Goal: Task Accomplishment & Management: Complete application form

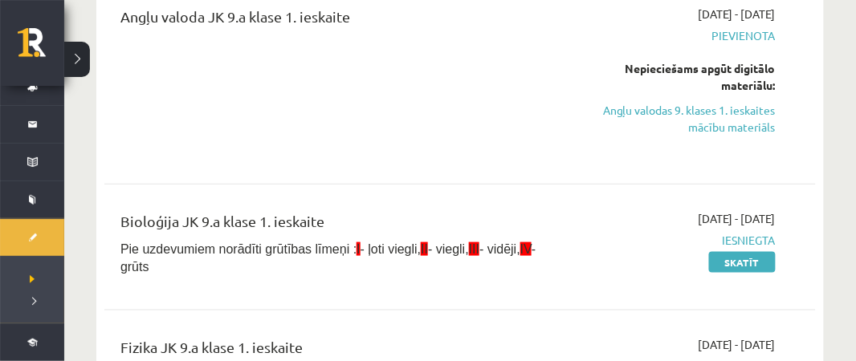
scroll to position [1488, 0]
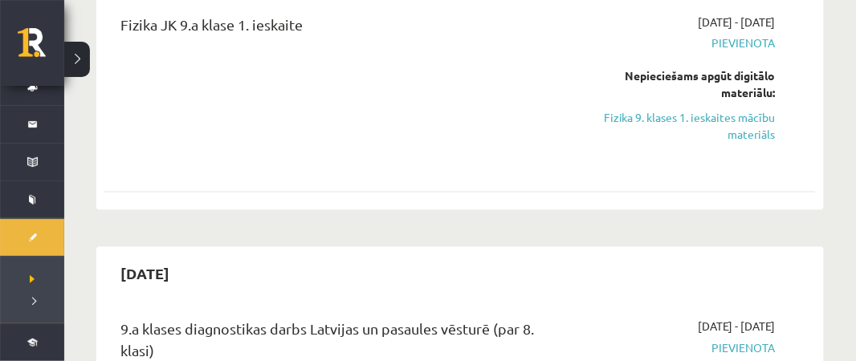
scroll to position [1783, 0]
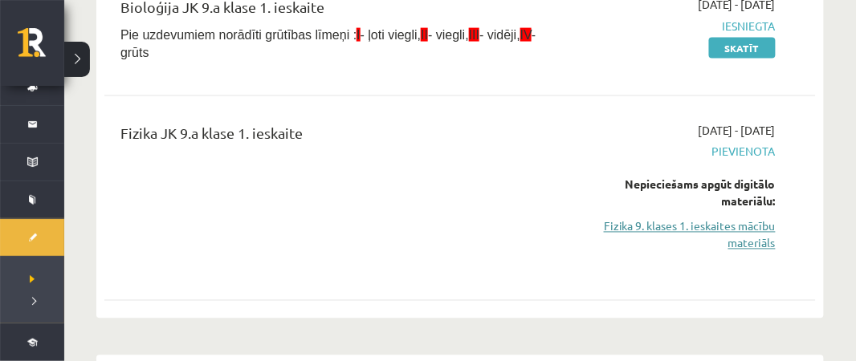
click at [736, 222] on link "Fizika 9. klases 1. ieskaites mācību materiāls" at bounding box center [674, 235] width 202 height 34
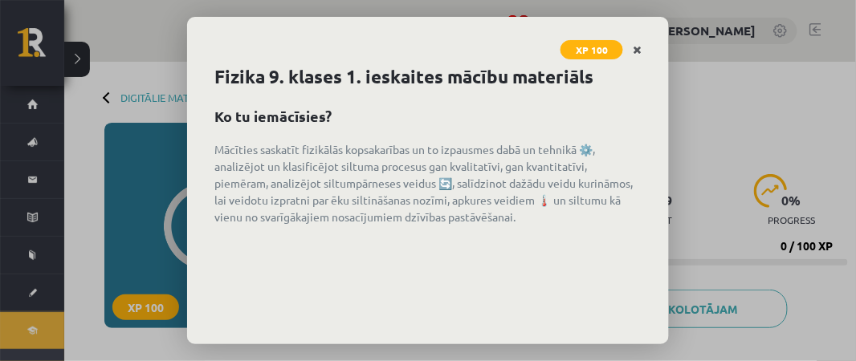
click at [638, 51] on icon "Close" at bounding box center [637, 50] width 9 height 11
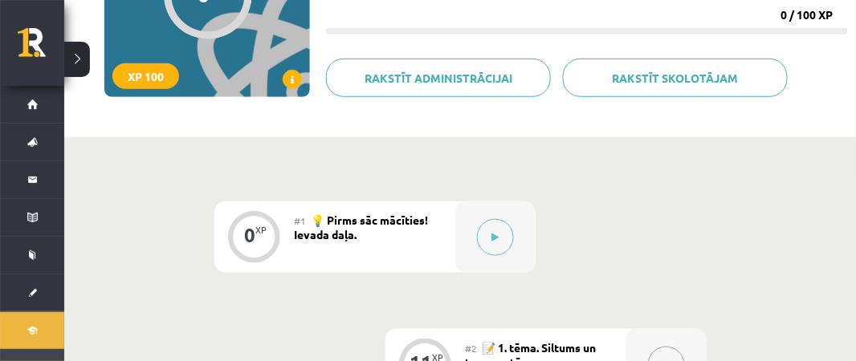
scroll to position [238, 0]
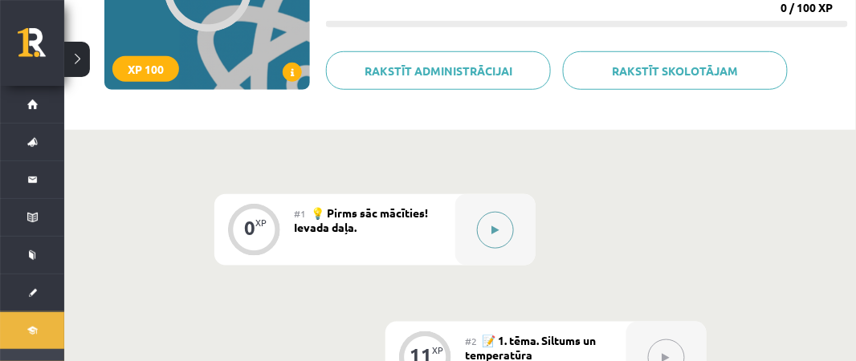
click at [499, 229] on button at bounding box center [495, 230] width 37 height 37
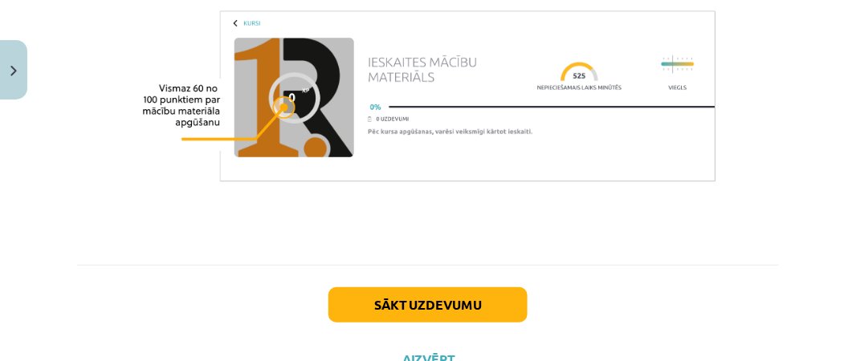
scroll to position [1314, 0]
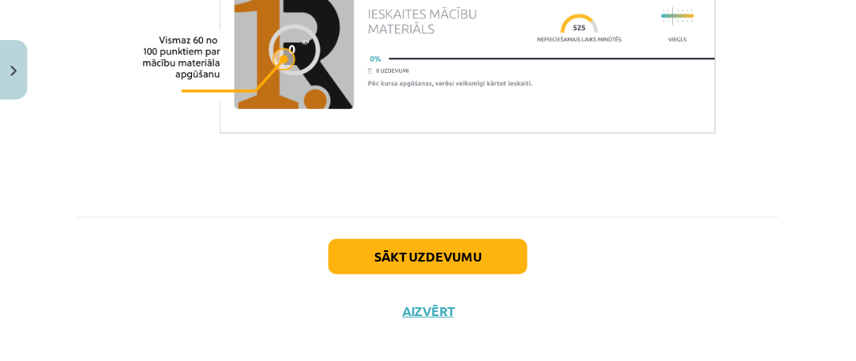
click at [479, 217] on div "Sākt uzdevumu Aizvērt" at bounding box center [428, 273] width 702 height 112
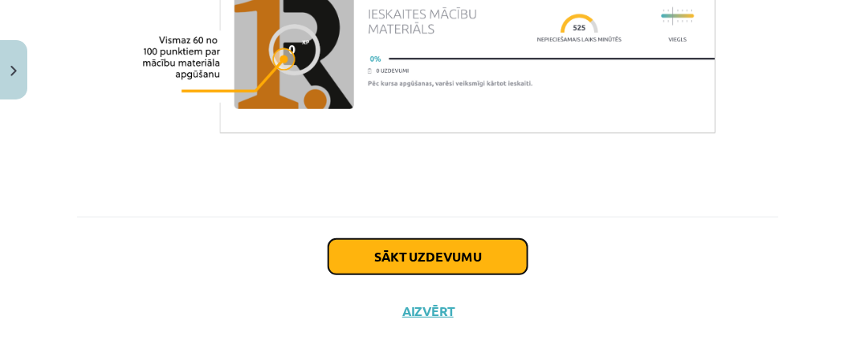
click at [464, 239] on button "Sākt uzdevumu" at bounding box center [427, 256] width 199 height 35
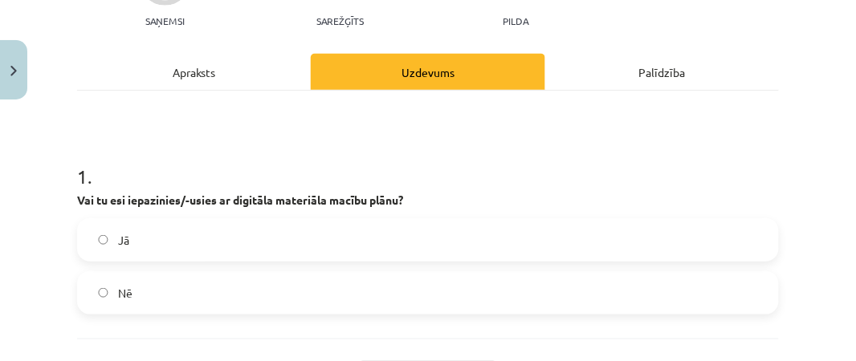
scroll to position [200, 0]
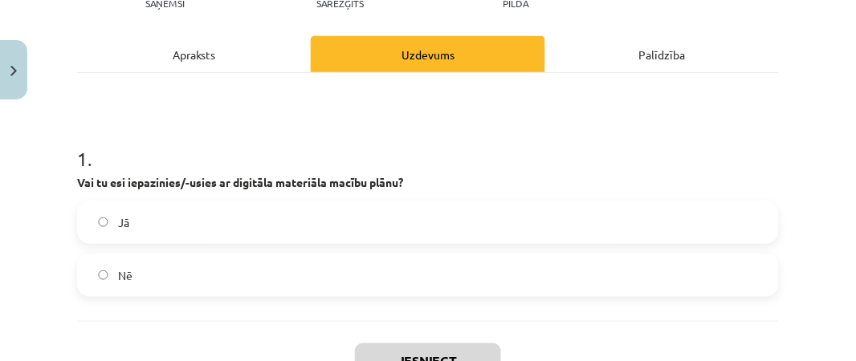
click at [120, 228] on span "Jā" at bounding box center [123, 222] width 11 height 17
click at [482, 357] on button "Iesniegt" at bounding box center [428, 361] width 146 height 35
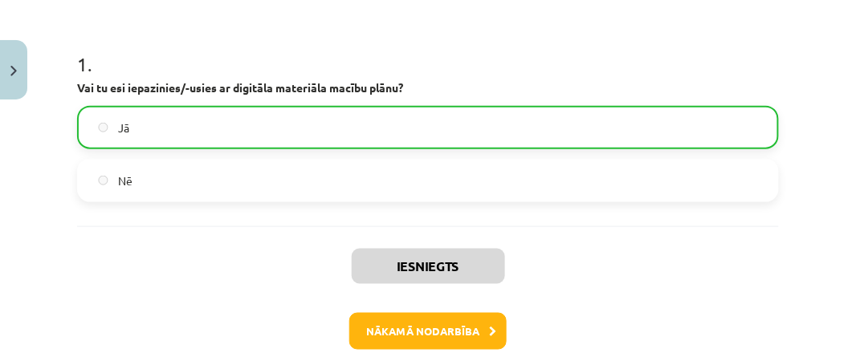
scroll to position [319, 0]
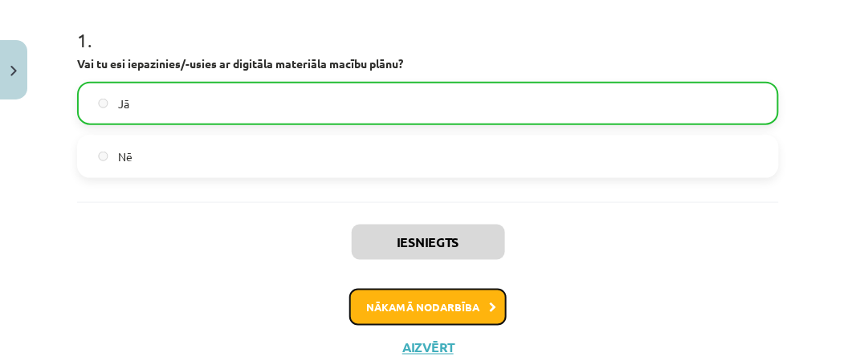
click at [446, 300] on button "Nākamā nodarbība" at bounding box center [427, 307] width 157 height 37
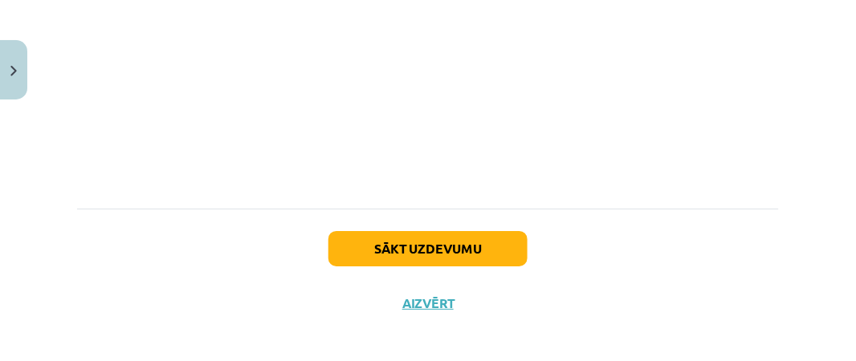
scroll to position [1152, 0]
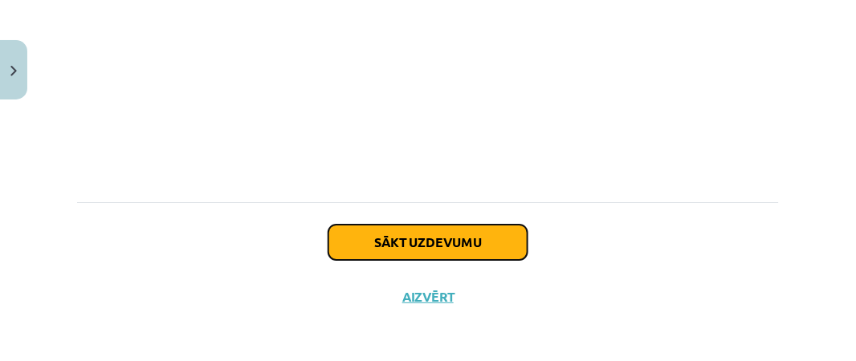
click at [463, 247] on button "Sākt uzdevumu" at bounding box center [427, 242] width 199 height 35
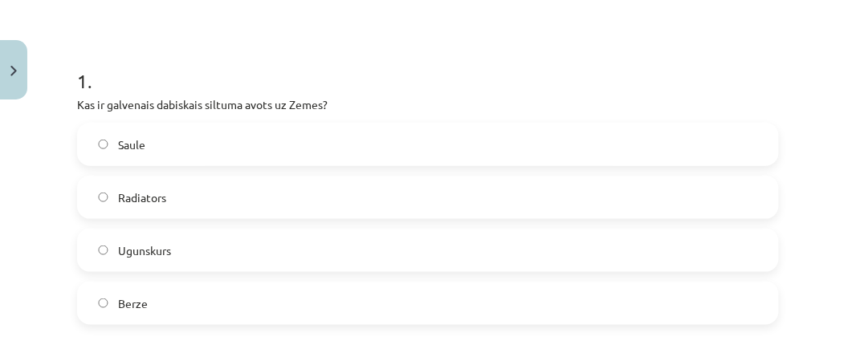
scroll to position [282, 0]
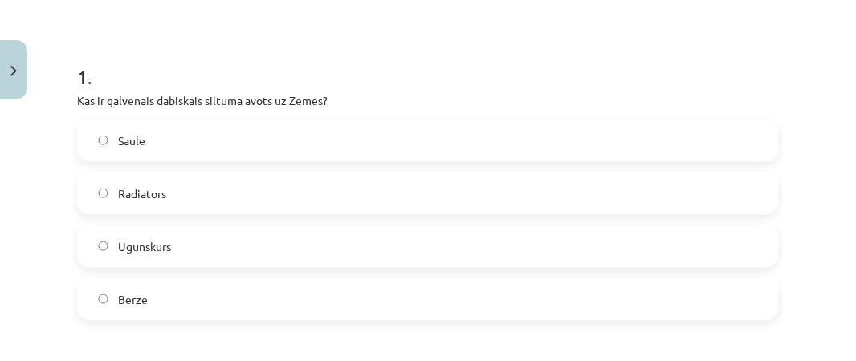
click at [253, 127] on label "Saule" at bounding box center [428, 140] width 699 height 40
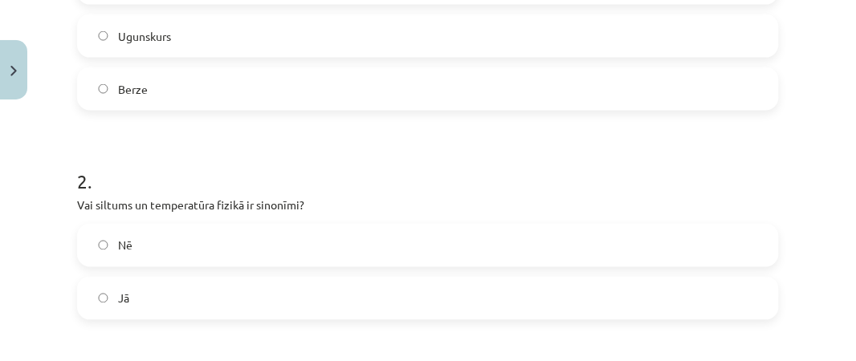
scroll to position [503, 0]
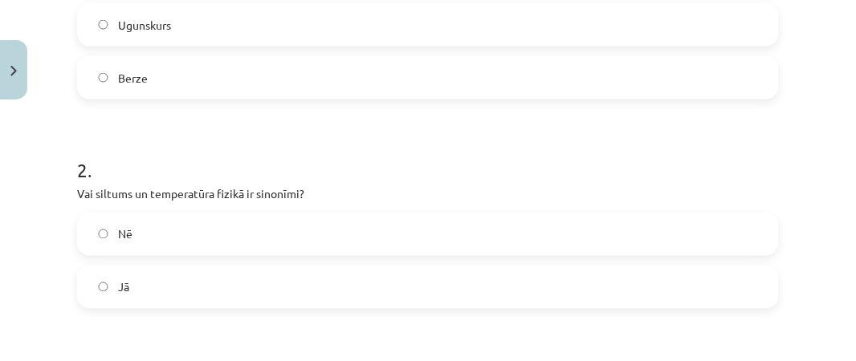
click at [145, 222] on label "Nē" at bounding box center [428, 234] width 699 height 40
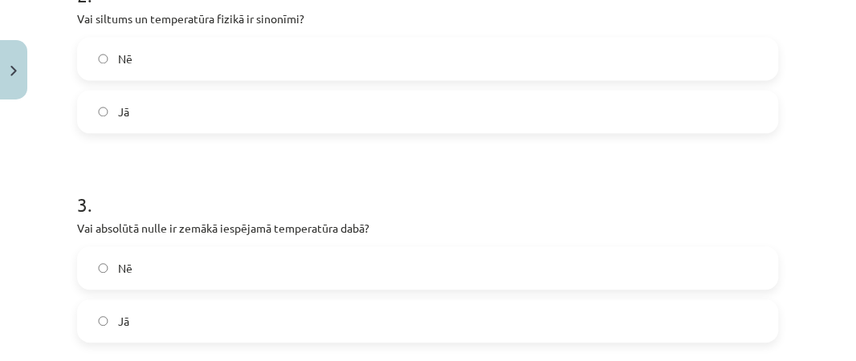
scroll to position [691, 0]
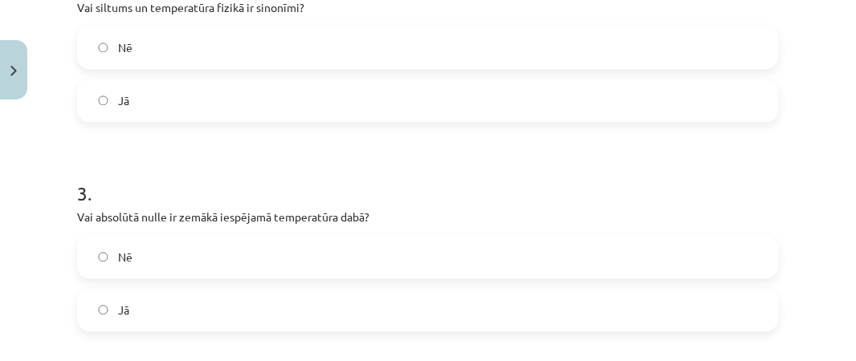
click at [567, 303] on label "Jā" at bounding box center [428, 310] width 699 height 40
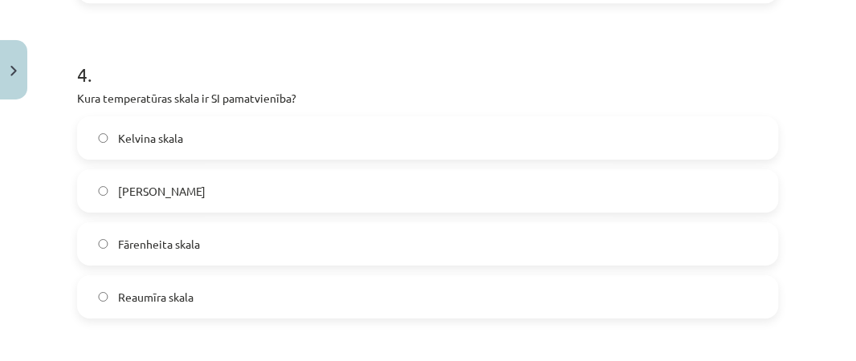
scroll to position [1021, 0]
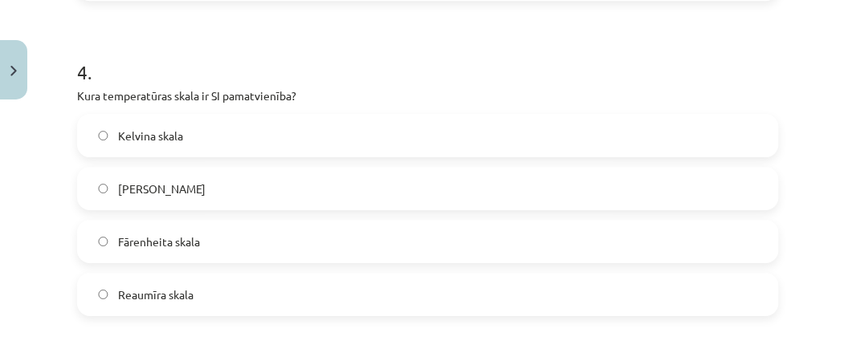
click at [176, 137] on span "Kelvina skala" at bounding box center [150, 136] width 65 height 17
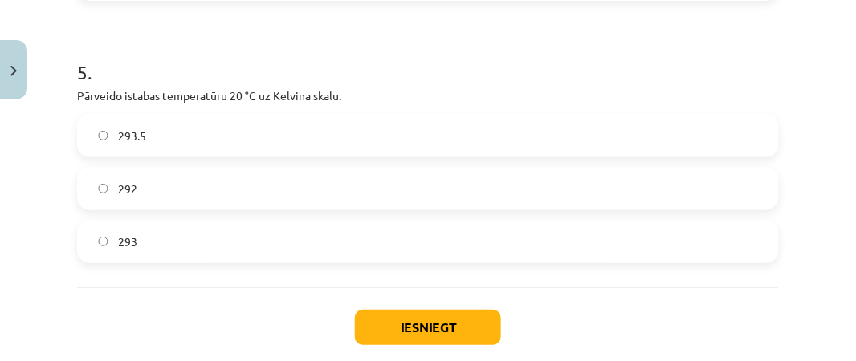
scroll to position [1346, 0]
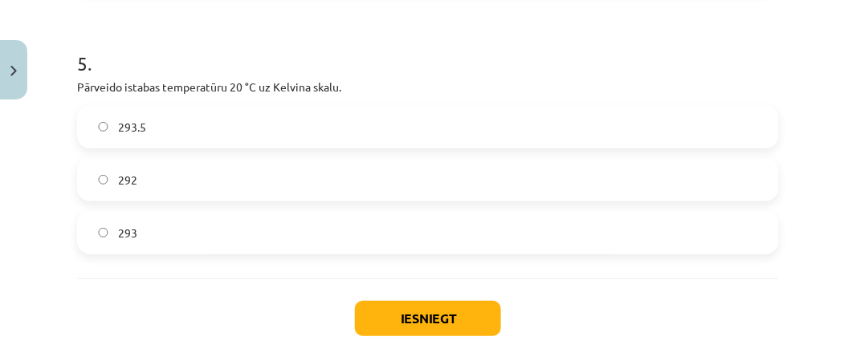
click at [178, 234] on label "293" at bounding box center [428, 233] width 699 height 40
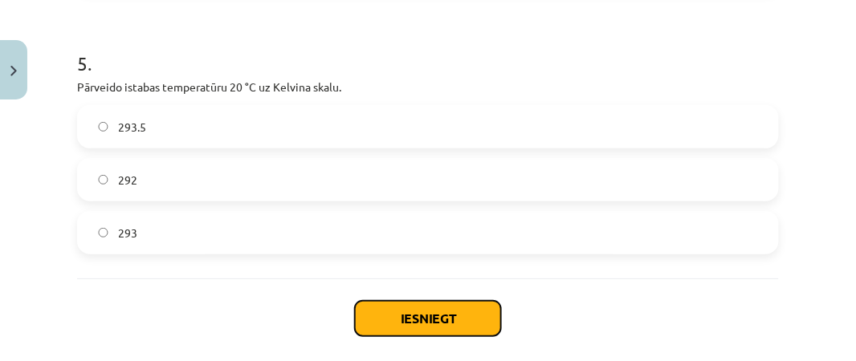
click at [446, 307] on button "Iesniegt" at bounding box center [428, 318] width 146 height 35
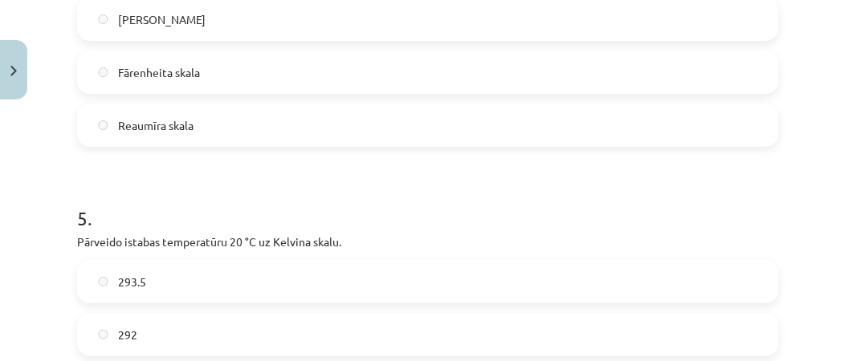
scroll to position [1474, 0]
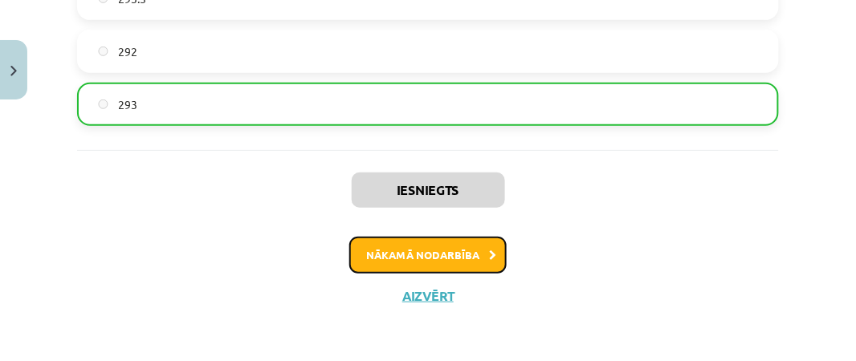
click at [493, 247] on button "Nākamā nodarbība" at bounding box center [427, 255] width 157 height 37
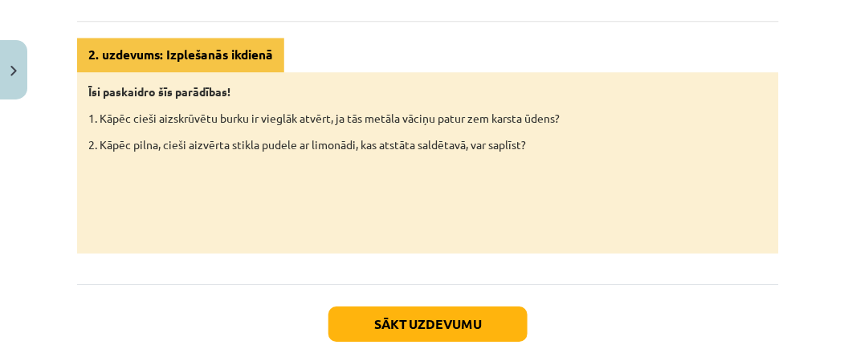
scroll to position [923, 0]
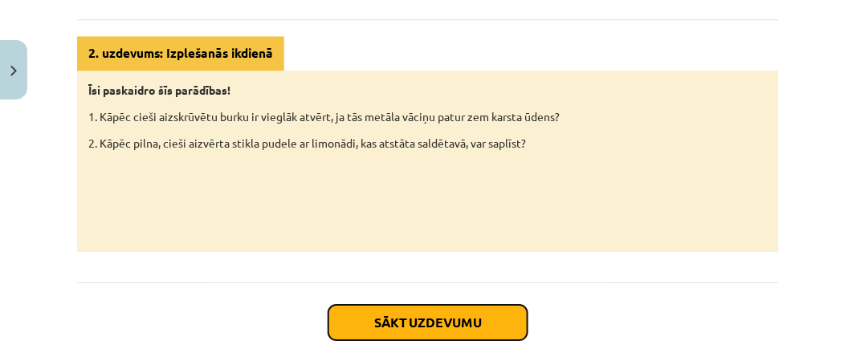
click at [507, 323] on button "Sākt uzdevumu" at bounding box center [427, 322] width 199 height 35
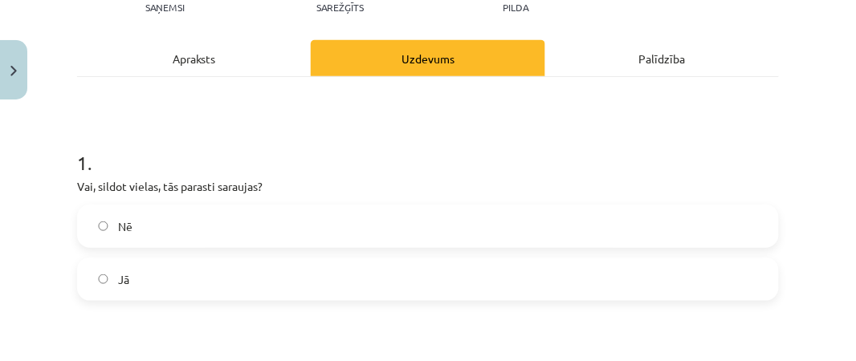
scroll to position [219, 0]
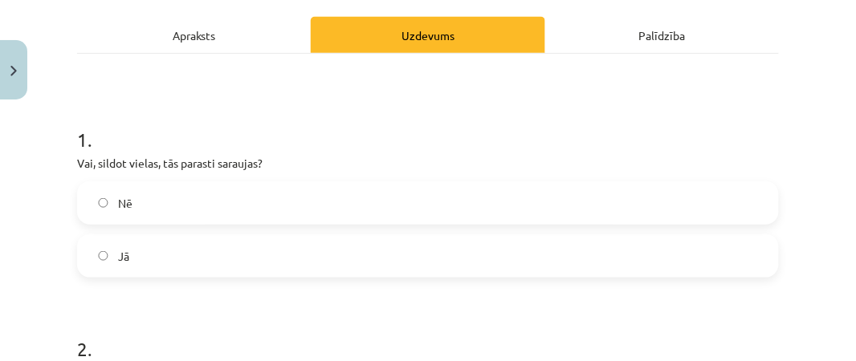
click at [137, 199] on label "Nē" at bounding box center [428, 203] width 699 height 40
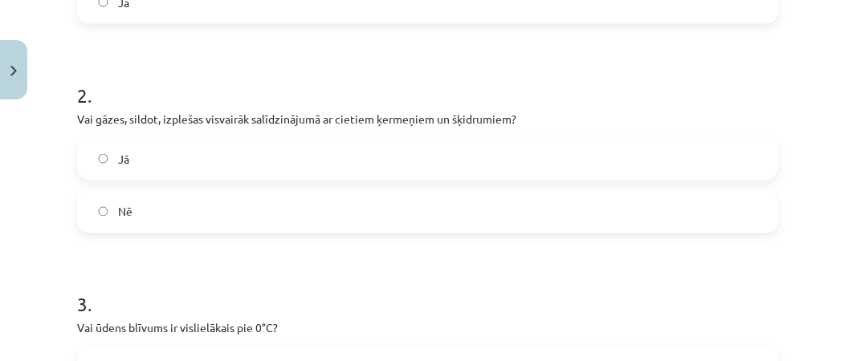
scroll to position [480, 0]
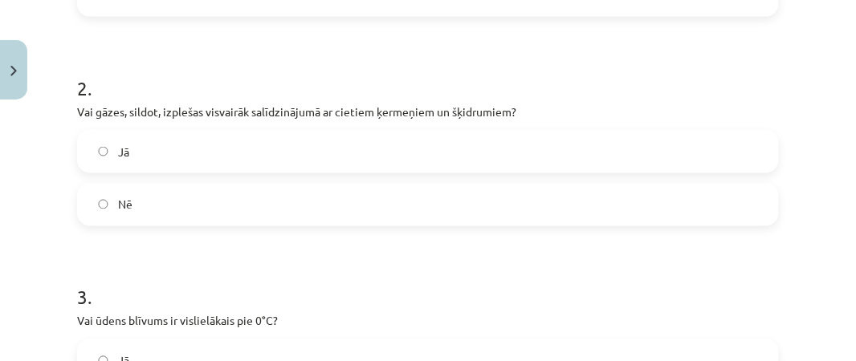
click at [144, 142] on label "Jā" at bounding box center [428, 152] width 699 height 40
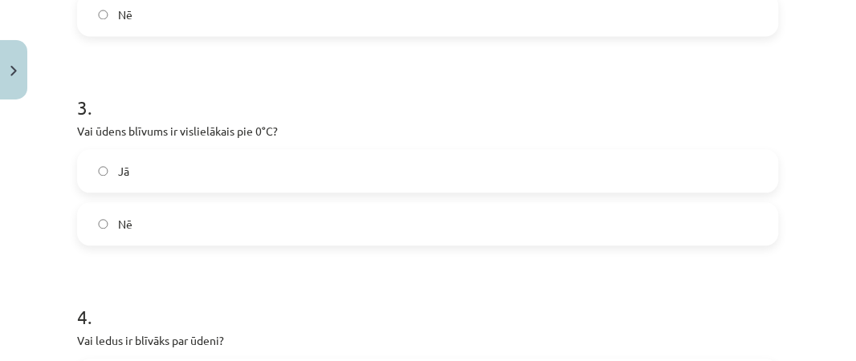
scroll to position [674, 0]
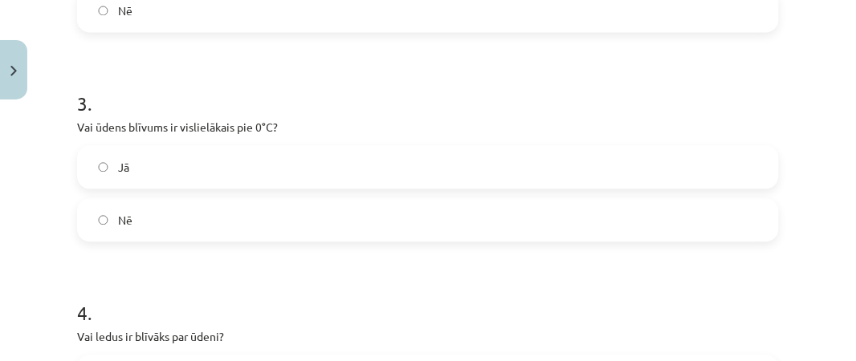
click at [169, 212] on label "Nē" at bounding box center [428, 220] width 699 height 40
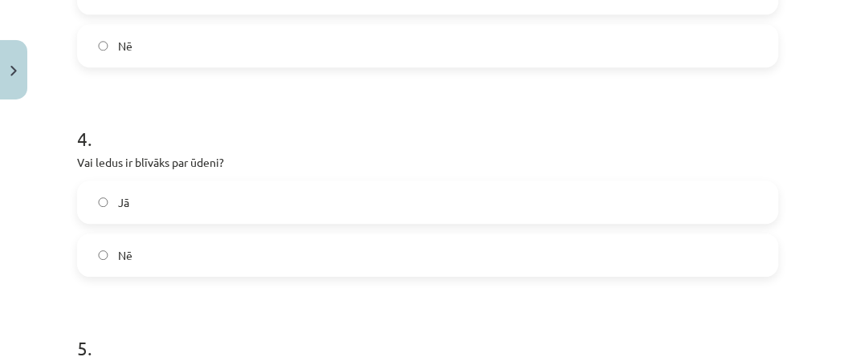
scroll to position [861, 0]
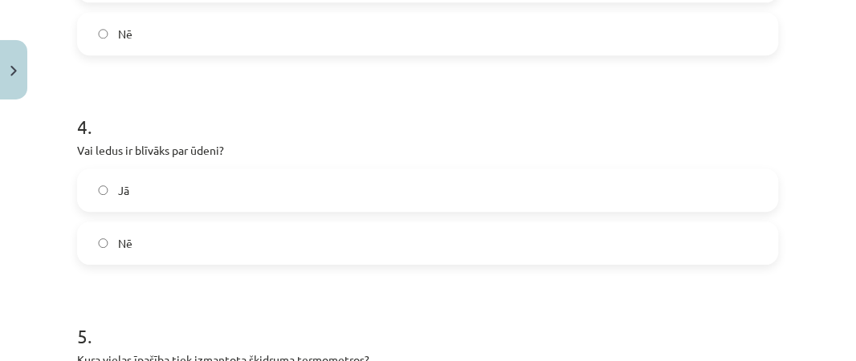
click at [189, 234] on label "Nē" at bounding box center [428, 243] width 699 height 40
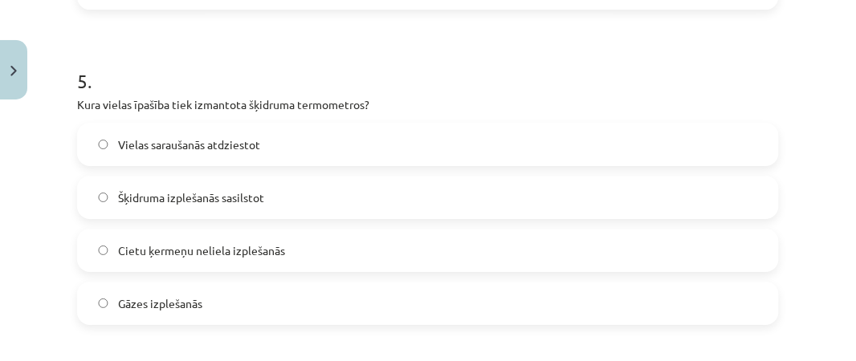
scroll to position [1135, 0]
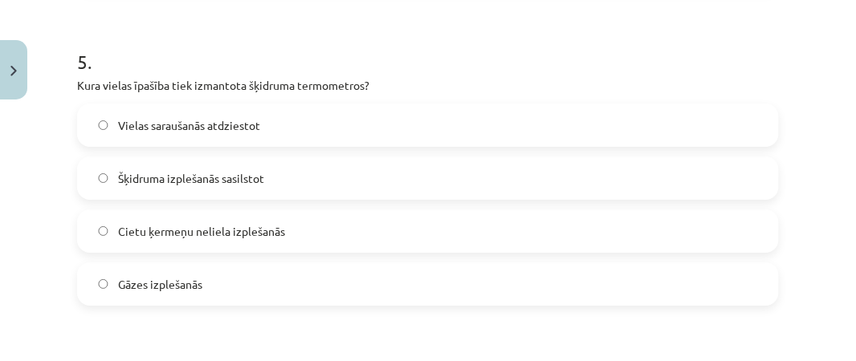
click at [274, 169] on label "Šķidruma izplešanās sasilstot" at bounding box center [428, 178] width 699 height 40
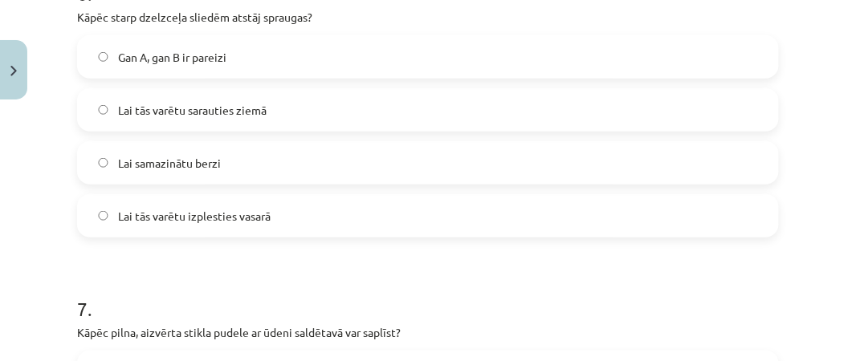
scroll to position [1523, 0]
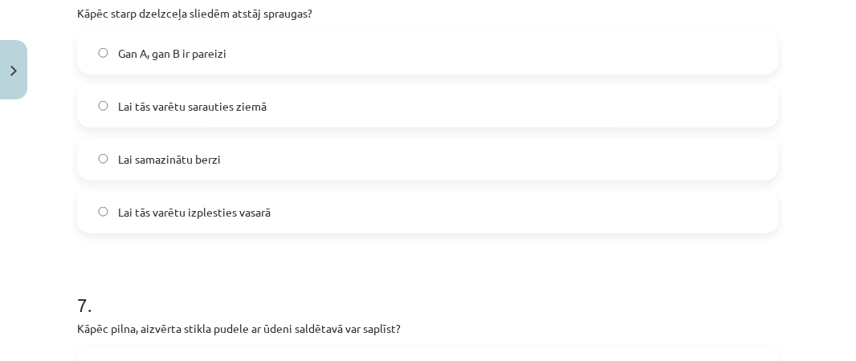
click at [235, 206] on span "Lai tās varētu izplesties vasarā" at bounding box center [194, 212] width 153 height 17
click at [203, 160] on span "Lai samazinātu berzi" at bounding box center [169, 159] width 103 height 17
click at [194, 114] on label "Lai tās varētu sarauties ziemā" at bounding box center [428, 106] width 699 height 40
click at [161, 52] on span "Gan A, gan B ir pareizi" at bounding box center [172, 53] width 108 height 17
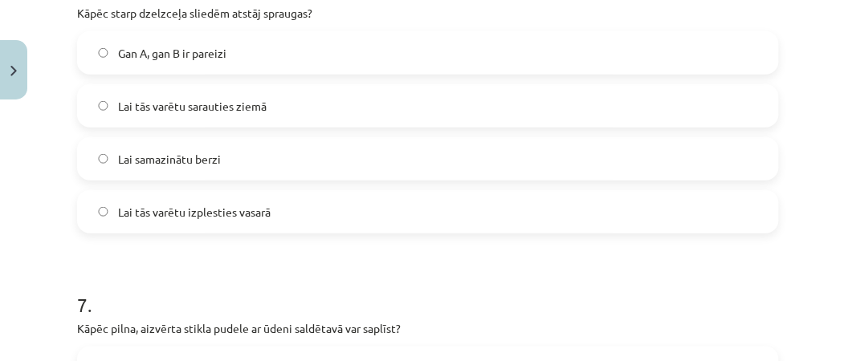
click at [155, 215] on span "Lai tās varētu izplesties vasarā" at bounding box center [194, 212] width 153 height 17
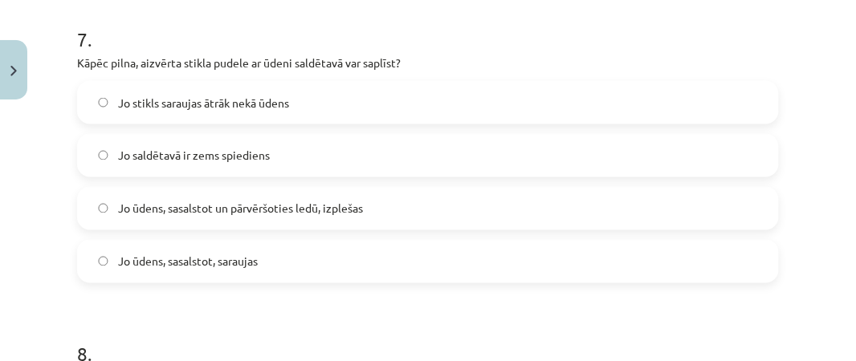
scroll to position [1793, 0]
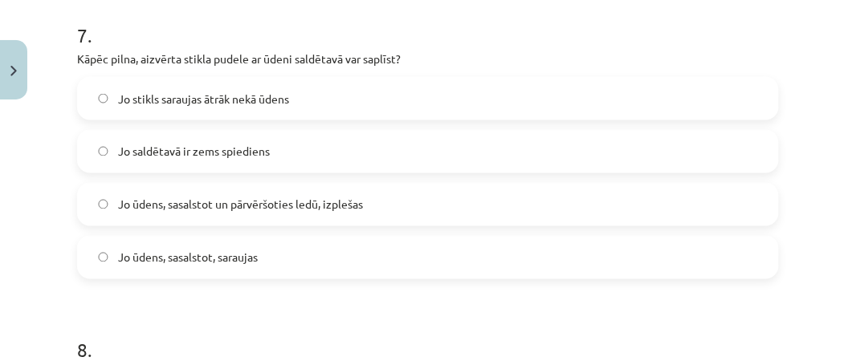
click at [316, 202] on span "Jo ūdens, sasalstot un pārvēršoties ledū, izplešas" at bounding box center [240, 205] width 245 height 17
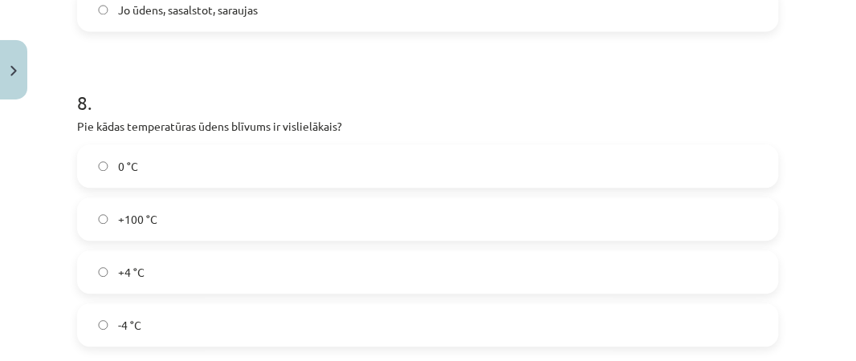
scroll to position [2060, 0]
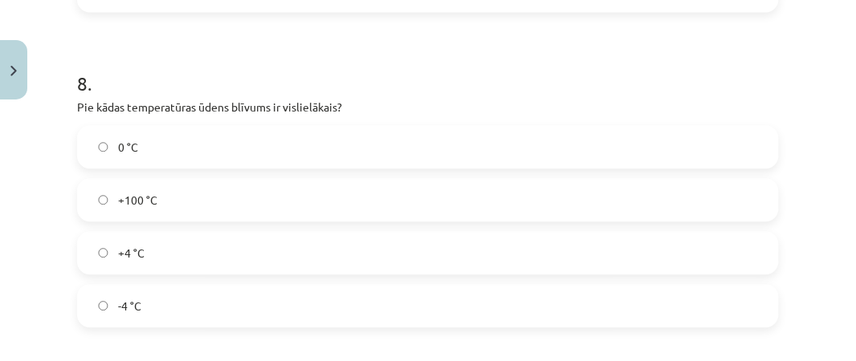
click at [301, 247] on label "+4 °C" at bounding box center [428, 253] width 699 height 40
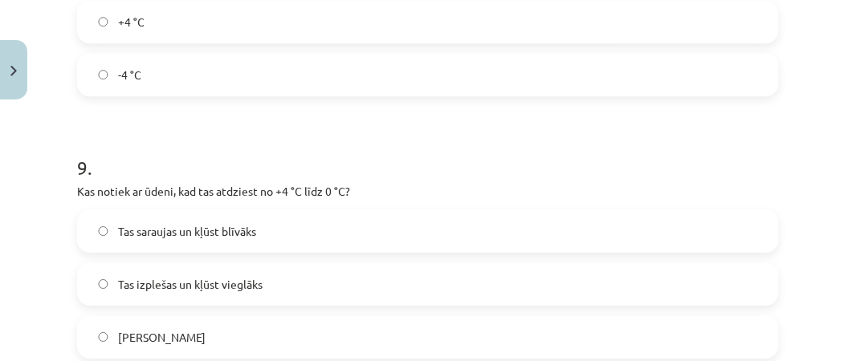
scroll to position [2339, 0]
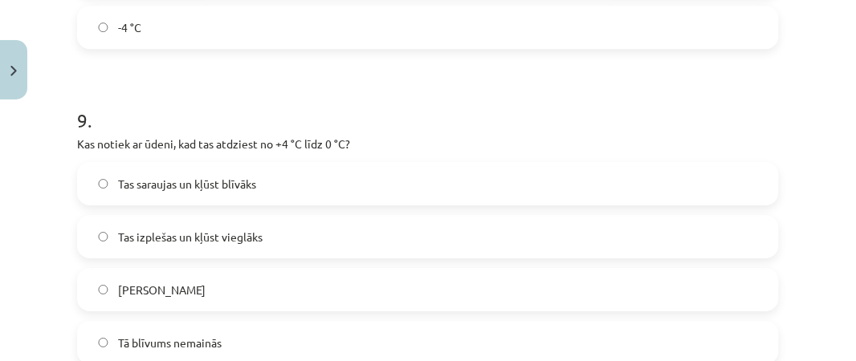
click at [251, 222] on label "Tas izplešas un kļūst vieglāks" at bounding box center [428, 237] width 699 height 40
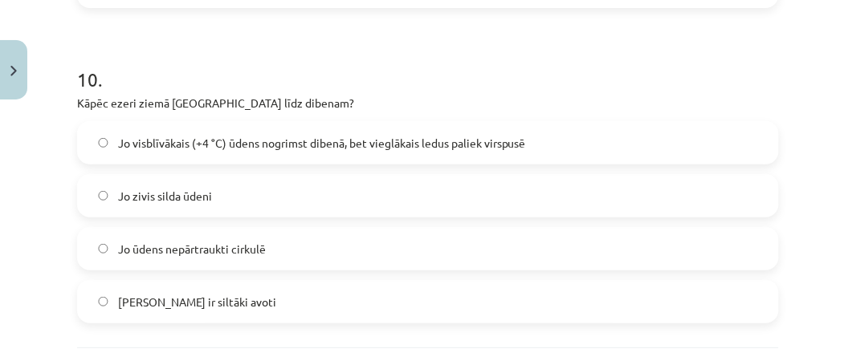
scroll to position [2699, 0]
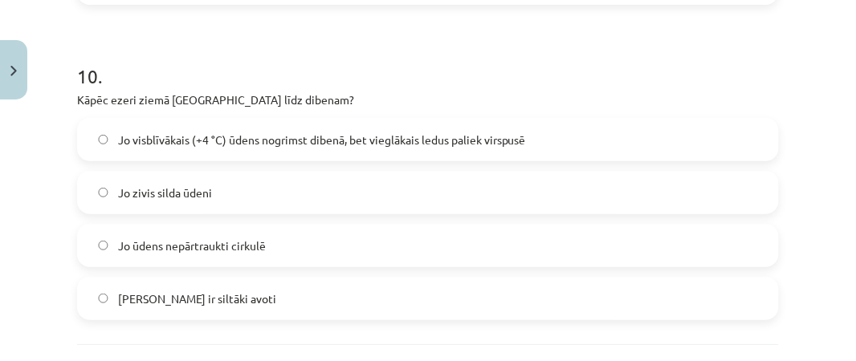
click at [491, 145] on span "Jo visblīvākais (+4 °C) ūdens nogrimst dibenā, bet vieglākais ledus paliek virs…" at bounding box center [322, 140] width 408 height 17
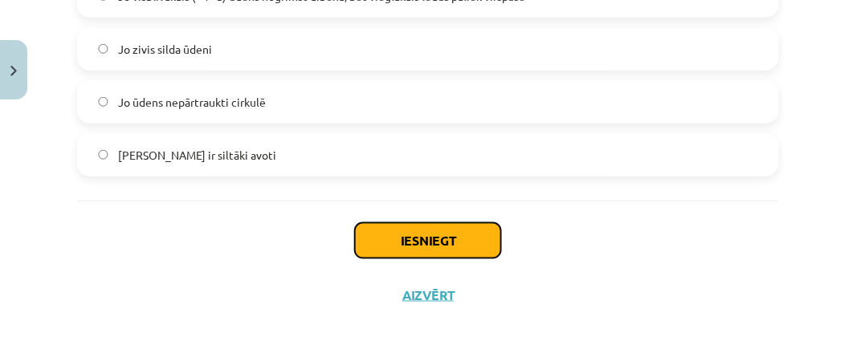
click at [405, 229] on button "Iesniegt" at bounding box center [428, 240] width 146 height 35
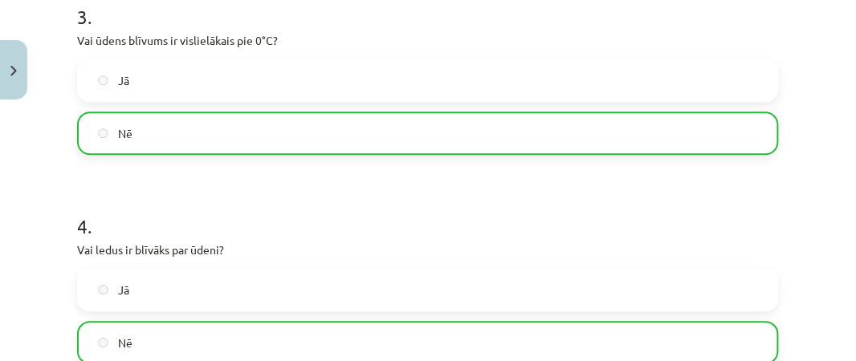
scroll to position [725, 0]
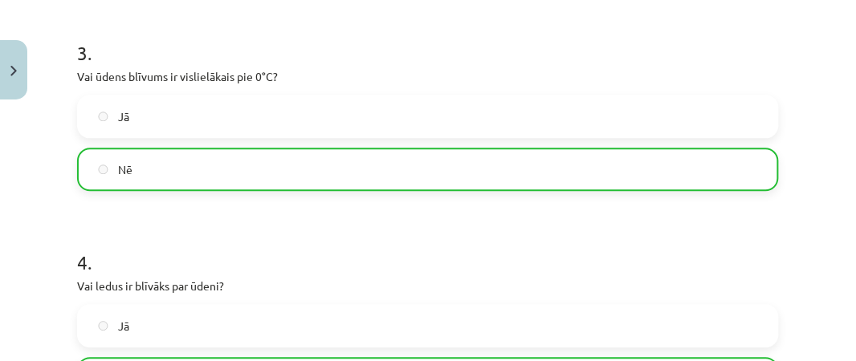
click at [842, 87] on div "Mācību tēma: Fizika 9. klases 1. ieskaites mācību materiāls #3 📝 2. tēma. Siltu…" at bounding box center [428, 180] width 856 height 361
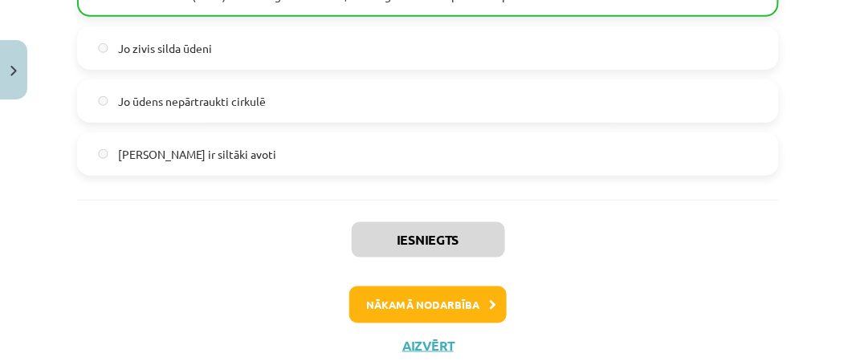
scroll to position [2859, 0]
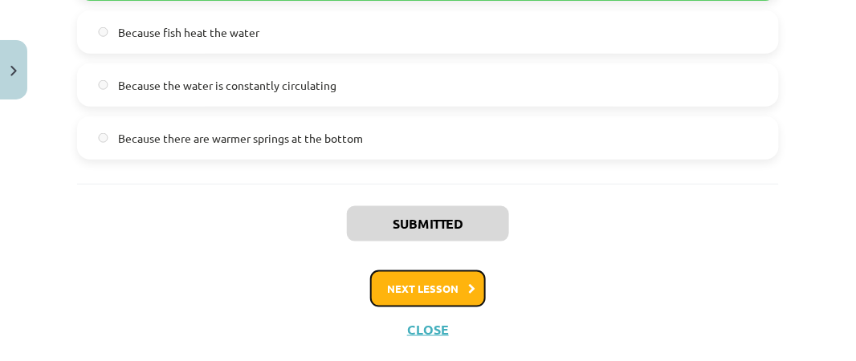
click at [462, 298] on button "Next lesson" at bounding box center [428, 289] width 116 height 37
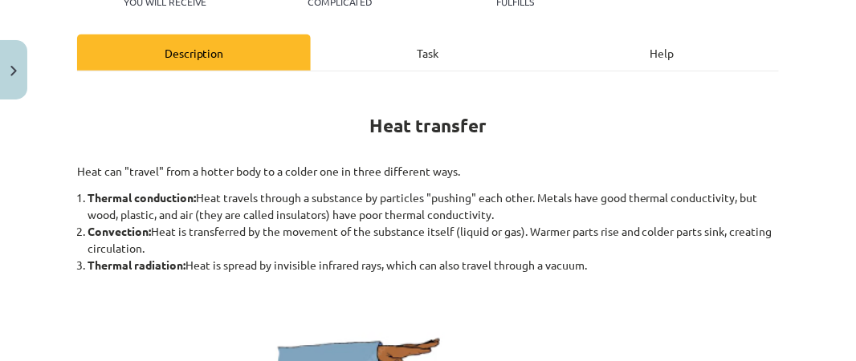
scroll to position [40, 0]
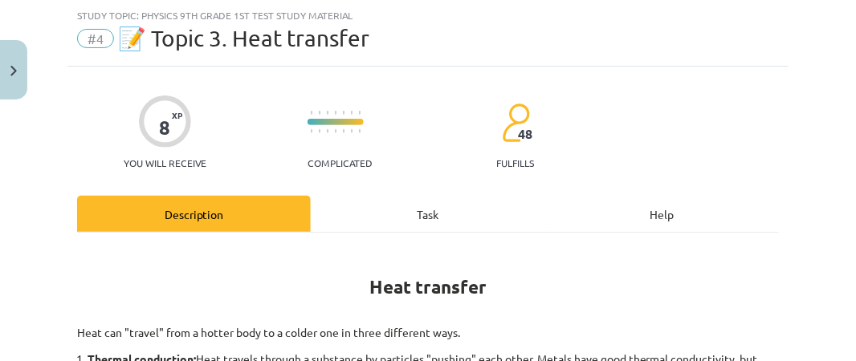
click at [732, 168] on div "8 XP You will receive Complicated 48 fulfills" at bounding box center [428, 127] width 702 height 83
click at [732, 166] on div "8 XP You will receive Complicated 48 fulfills" at bounding box center [428, 127] width 702 height 83
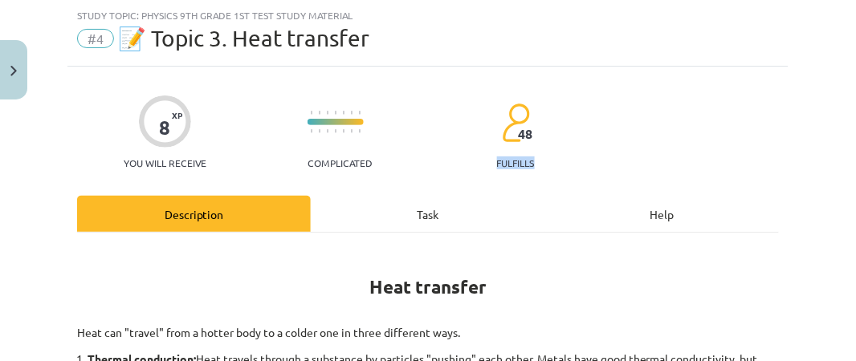
click at [732, 166] on div "8 XP You will receive Complicated 48 fulfills" at bounding box center [428, 127] width 702 height 83
click at [662, 260] on h1 "Heat transfer" at bounding box center [428, 283] width 702 height 72
click at [595, 139] on div "8 XP You will receive Complicated 48 fulfills" at bounding box center [428, 127] width 702 height 83
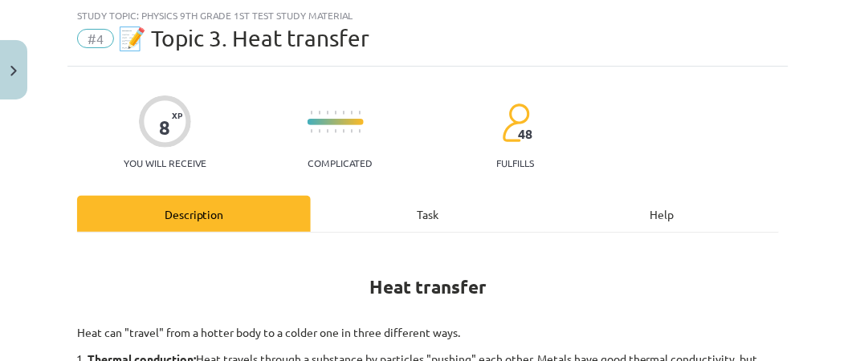
click at [595, 139] on div "8 XP You will receive Complicated 48 fulfills" at bounding box center [428, 127] width 702 height 83
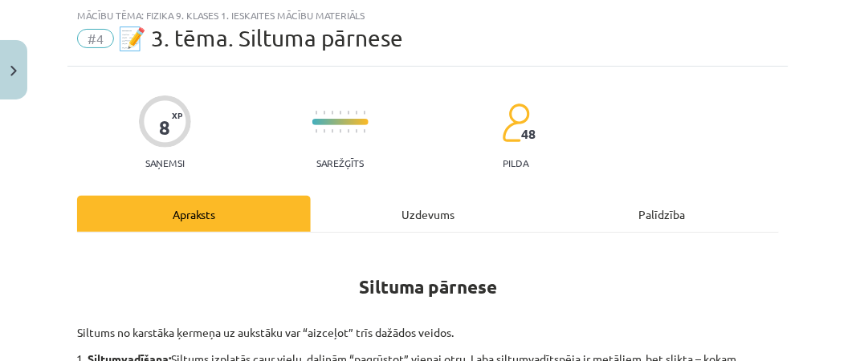
click at [761, 100] on div "8 XP Saņemsi Sarežģīts 48 pilda" at bounding box center [428, 127] width 702 height 83
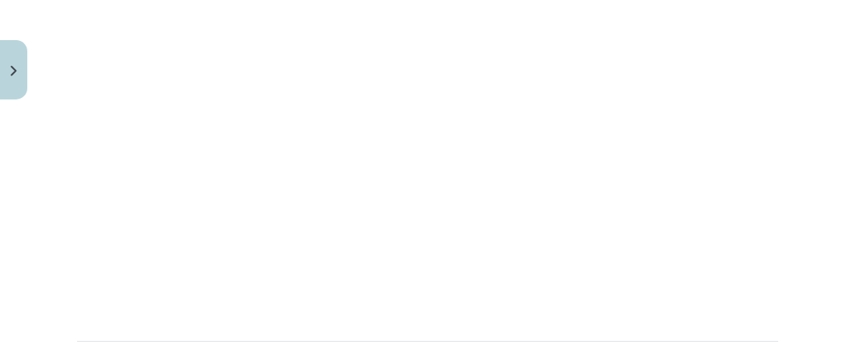
scroll to position [726, 0]
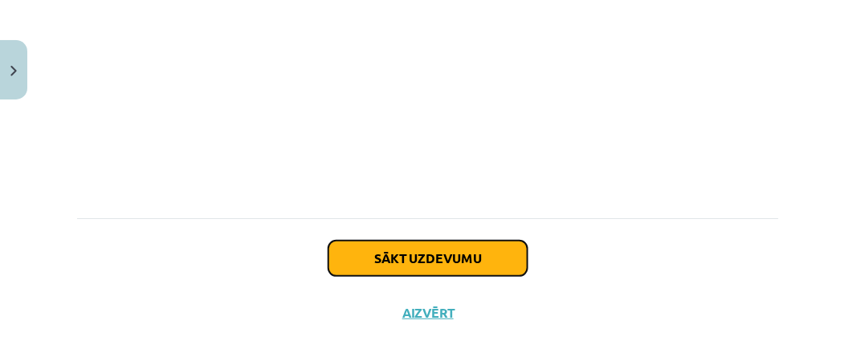
click at [467, 270] on button "Sākt uzdevumu" at bounding box center [427, 258] width 199 height 35
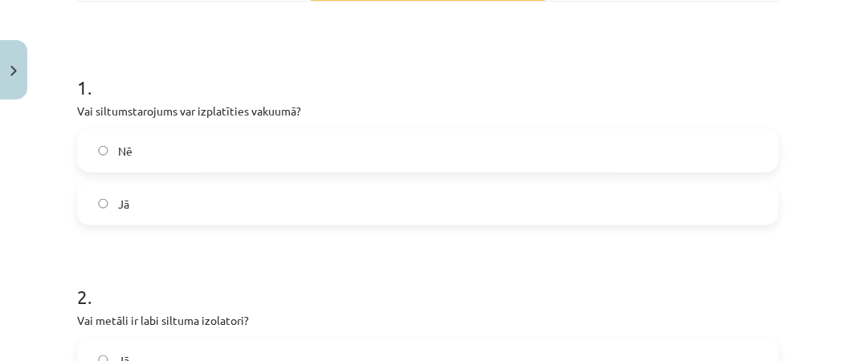
scroll to position [275, 0]
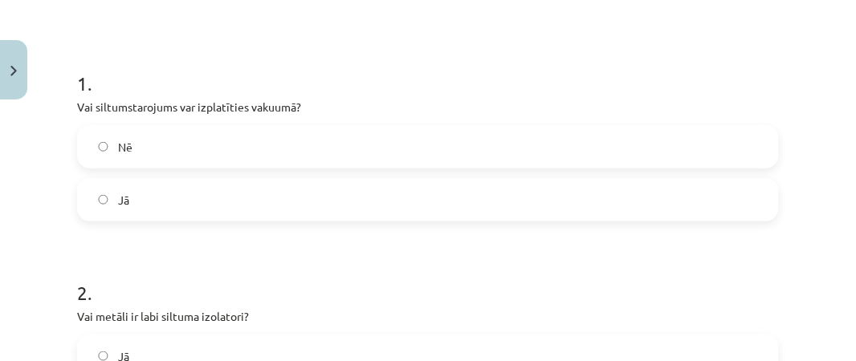
click at [433, 195] on label "Jā" at bounding box center [428, 200] width 699 height 40
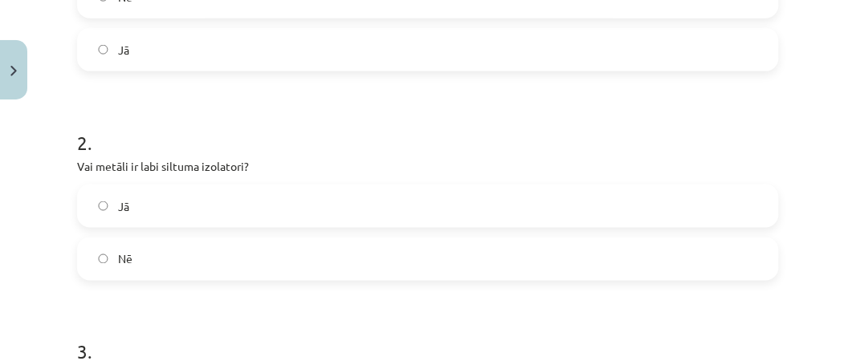
scroll to position [431, 0]
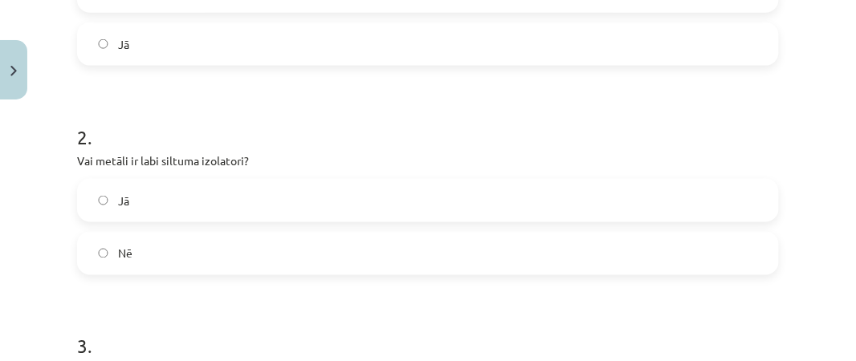
click at [173, 203] on label "Jā" at bounding box center [428, 201] width 699 height 40
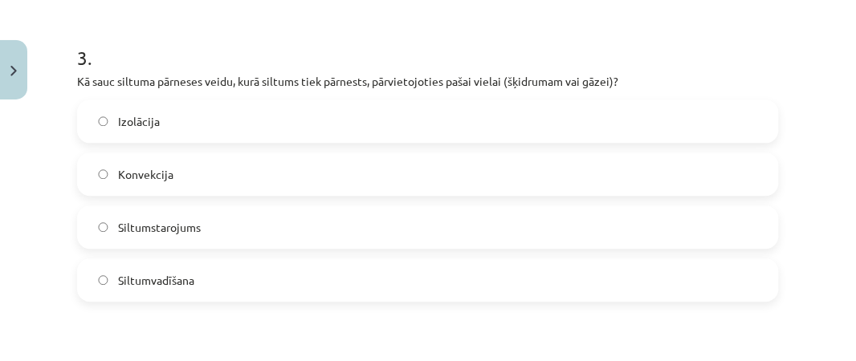
scroll to position [723, 0]
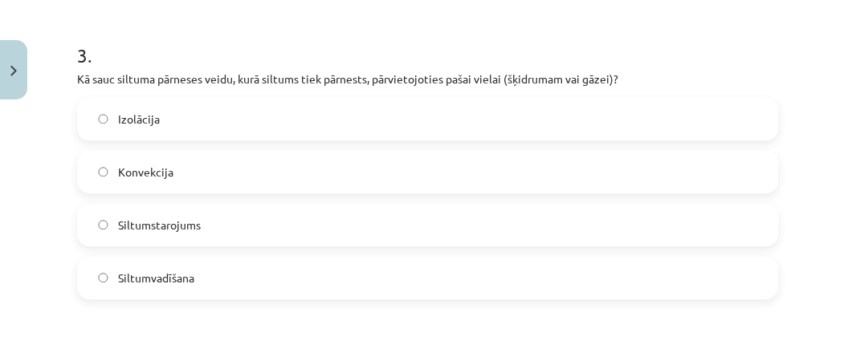
click at [197, 172] on label "Konvekcija" at bounding box center [428, 172] width 699 height 40
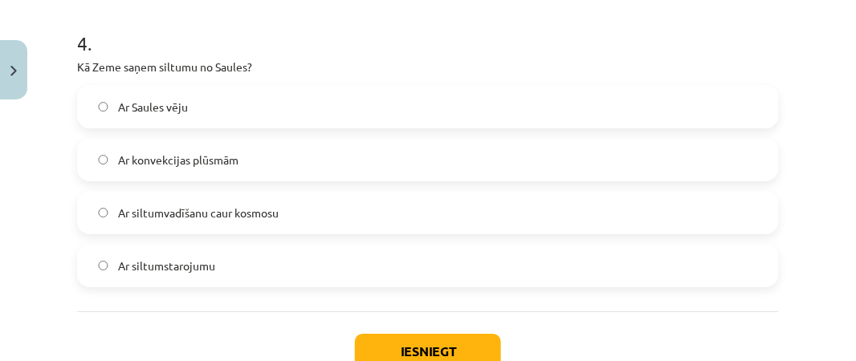
scroll to position [1054, 0]
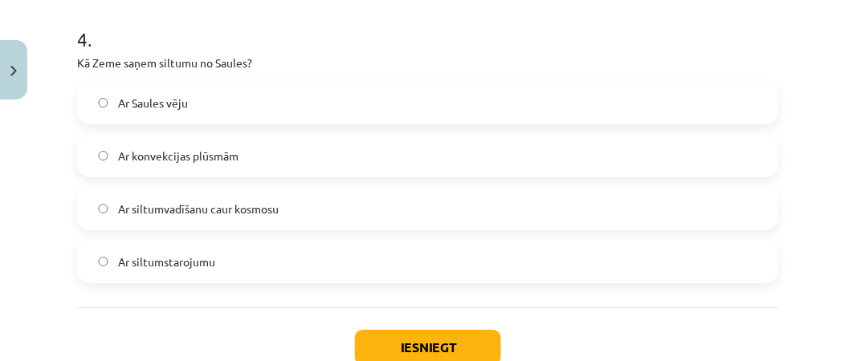
click at [246, 249] on label "Ar siltumstarojumu" at bounding box center [428, 262] width 699 height 40
click at [391, 342] on button "Iesniegt" at bounding box center [428, 347] width 146 height 35
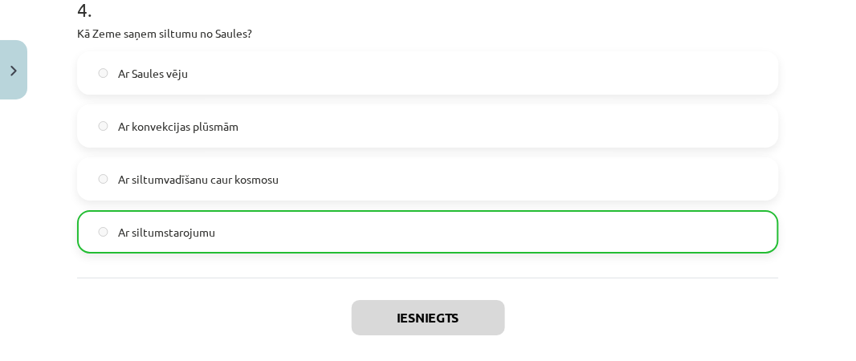
scroll to position [1211, 0]
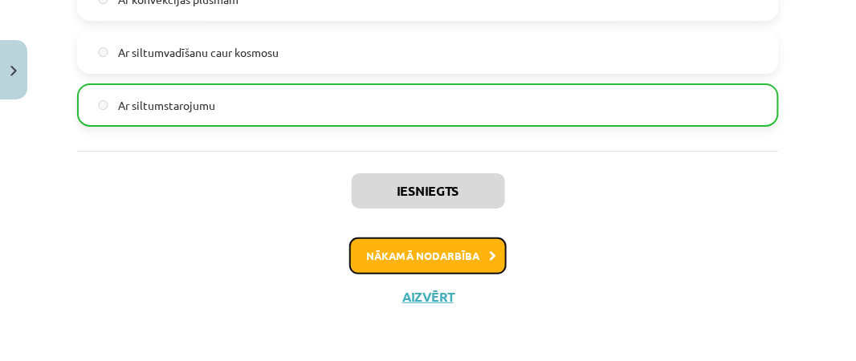
click at [435, 257] on button "Nākamā nodarbība" at bounding box center [427, 256] width 157 height 37
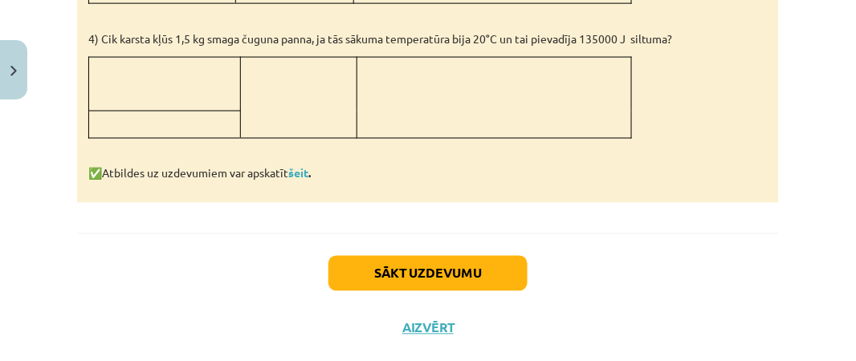
scroll to position [1800, 0]
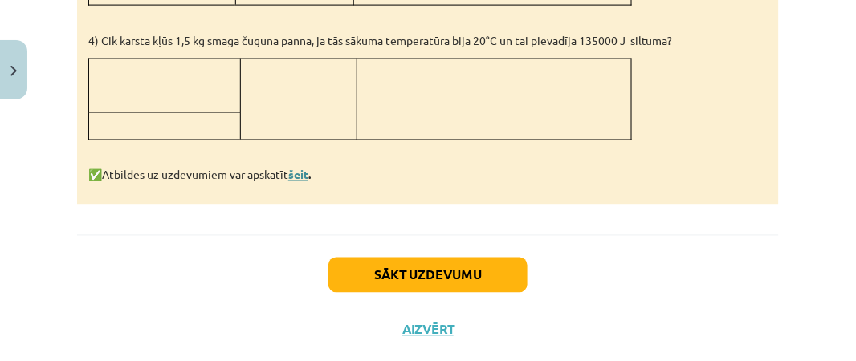
click at [303, 168] on link "šeit" at bounding box center [298, 175] width 20 height 14
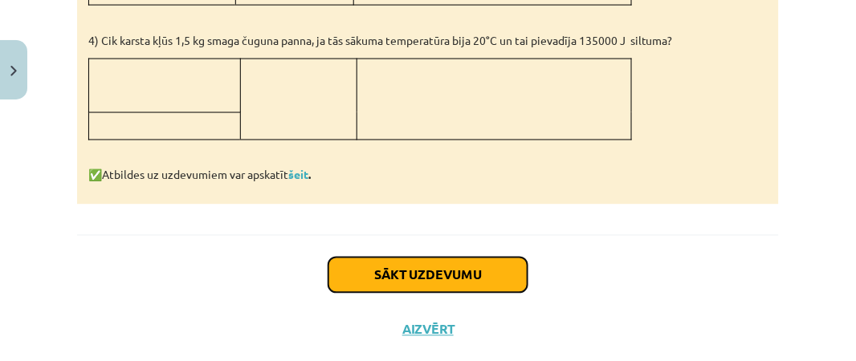
click at [512, 258] on button "Sākt uzdevumu" at bounding box center [427, 275] width 199 height 35
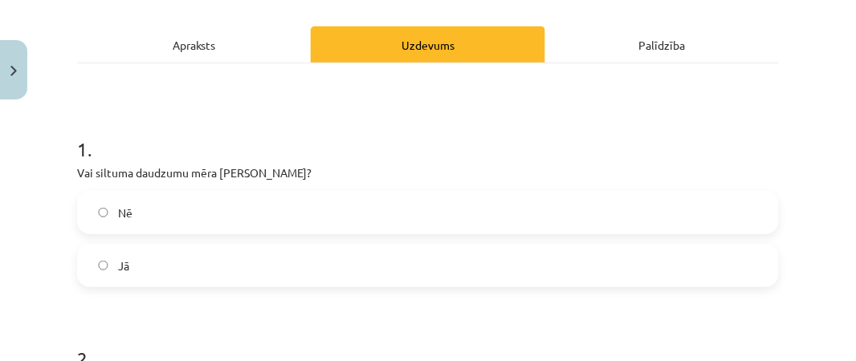
scroll to position [218, 0]
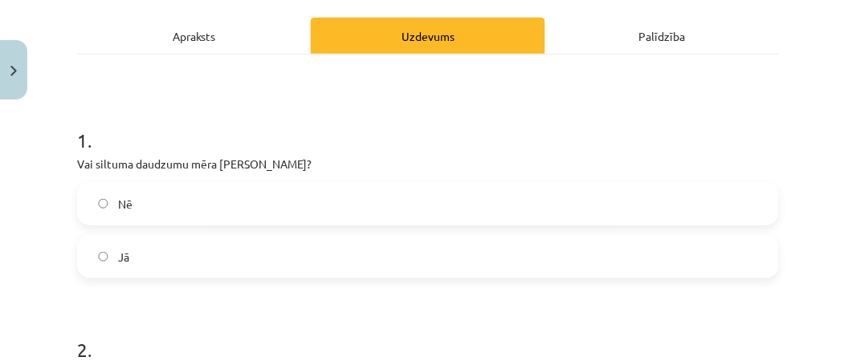
click at [235, 201] on label "Nē" at bounding box center [428, 204] width 699 height 40
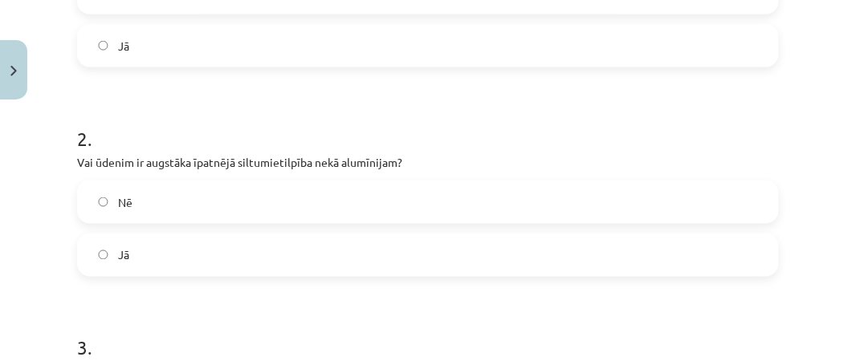
scroll to position [432, 0]
click at [215, 247] on label "Jā" at bounding box center [428, 253] width 699 height 40
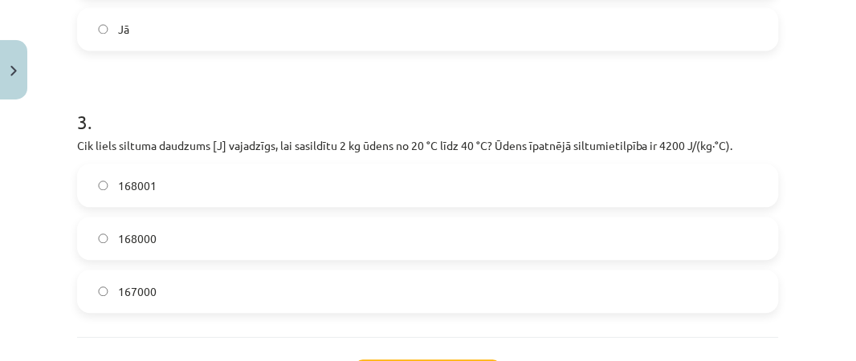
scroll to position [657, 0]
click at [210, 227] on label "168000" at bounding box center [428, 238] width 699 height 40
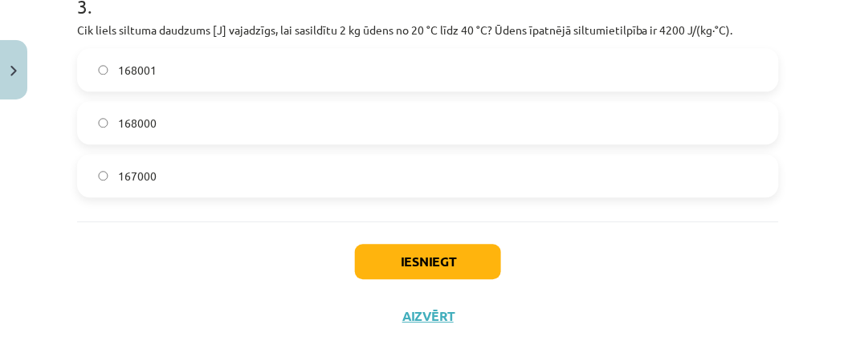
scroll to position [793, 0]
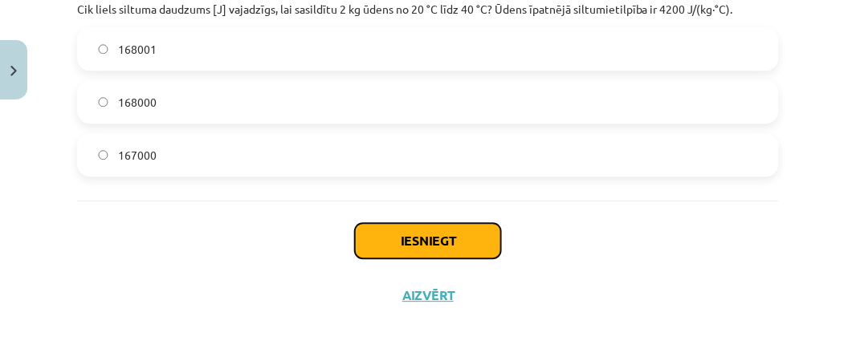
click at [463, 228] on button "Iesniegt" at bounding box center [428, 240] width 146 height 35
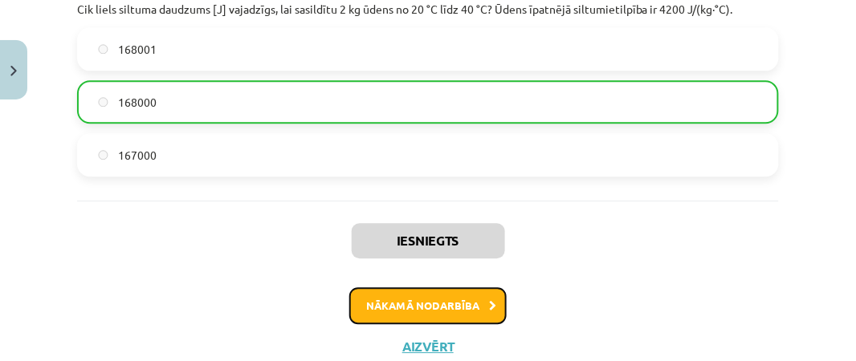
click at [471, 306] on button "Nākamā nodarbība" at bounding box center [427, 305] width 157 height 37
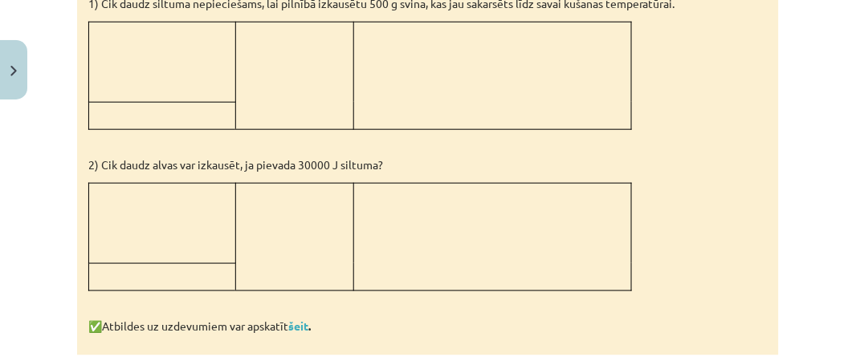
scroll to position [1773, 0]
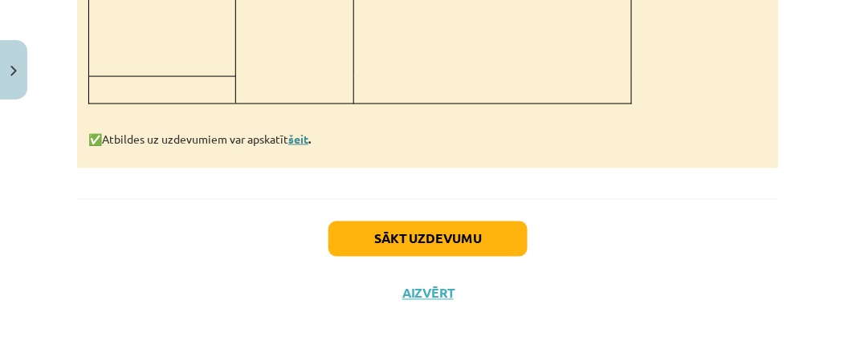
click at [304, 141] on link "šeit" at bounding box center [298, 139] width 20 height 14
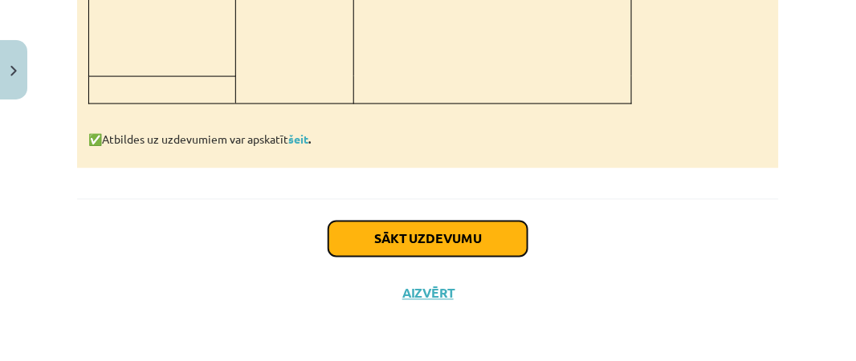
click at [464, 244] on button "Sākt uzdevumu" at bounding box center [427, 239] width 199 height 35
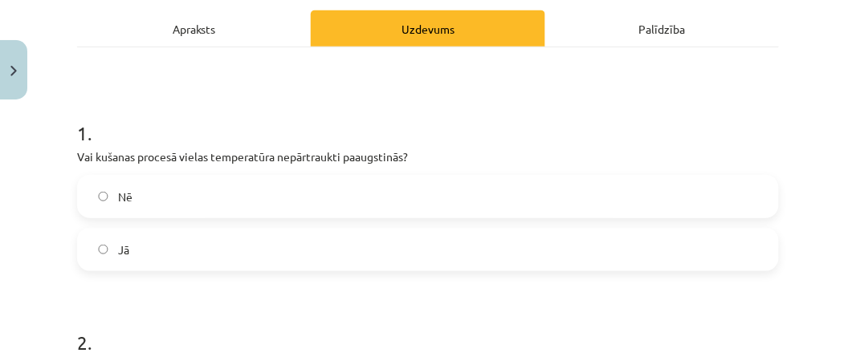
scroll to position [248, 0]
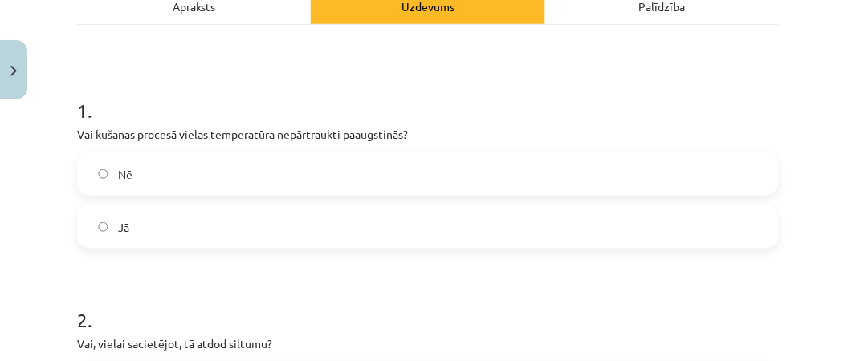
click at [243, 185] on label "Nē" at bounding box center [428, 174] width 699 height 40
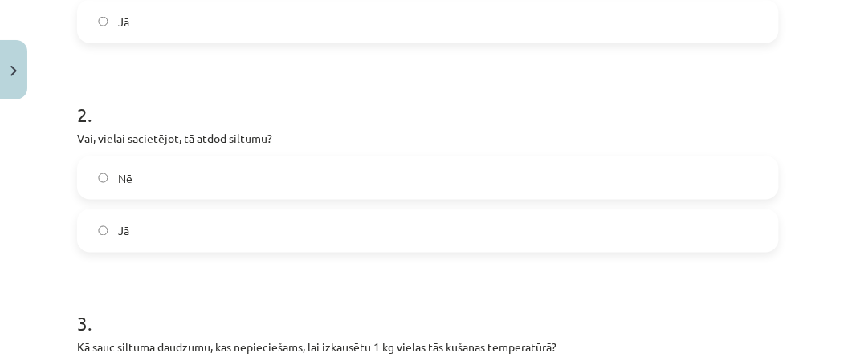
scroll to position [460, 0]
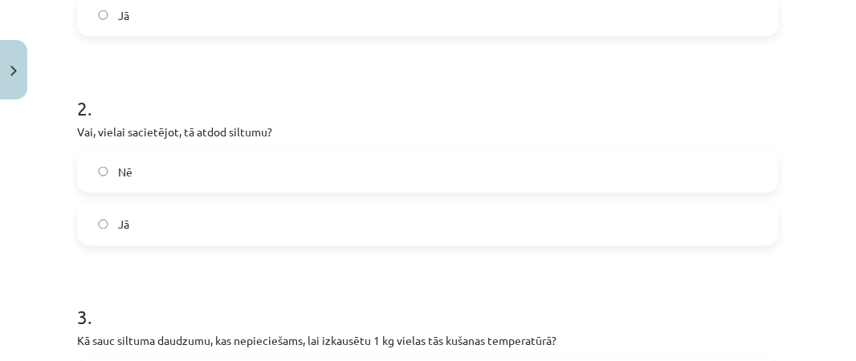
click at [350, 224] on label "Jā" at bounding box center [428, 225] width 699 height 40
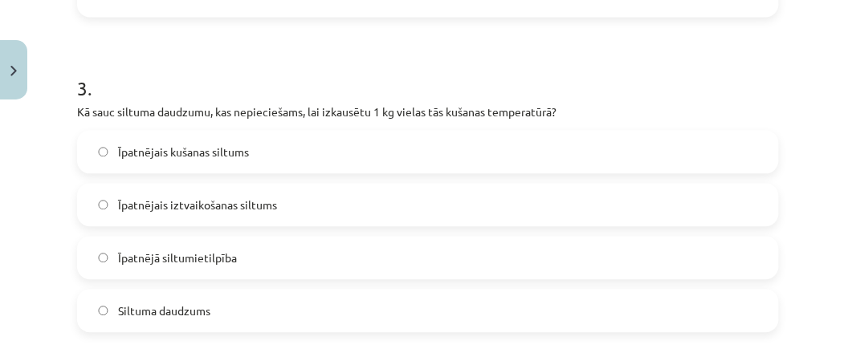
scroll to position [695, 0]
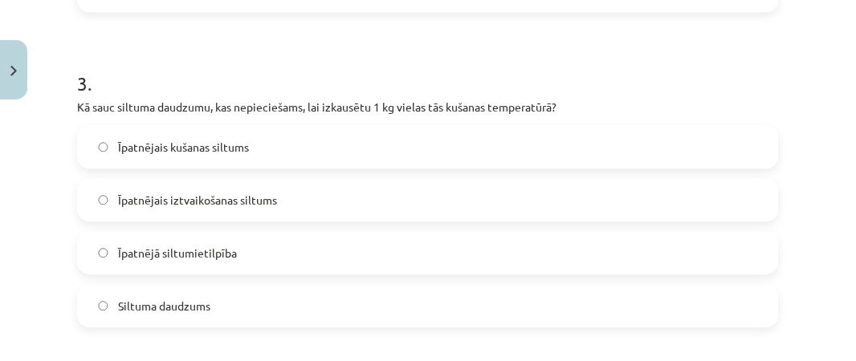
click at [292, 154] on label "Īpatnējais kušanas siltums" at bounding box center [428, 147] width 699 height 40
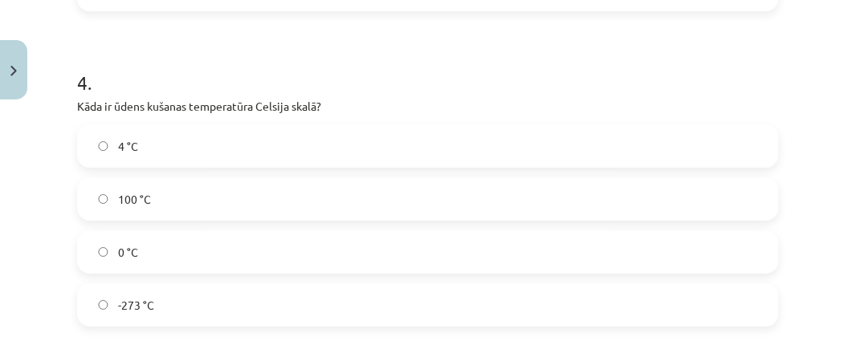
scroll to position [1016, 0]
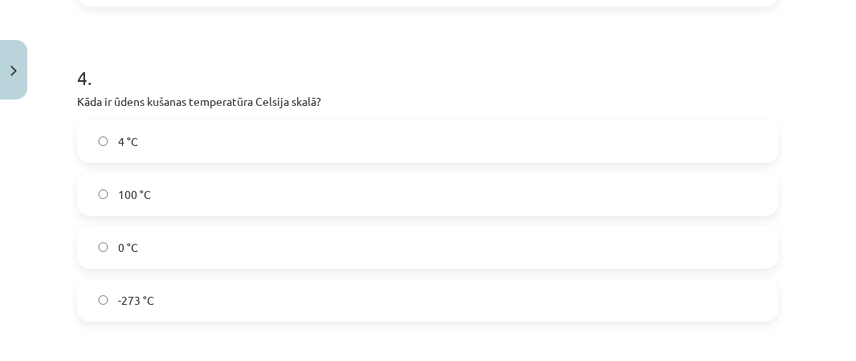
click at [404, 230] on label "0 °C" at bounding box center [428, 247] width 699 height 40
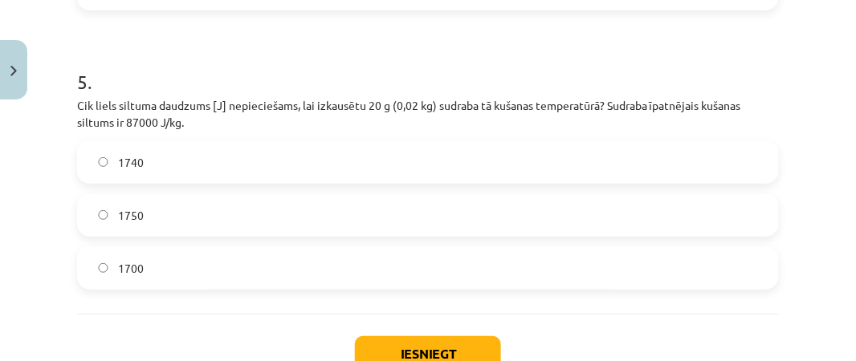
scroll to position [1335, 0]
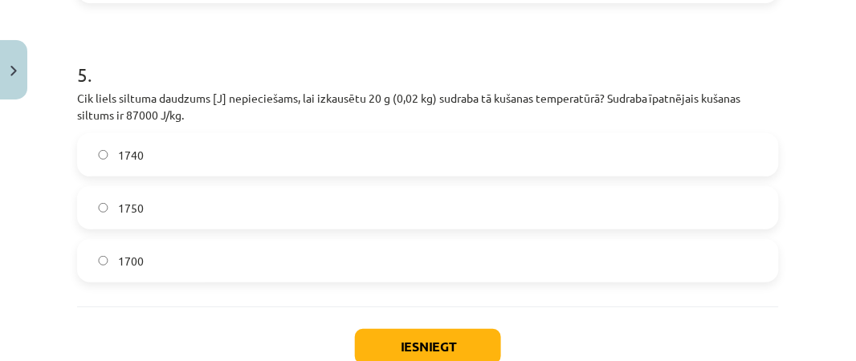
click at [255, 153] on label "1740" at bounding box center [428, 155] width 699 height 40
click at [436, 344] on button "Iesniegt" at bounding box center [428, 346] width 146 height 35
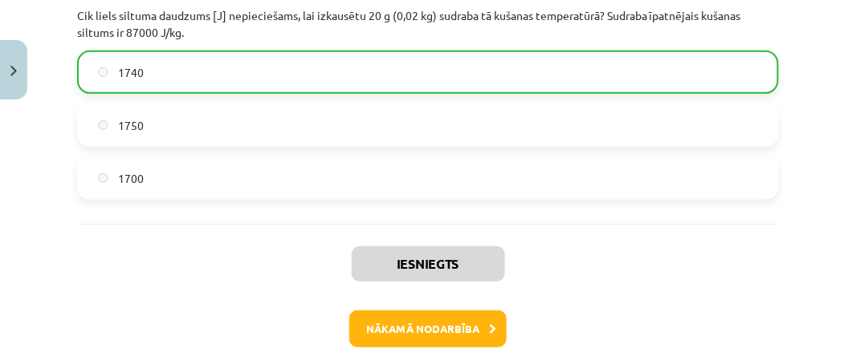
scroll to position [1491, 0]
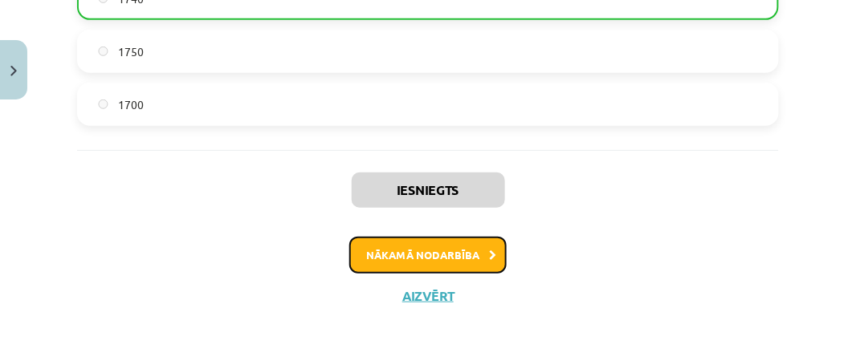
click at [418, 251] on button "Nākamā nodarbība" at bounding box center [427, 255] width 157 height 37
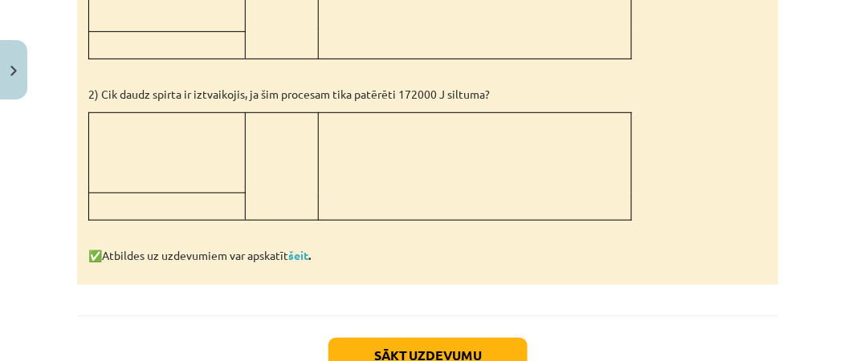
scroll to position [1423, 0]
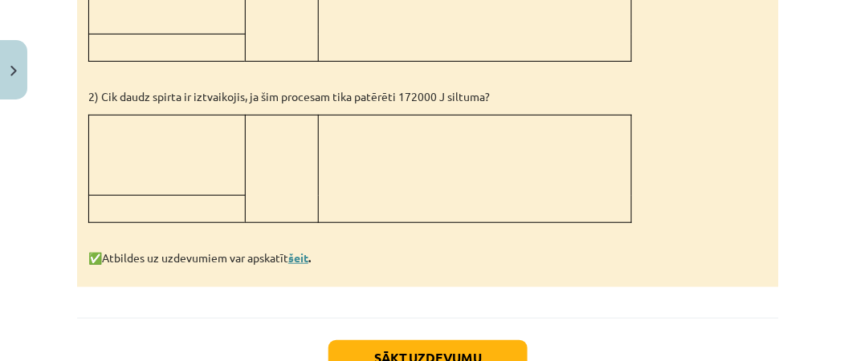
click at [300, 259] on link "šeit" at bounding box center [298, 258] width 20 height 14
click at [463, 350] on button "Sākt uzdevumu" at bounding box center [427, 357] width 199 height 35
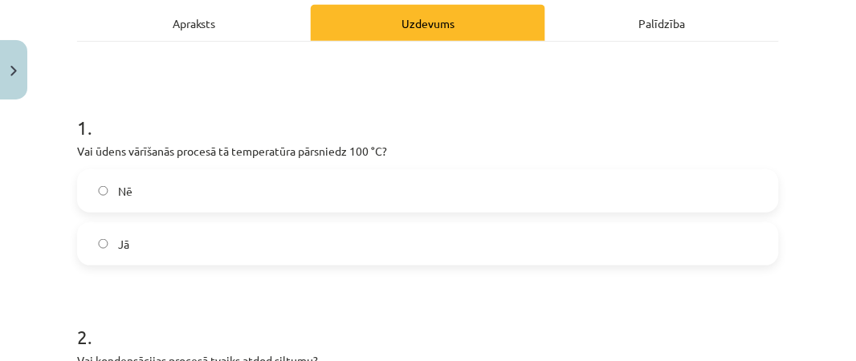
scroll to position [244, 0]
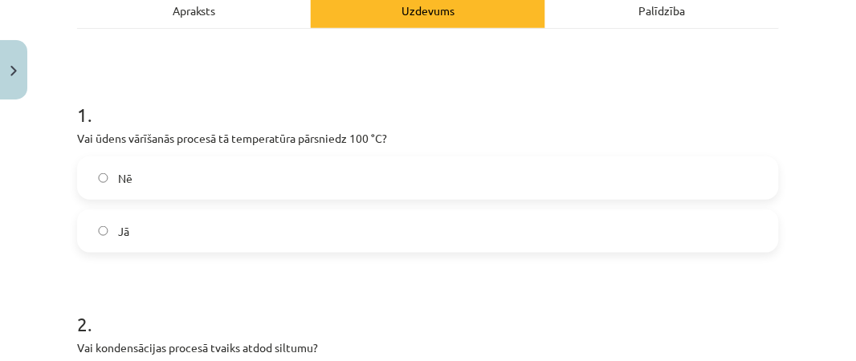
click at [251, 177] on label "Nē" at bounding box center [428, 178] width 699 height 40
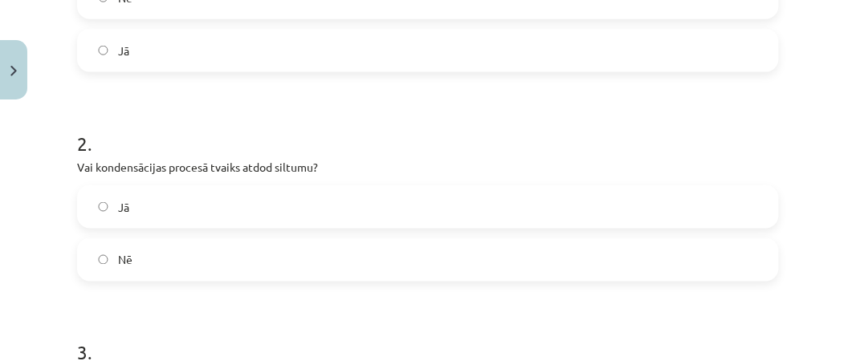
scroll to position [430, 0]
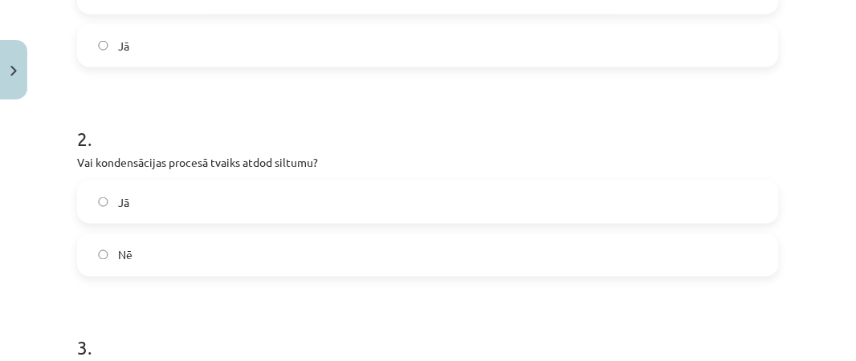
click at [186, 197] on label "Jā" at bounding box center [428, 202] width 699 height 40
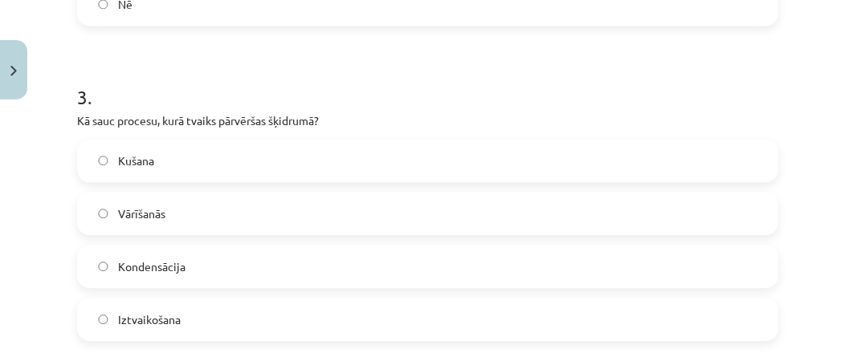
scroll to position [683, 0]
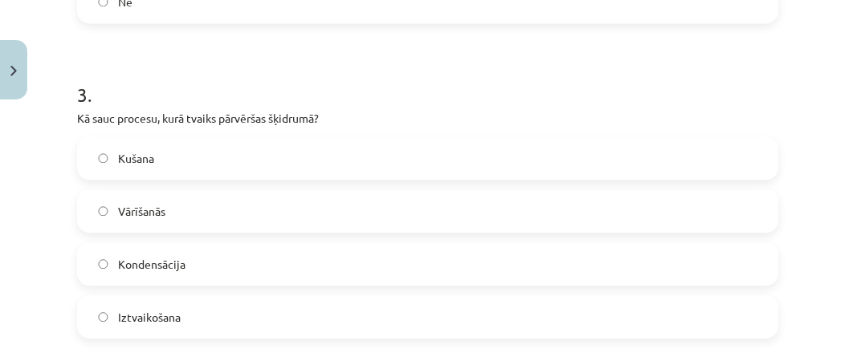
click at [271, 272] on label "Kondensācija" at bounding box center [428, 264] width 699 height 40
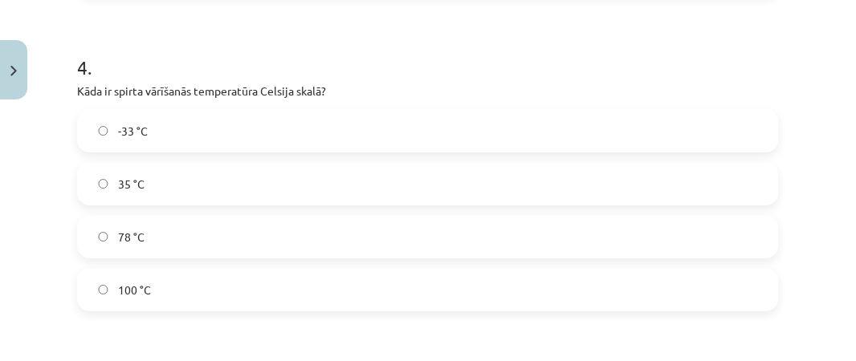
scroll to position [1029, 0]
click at [427, 246] on label "78 °C" at bounding box center [428, 234] width 699 height 40
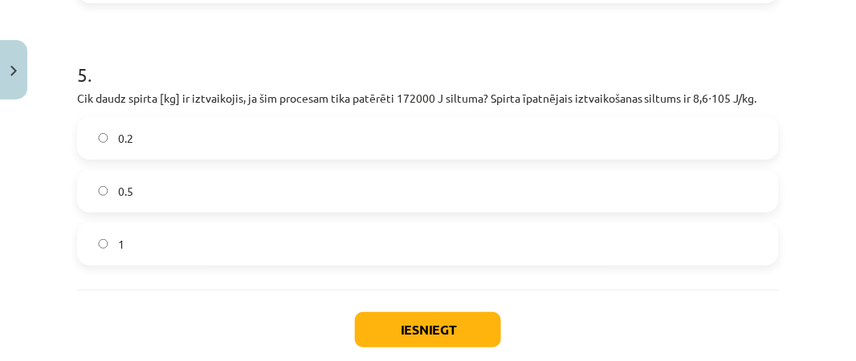
scroll to position [1341, 0]
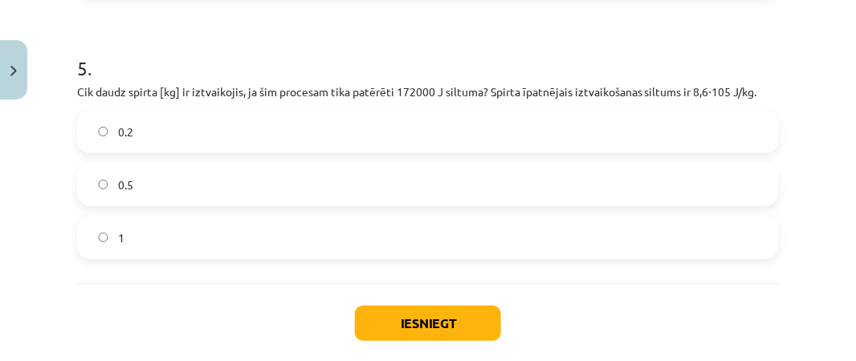
click at [406, 183] on label "0.5" at bounding box center [428, 185] width 699 height 40
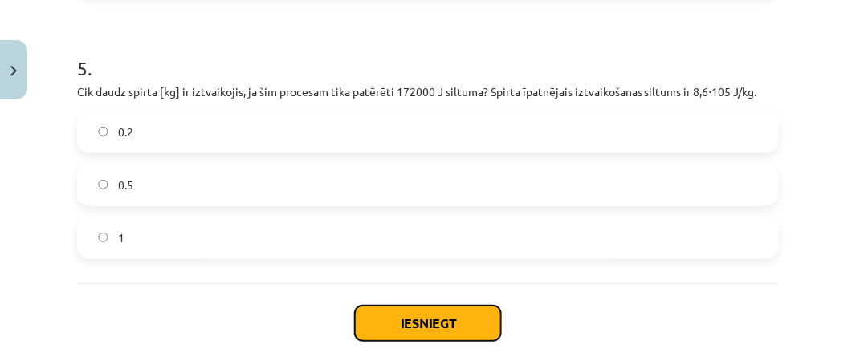
click at [446, 320] on button "Iesniegt" at bounding box center [428, 323] width 146 height 35
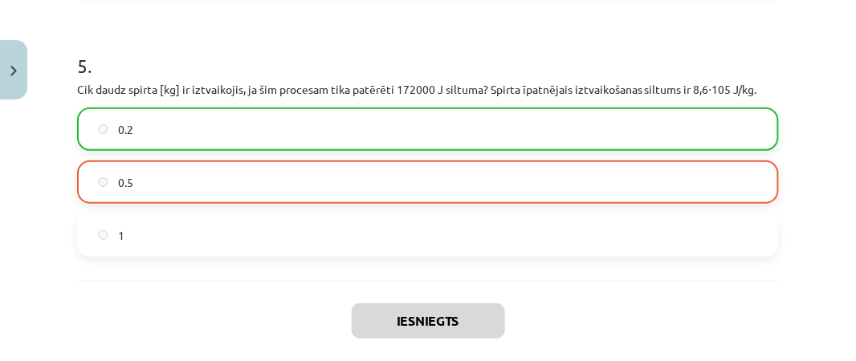
scroll to position [1474, 0]
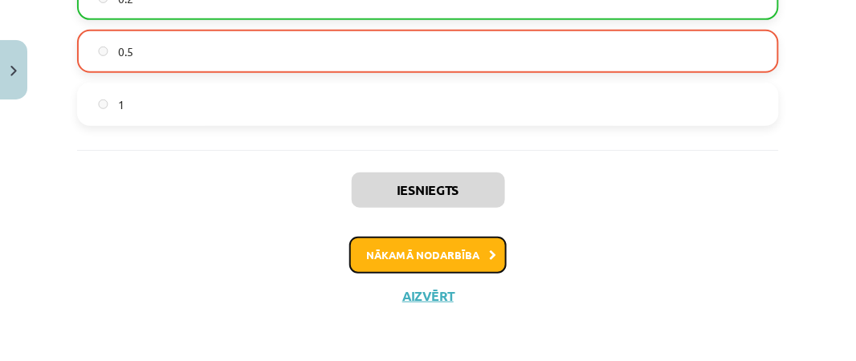
click at [434, 246] on button "Nākamā nodarbība" at bounding box center [427, 255] width 157 height 37
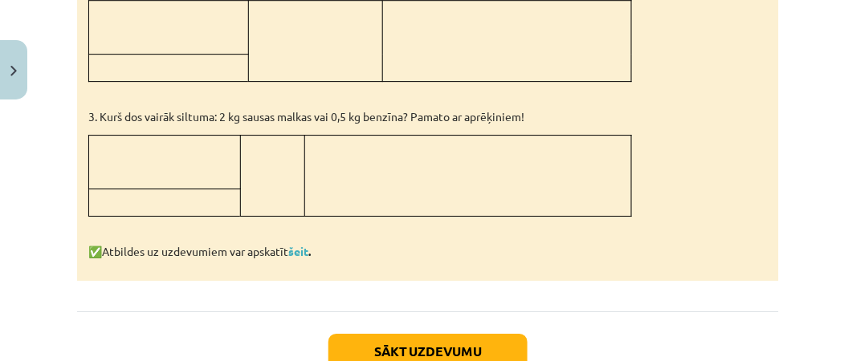
scroll to position [1041, 0]
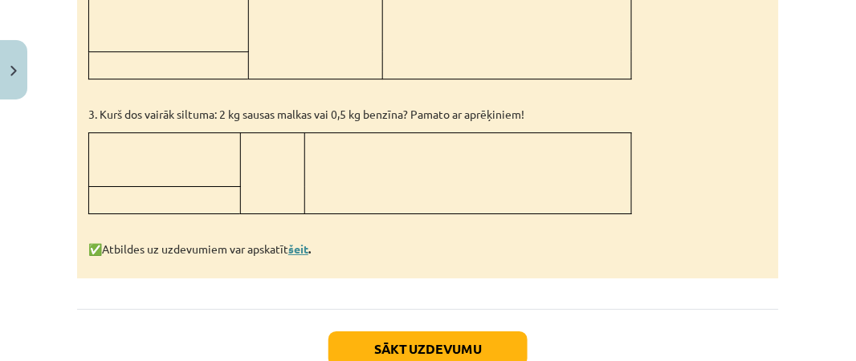
click at [308, 242] on link "šeit" at bounding box center [298, 249] width 20 height 14
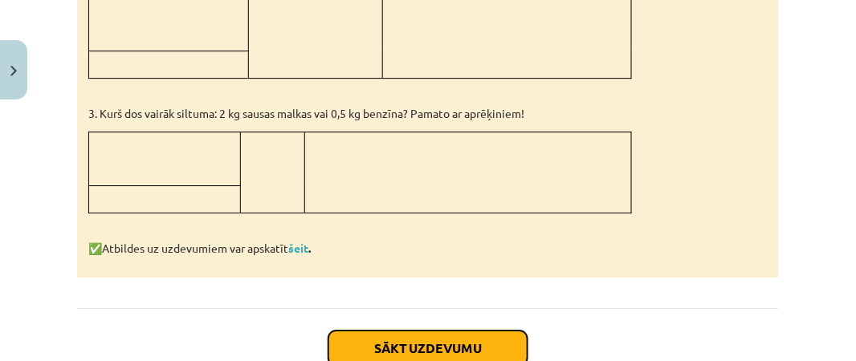
click at [450, 345] on button "Sākt uzdevumu" at bounding box center [427, 348] width 199 height 35
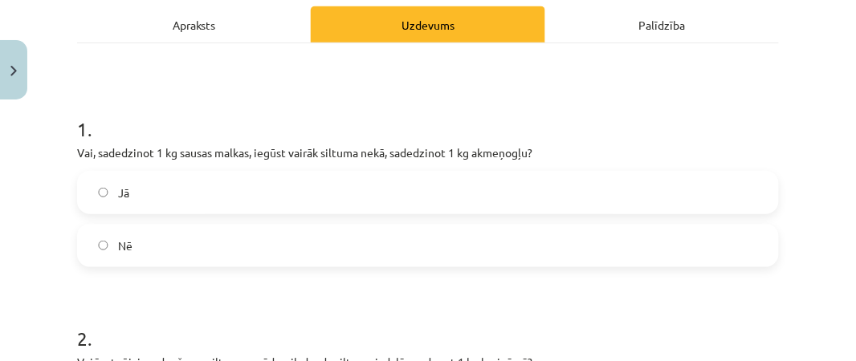
scroll to position [232, 0]
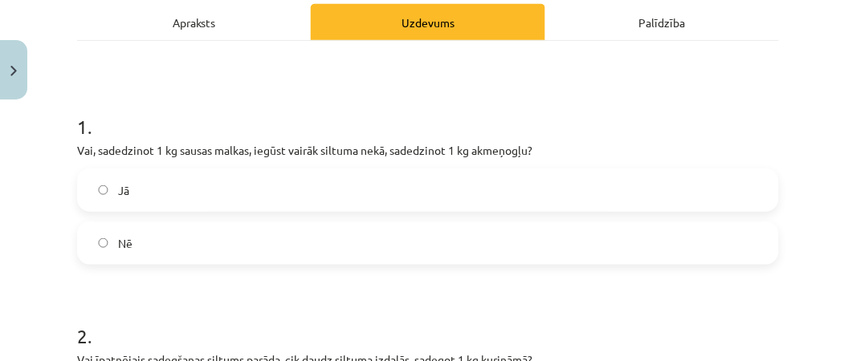
click at [346, 231] on label "Nē" at bounding box center [428, 243] width 699 height 40
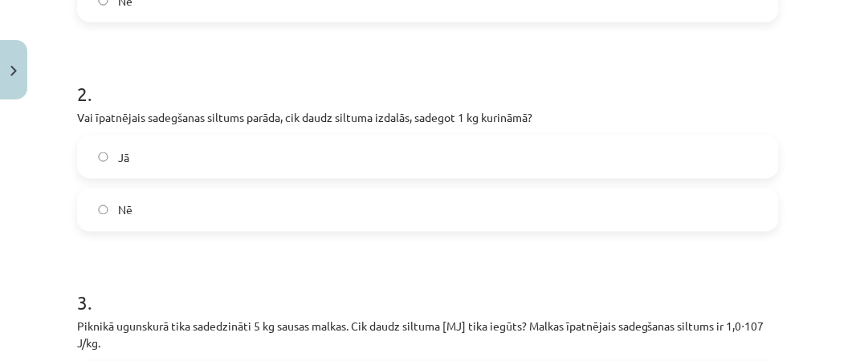
scroll to position [479, 0]
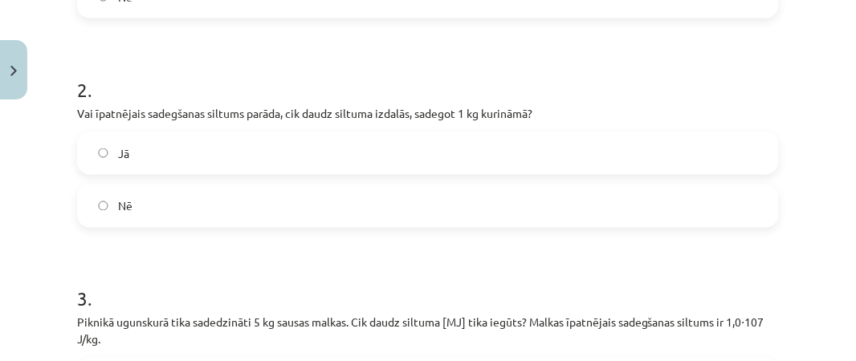
click at [322, 145] on label "Jā" at bounding box center [428, 153] width 699 height 40
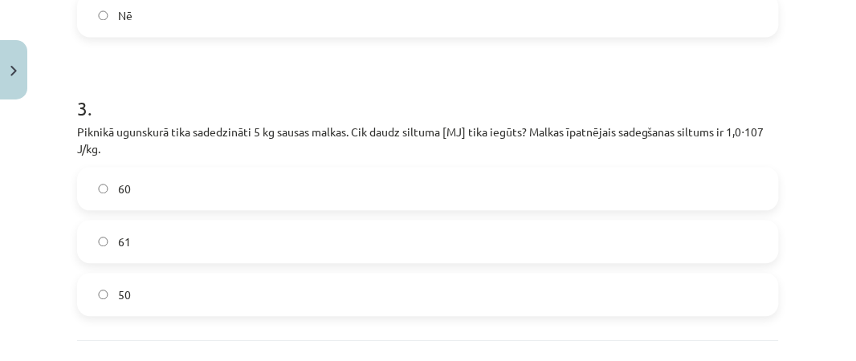
scroll to position [679, 0]
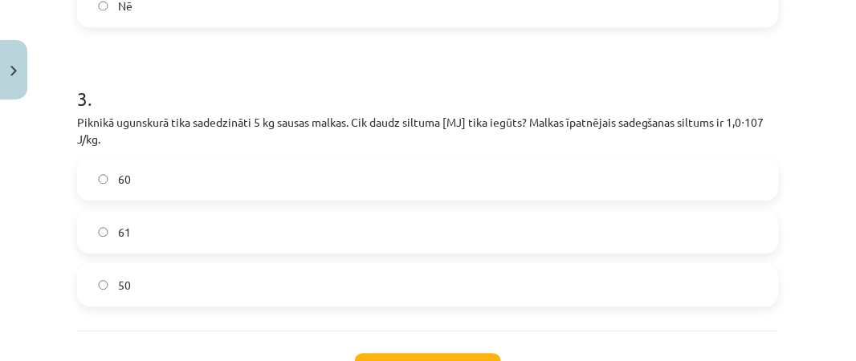
click at [202, 282] on label "50" at bounding box center [428, 285] width 699 height 40
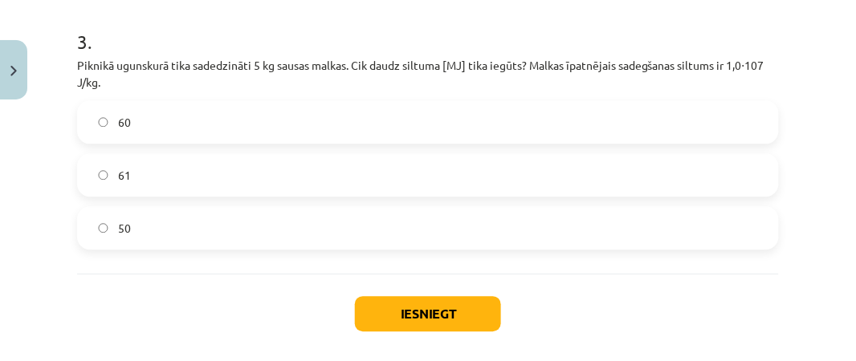
scroll to position [749, 0]
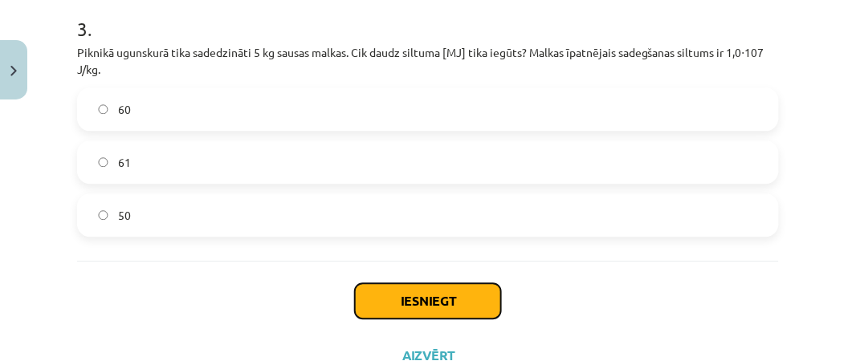
click at [463, 300] on button "Iesniegt" at bounding box center [428, 300] width 146 height 35
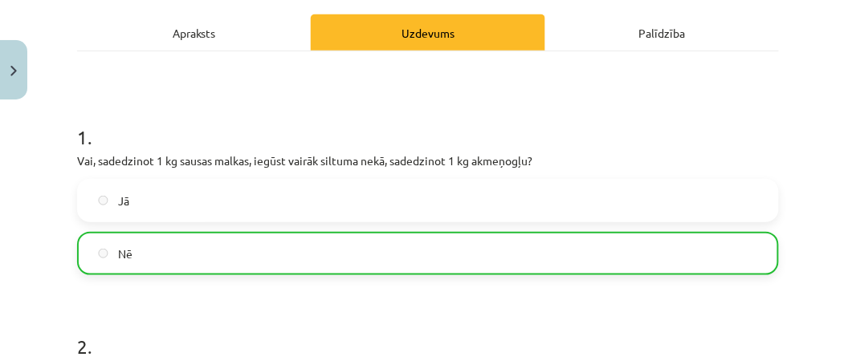
scroll to position [860, 0]
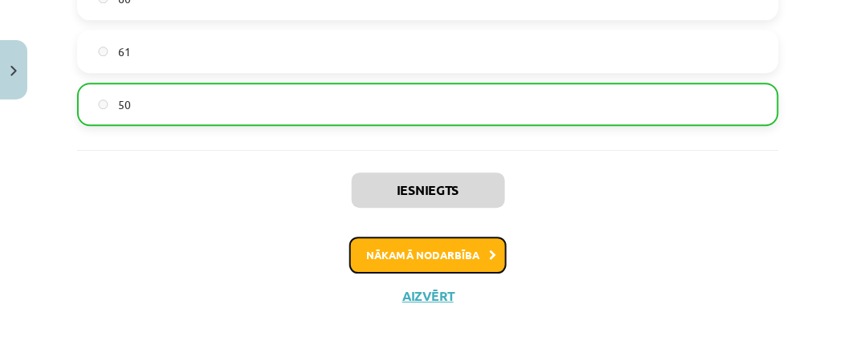
click at [422, 251] on button "Nākamā nodarbība" at bounding box center [427, 255] width 157 height 37
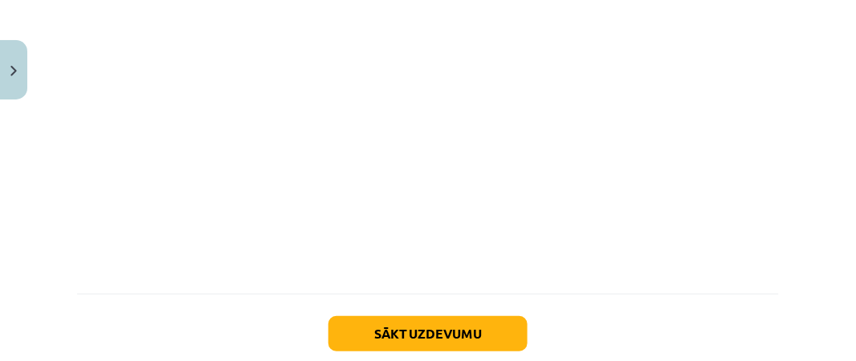
scroll to position [1368, 0]
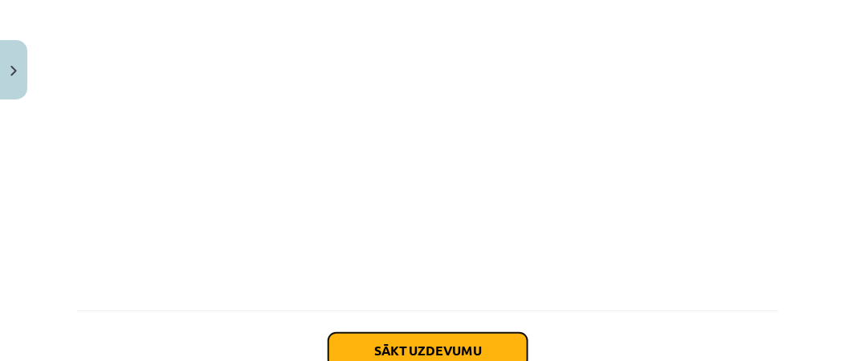
click at [472, 340] on button "Sākt uzdevumu" at bounding box center [427, 350] width 199 height 35
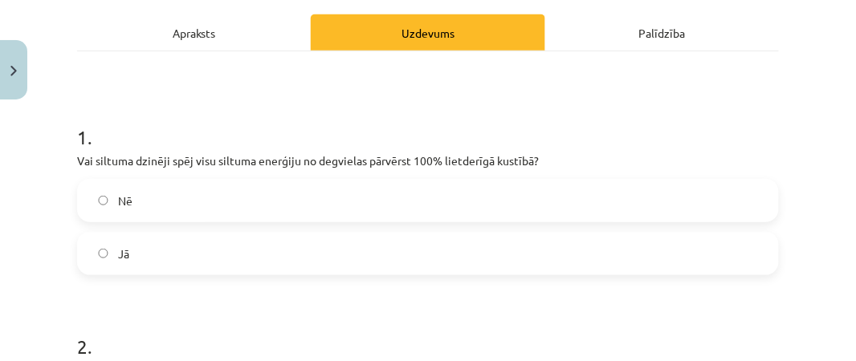
scroll to position [227, 0]
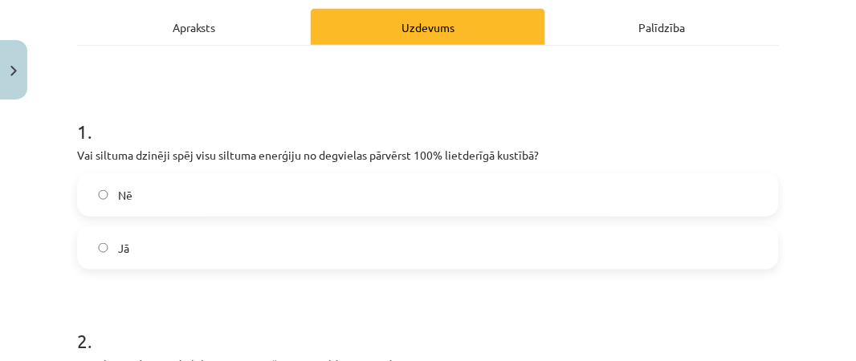
click at [312, 188] on label "Nē" at bounding box center [428, 195] width 699 height 40
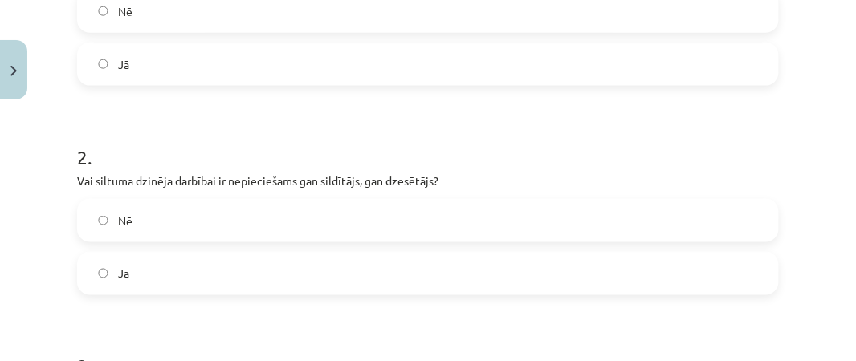
scroll to position [414, 0]
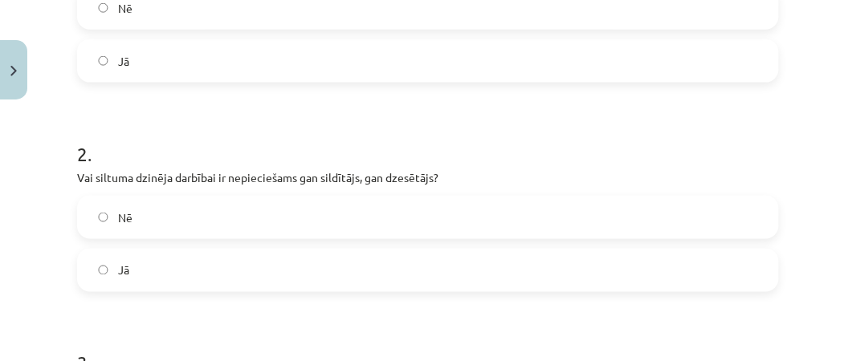
click at [143, 268] on label "Jā" at bounding box center [428, 271] width 699 height 40
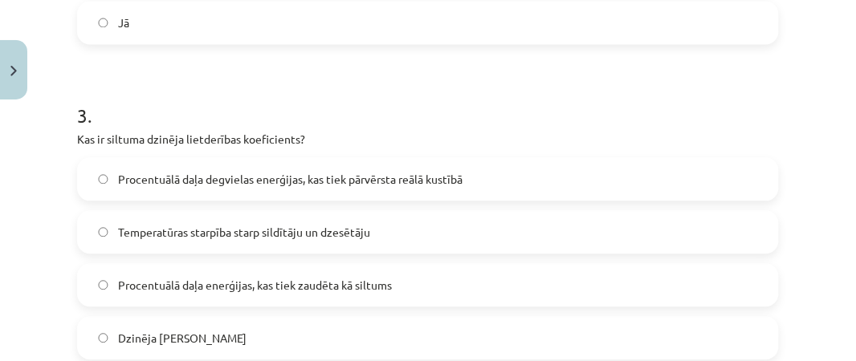
scroll to position [668, 0]
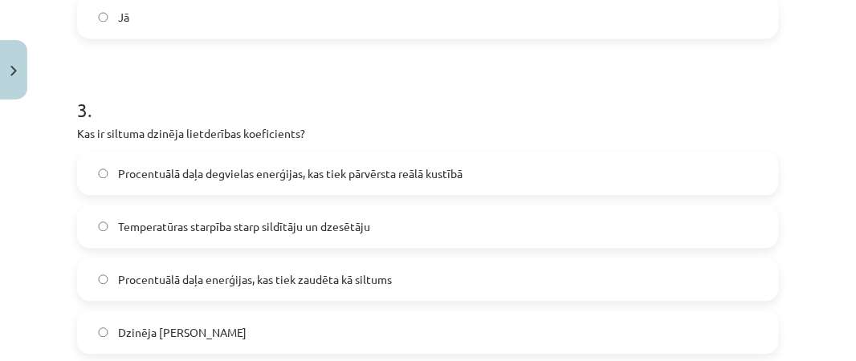
click at [290, 168] on span "Procentuālā daļa degvielas enerģijas, kas tiek pārvērsta reālā kustībā" at bounding box center [290, 173] width 344 height 17
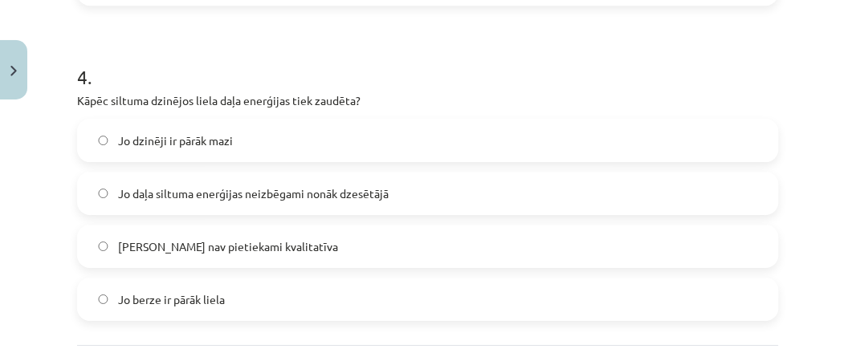
scroll to position [1025, 0]
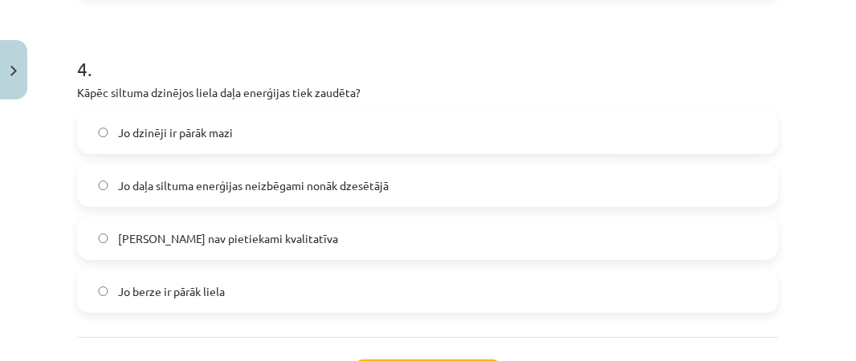
click at [366, 183] on span "Jo daļa siltuma enerģijas neizbēgami nonāk dzesētājā" at bounding box center [253, 185] width 271 height 17
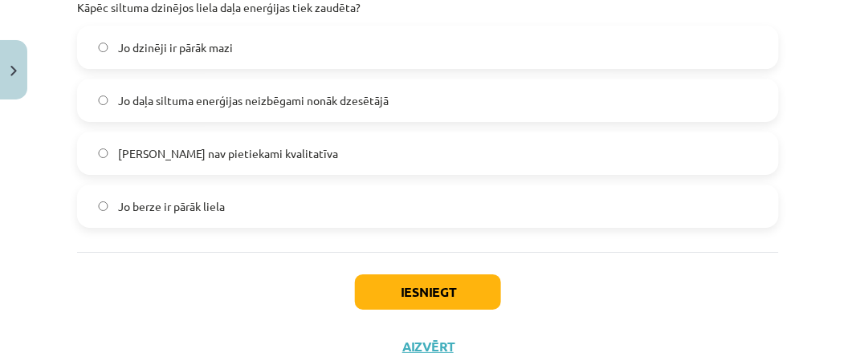
scroll to position [1121, 0]
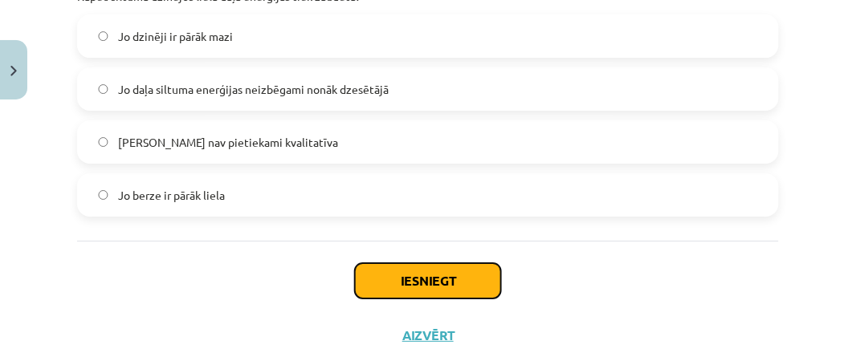
click at [474, 267] on button "Iesniegt" at bounding box center [428, 280] width 146 height 35
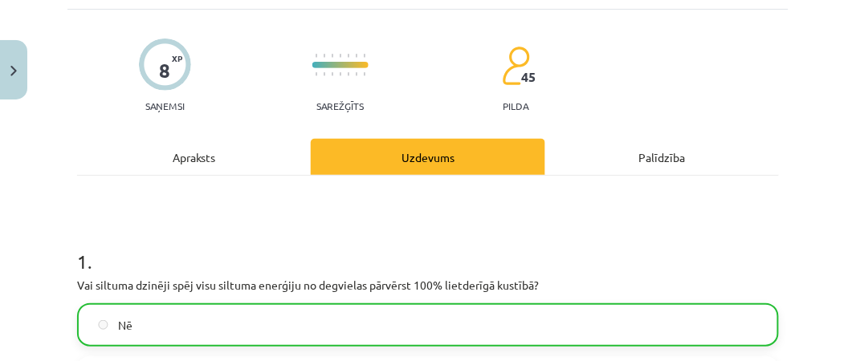
scroll to position [1211, 0]
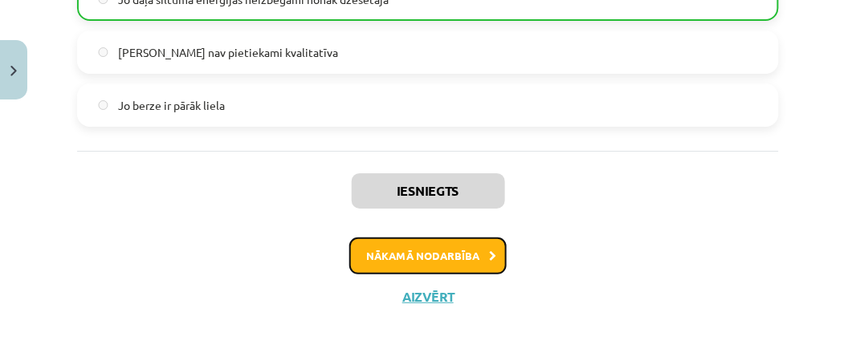
click at [485, 247] on button "Nākamā nodarbība" at bounding box center [427, 256] width 157 height 37
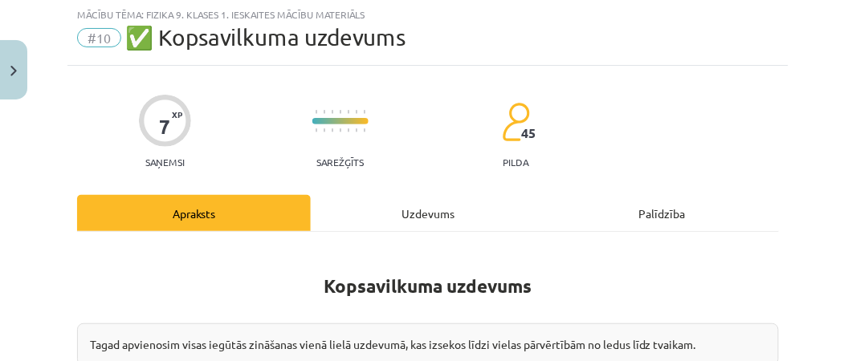
scroll to position [40, 0]
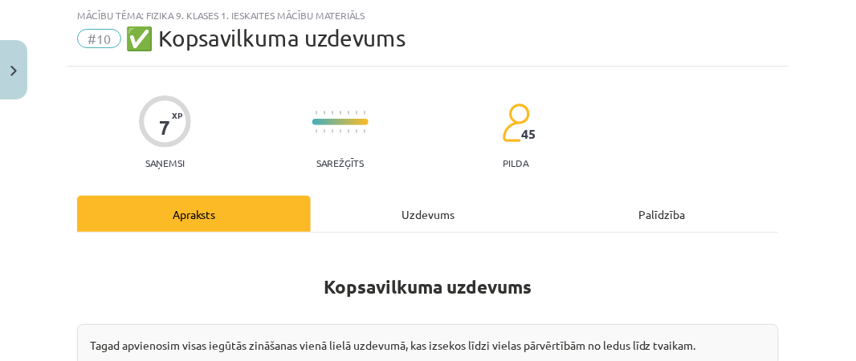
click at [734, 204] on div "Palīdzība" at bounding box center [662, 214] width 234 height 36
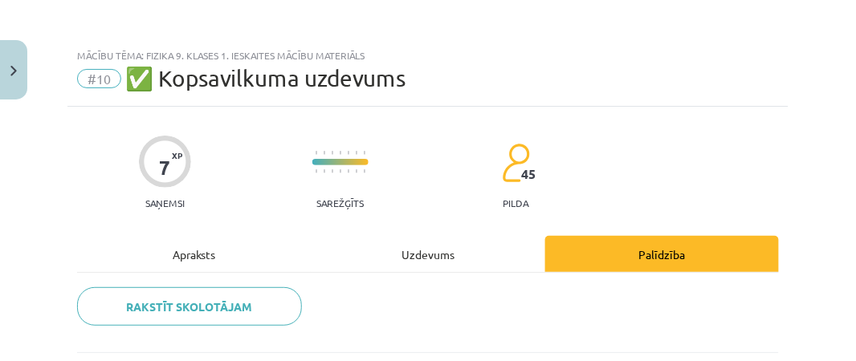
scroll to position [102, 0]
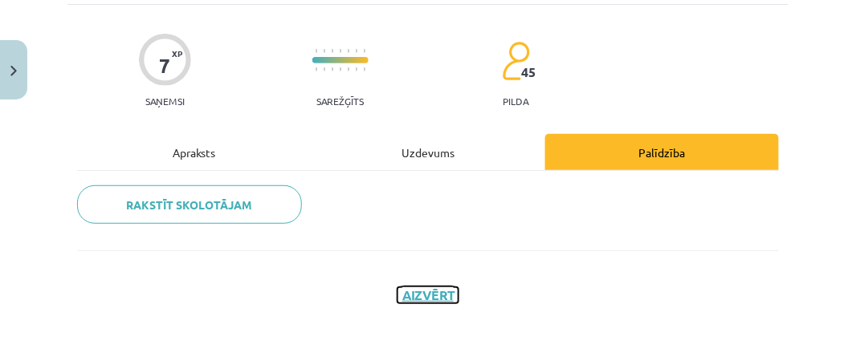
click at [437, 295] on button "Aizvērt" at bounding box center [427, 295] width 61 height 16
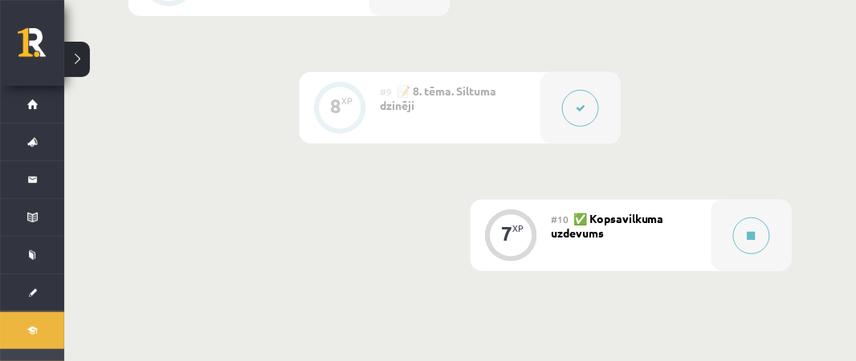
scroll to position [1387, 0]
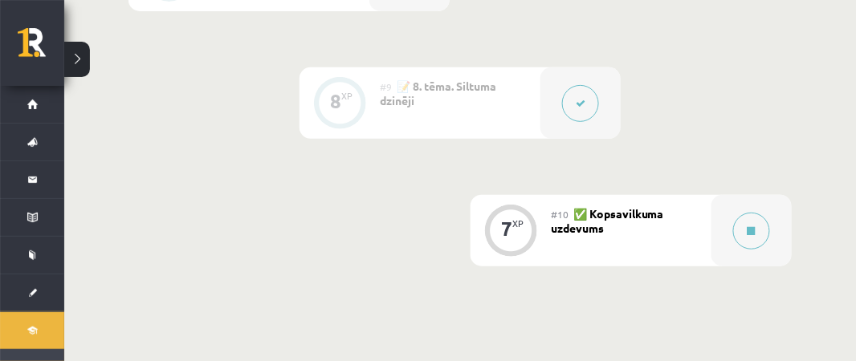
click at [632, 242] on div "#10 ✅ Kopsavilkuma uzdevums" at bounding box center [631, 230] width 161 height 71
click at [663, 213] on span "✅ Kopsavilkuma uzdevums" at bounding box center [607, 220] width 113 height 29
click at [760, 230] on button at bounding box center [751, 231] width 37 height 37
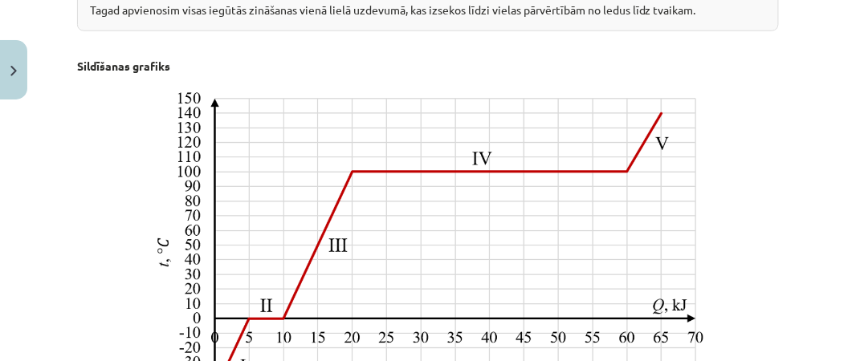
scroll to position [374, 0]
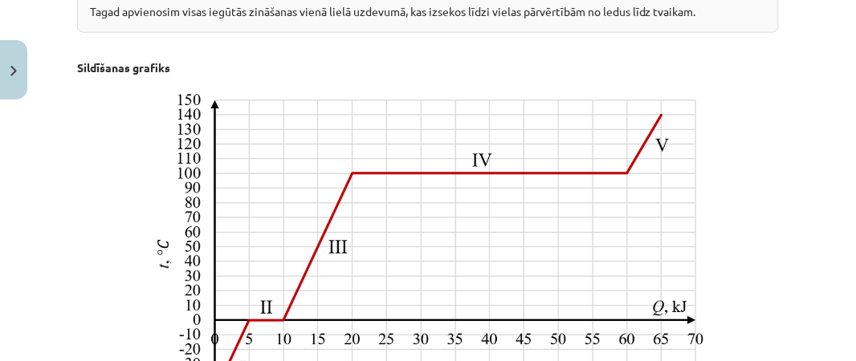
drag, startPoint x: 856, startPoint y: 186, endPoint x: 835, endPoint y: 181, distance: 21.4
click at [835, 181] on div "Mācību tēma: Fizika 9. klases 1. ieskaites mācību materiāls #10 ✅ Kopsavilkuma …" at bounding box center [428, 180] width 856 height 361
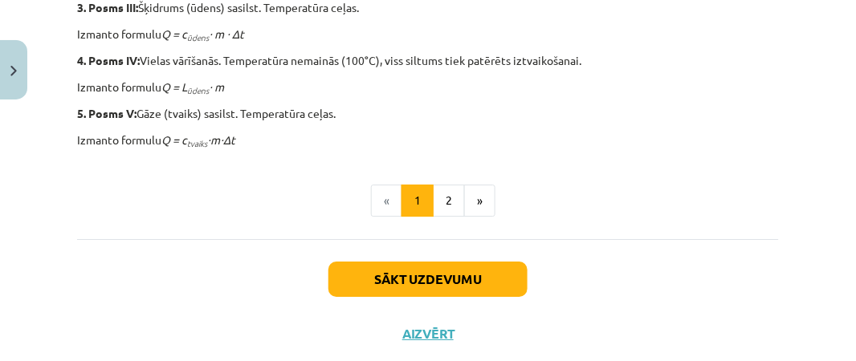
scroll to position [1000, 0]
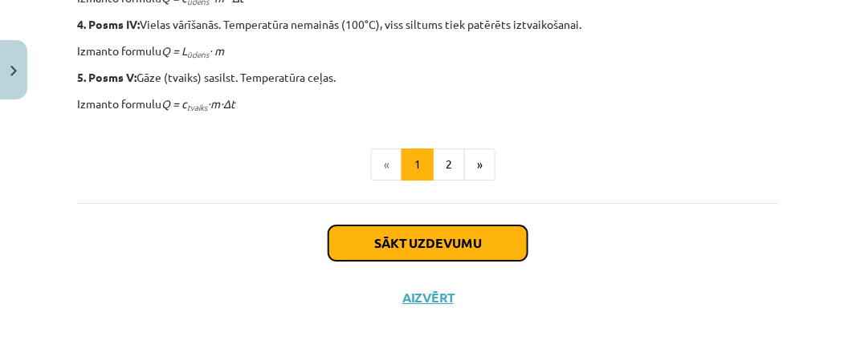
click at [451, 231] on button "Sākt uzdevumu" at bounding box center [427, 243] width 199 height 35
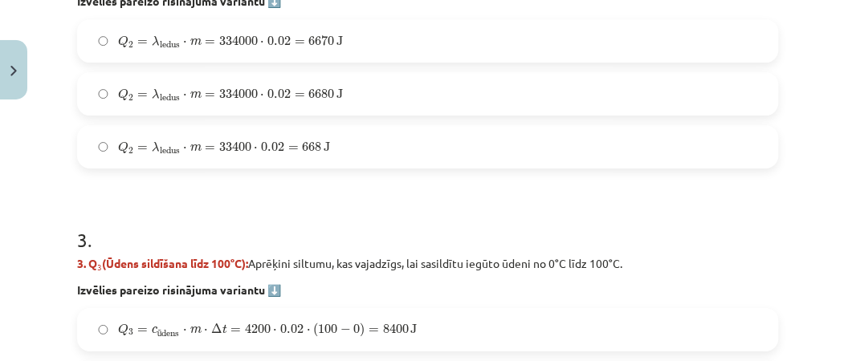
scroll to position [977, 0]
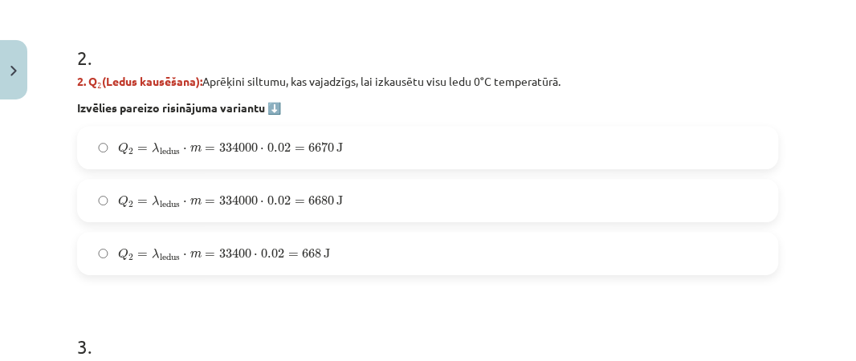
click at [814, 141] on div "Mācību tēma: Fizika 9. klases 1. ieskaites mācību materiāls #10 ✅ Kopsavilkuma …" at bounding box center [428, 180] width 856 height 361
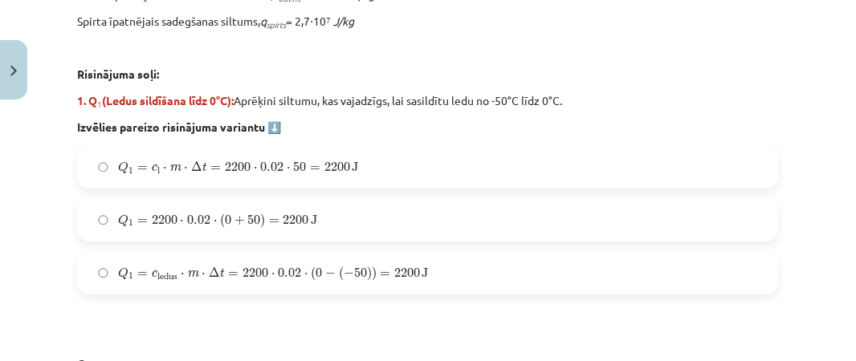
scroll to position [679, 0]
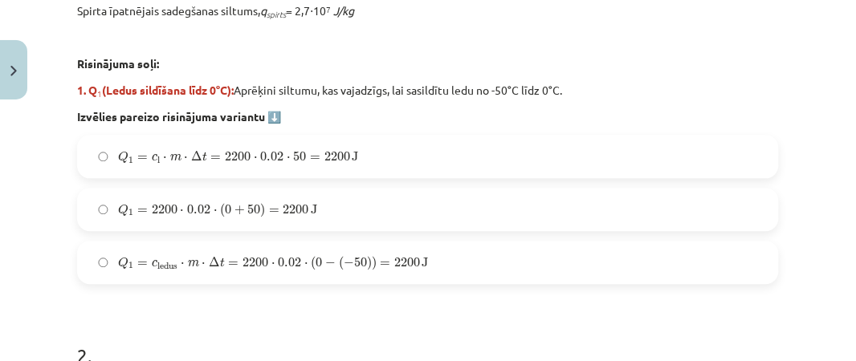
click at [267, 258] on span "2200" at bounding box center [255, 263] width 26 height 10
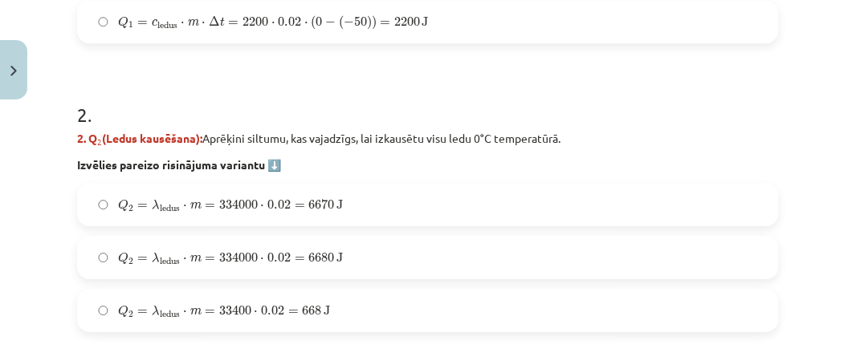
scroll to position [927, 0]
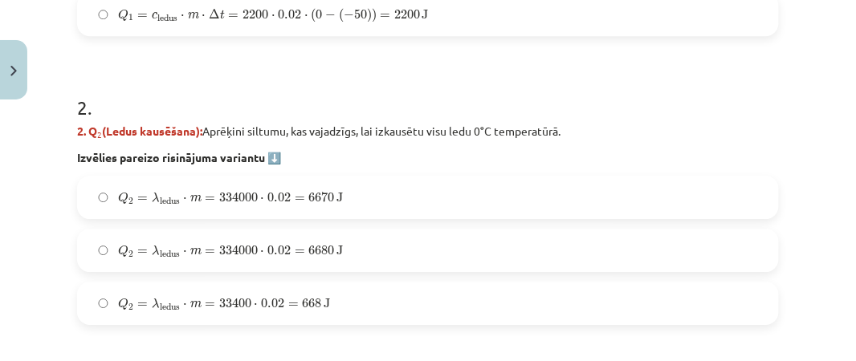
click at [366, 254] on label "Q 2 = λ ledus ⋅ m = 334000 ⋅ 0.02 = 6680 J Q 2 = λ ledus ⋅ m = 334000 ⋅ 0.02 = …" at bounding box center [428, 250] width 699 height 40
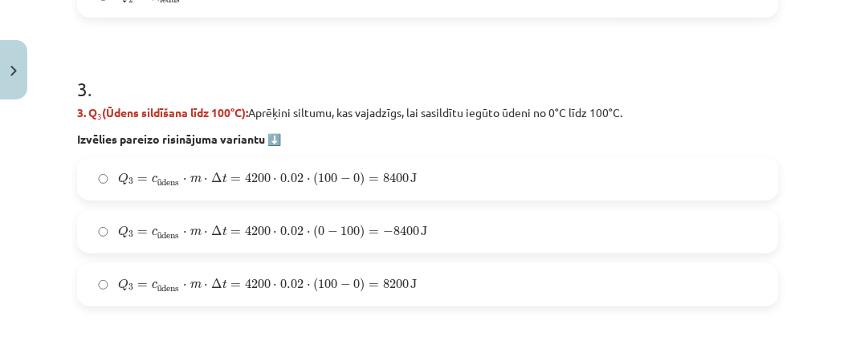
scroll to position [1261, 0]
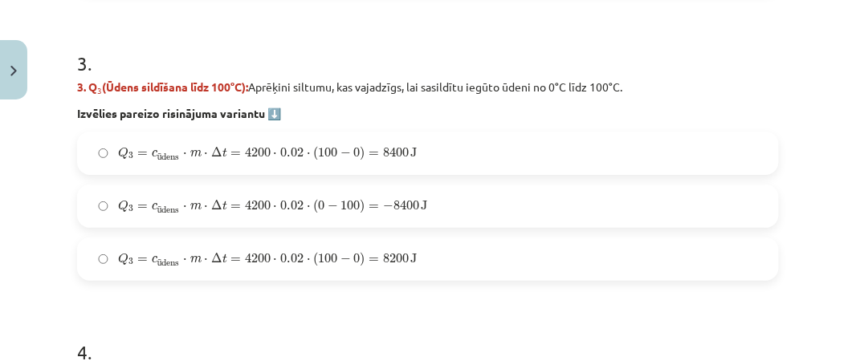
click at [423, 151] on label "Q 3 = c ū dens ⋅ m ⋅ Δ t = 4200 ⋅ 0.02 ⋅ ( 100 − 0 ) = 8400 J Q 3 = c ūdens ⋅ m…" at bounding box center [428, 153] width 699 height 40
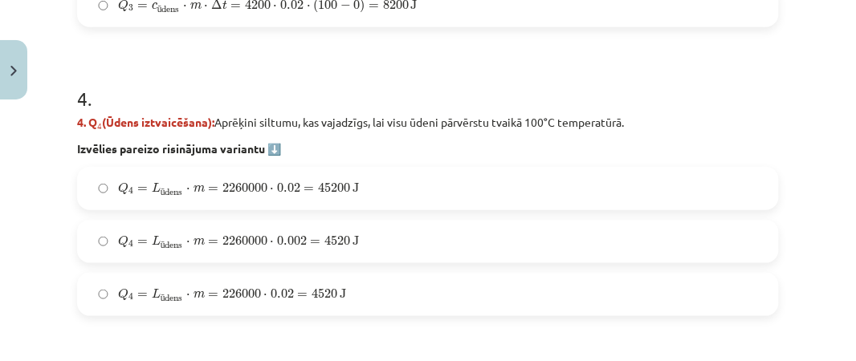
scroll to position [1529, 0]
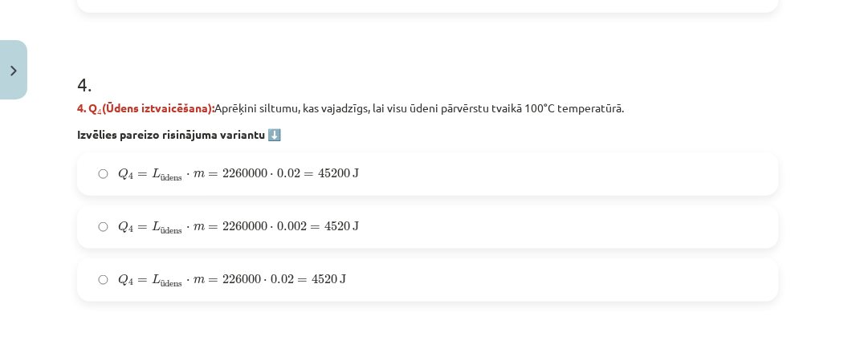
click at [442, 163] on label "Q 4 = L ū dens ⋅ m = 2260000 ⋅ 0.02 = 45200 J Q 4 = L ūdens ⋅ m = 2260000 ⋅ 0.0…" at bounding box center [428, 174] width 699 height 40
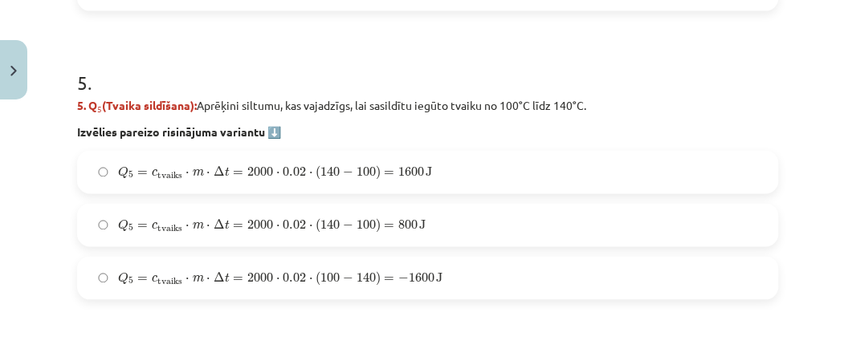
scroll to position [1840, 0]
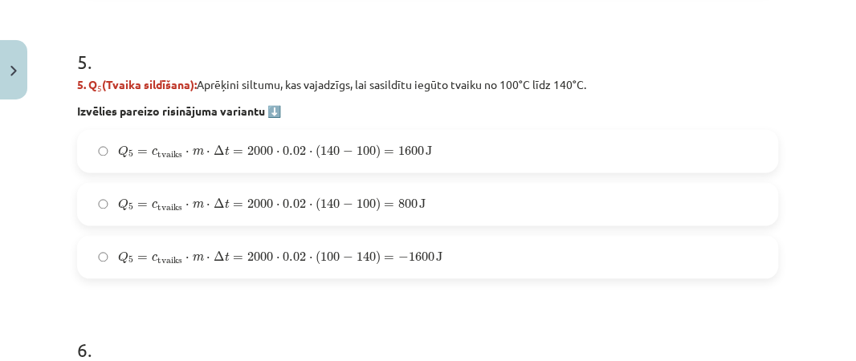
click at [508, 158] on label "Q 5 = c tvaiks ⋅ m ⋅ Δ t = 2000 ⋅ 0.02 ⋅ ( 140 − 100 ) = 1600 J Q 5 = c tvaiks …" at bounding box center [428, 152] width 699 height 40
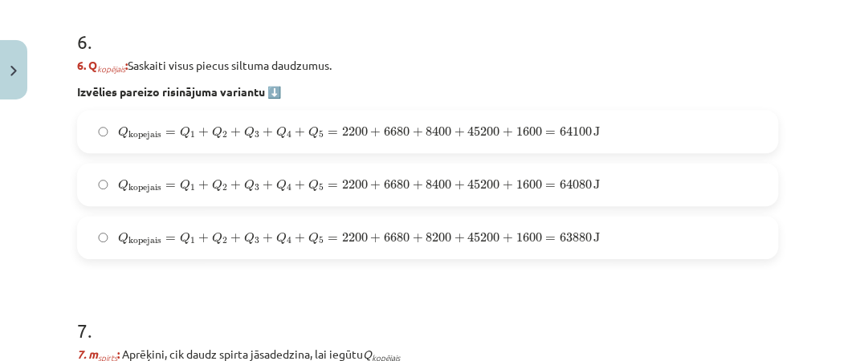
scroll to position [2189, 0]
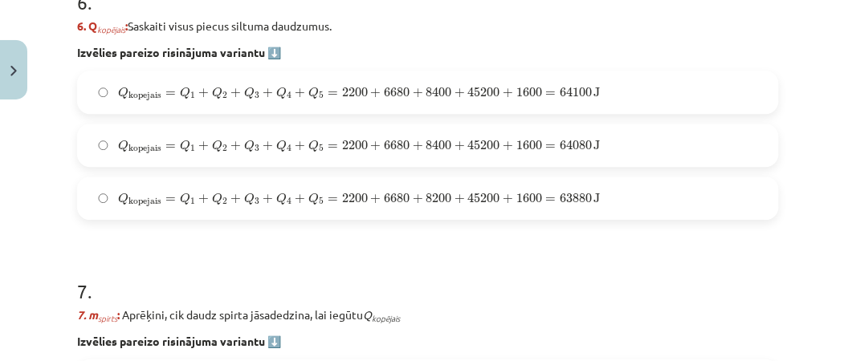
click at [556, 133] on label "Q kopejais = Q 1 + Q 2 + Q 3 + Q 4 + Q 5 = 2200 + 6680 + 8400 + 45200 + 1600 = …" at bounding box center [428, 145] width 699 height 40
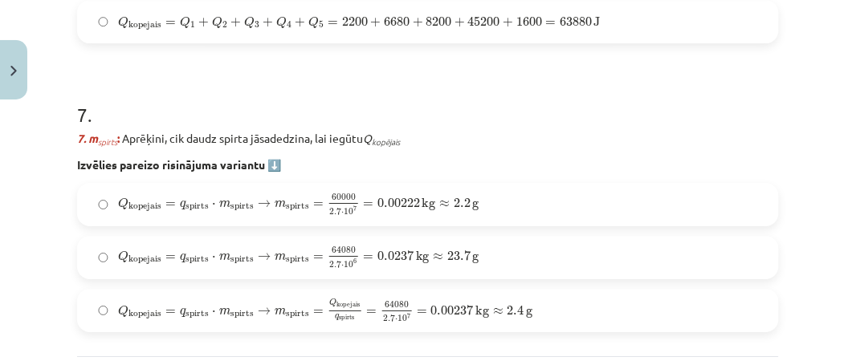
scroll to position [2358, 0]
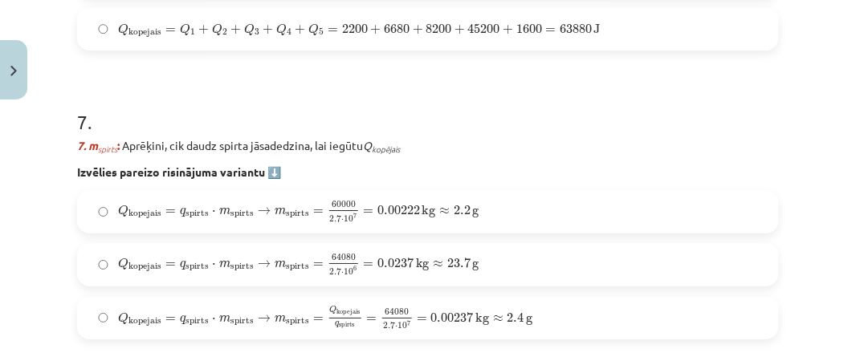
click at [483, 312] on span "kg" at bounding box center [482, 318] width 14 height 13
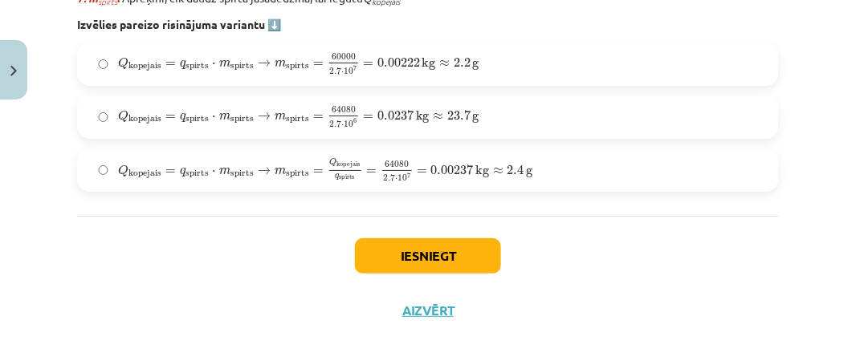
scroll to position [2521, 0]
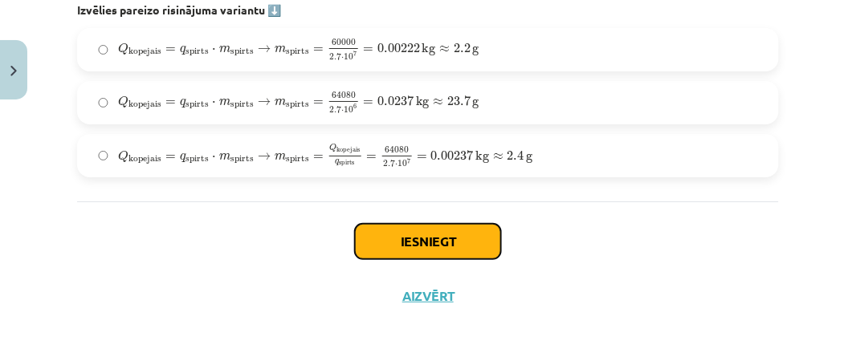
click at [404, 231] on button "Iesniegt" at bounding box center [428, 241] width 146 height 35
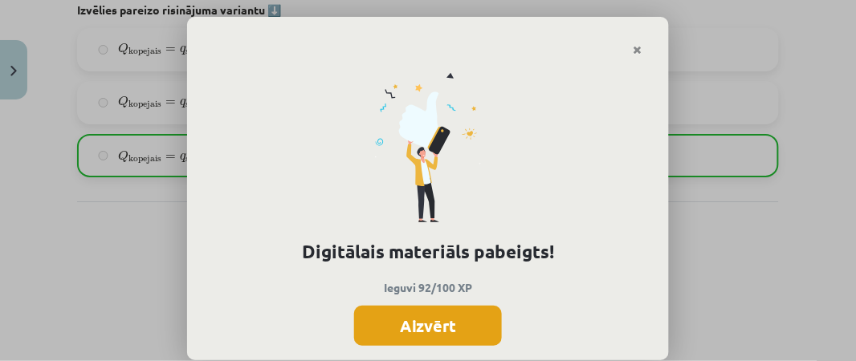
click at [439, 336] on button "Aizvērt" at bounding box center [428, 326] width 148 height 40
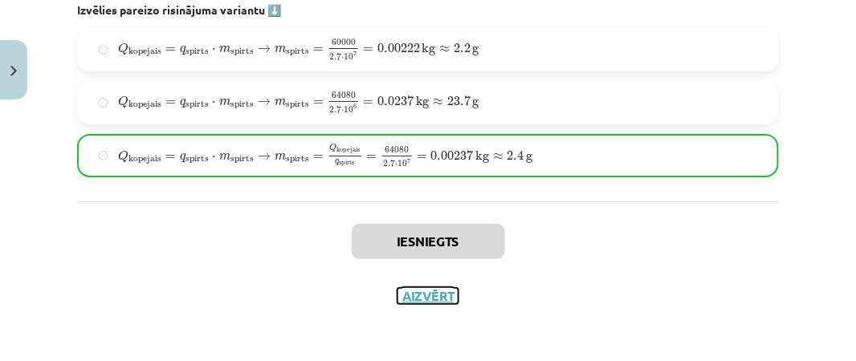
click at [437, 294] on button "Aizvērt" at bounding box center [427, 296] width 61 height 16
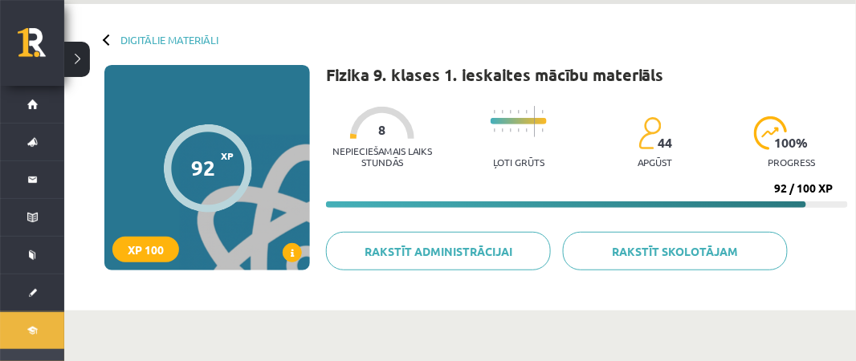
scroll to position [0, 0]
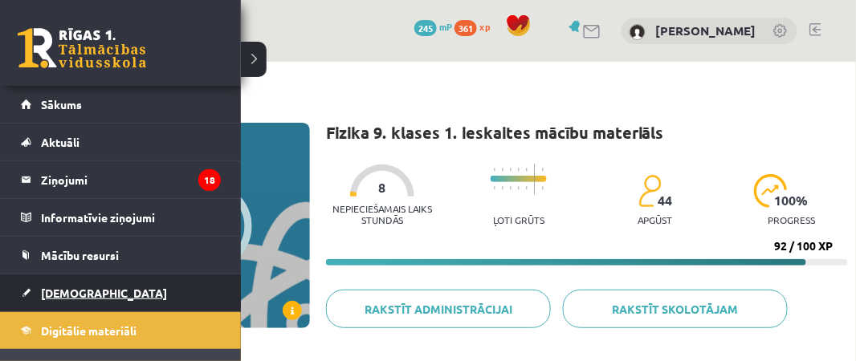
click at [59, 291] on span "[DEMOGRAPHIC_DATA]" at bounding box center [104, 293] width 126 height 14
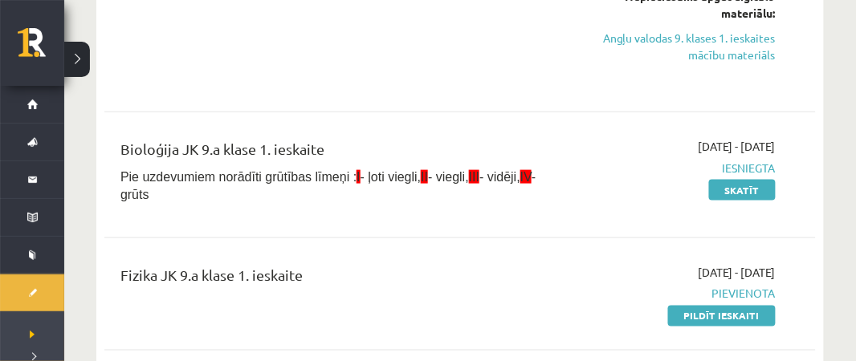
scroll to position [1677, 0]
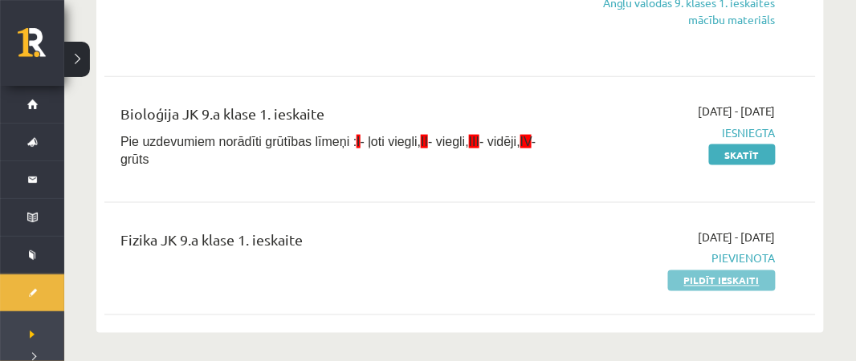
click at [738, 278] on link "Pildīt ieskaiti" at bounding box center [722, 281] width 108 height 21
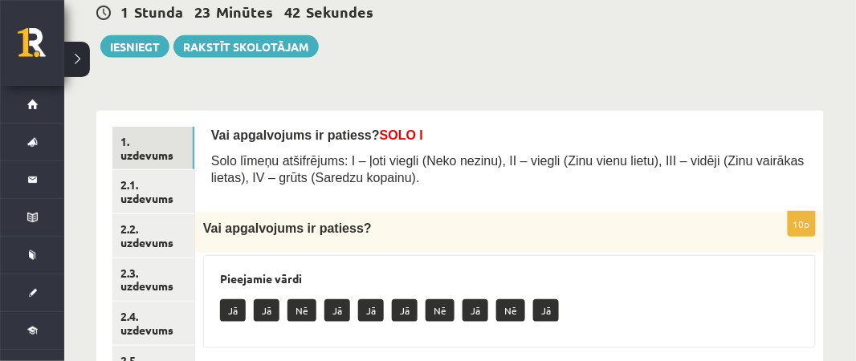
scroll to position [169, 0]
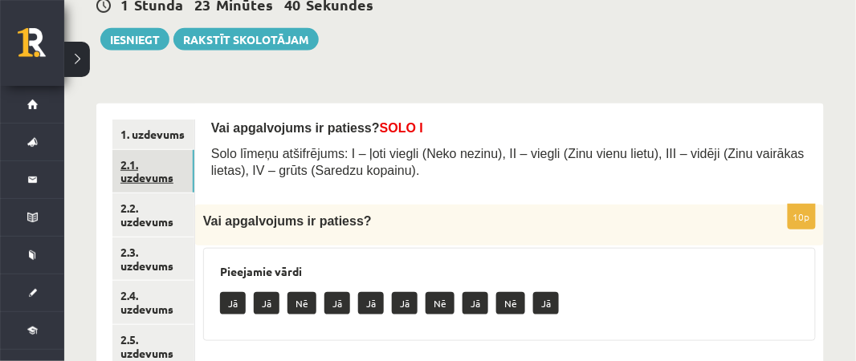
click at [150, 167] on link "2.1. uzdevums" at bounding box center [153, 171] width 82 height 43
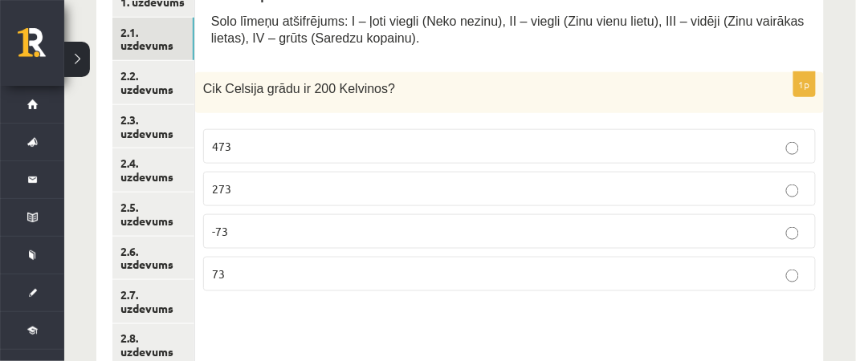
scroll to position [303, 0]
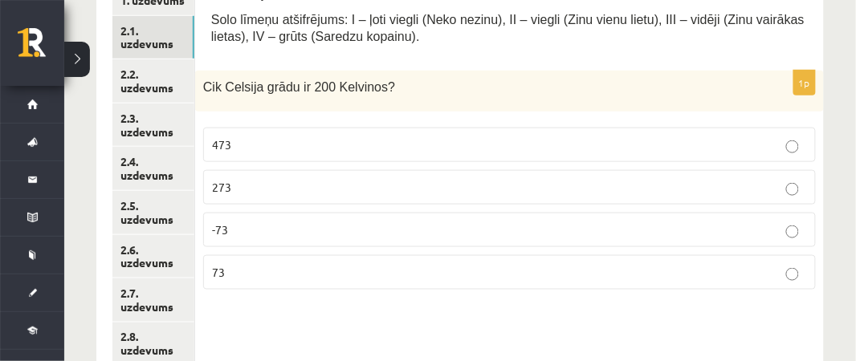
click at [564, 150] on p "473" at bounding box center [509, 145] width 595 height 17
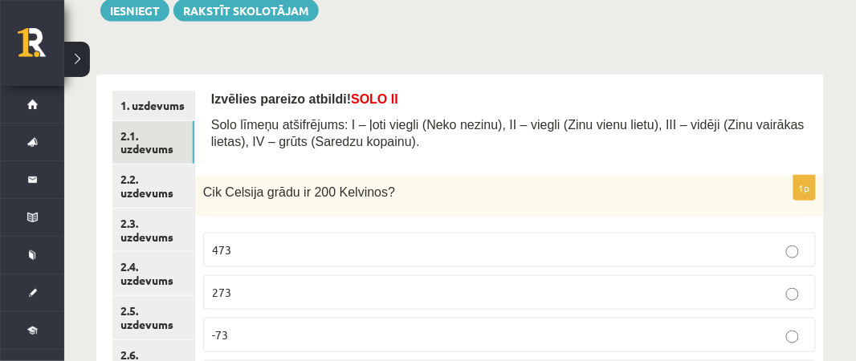
scroll to position [195, 0]
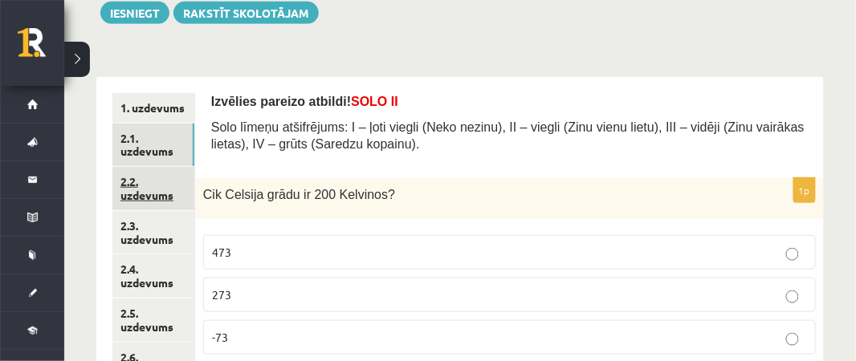
click at [162, 192] on link "2.2. uzdevums" at bounding box center [153, 188] width 82 height 43
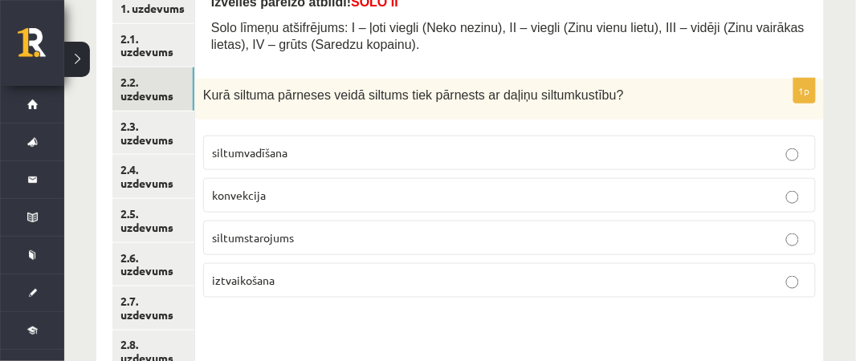
scroll to position [295, 0]
click at [704, 153] on p "siltumvadīšana" at bounding box center [509, 152] width 595 height 17
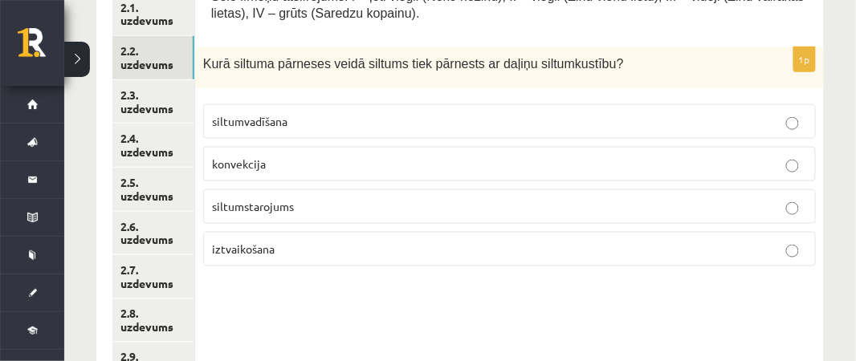
scroll to position [324, 0]
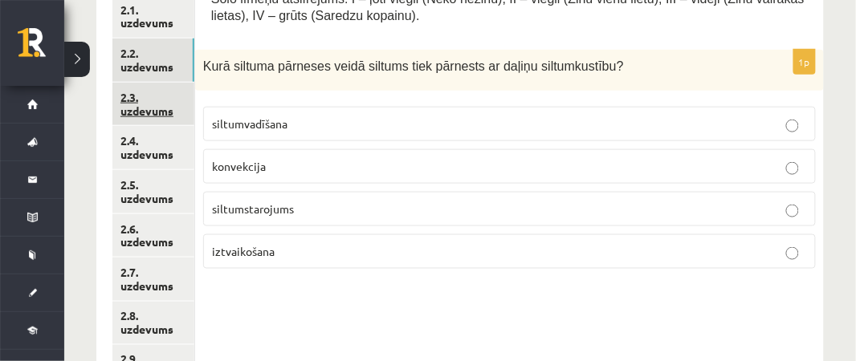
click at [161, 92] on link "2.3. uzdevums" at bounding box center [153, 104] width 82 height 43
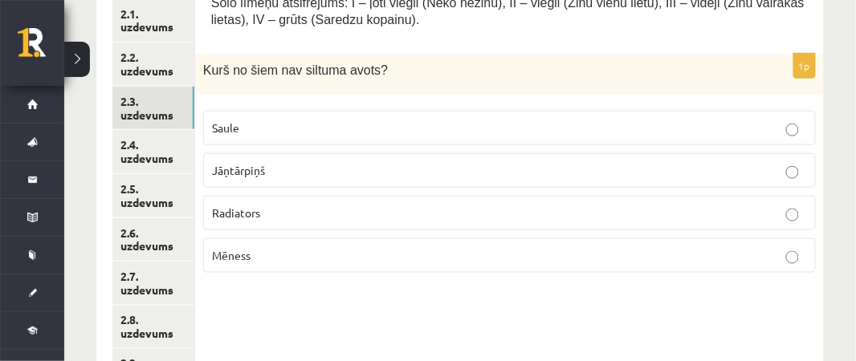
scroll to position [328, 0]
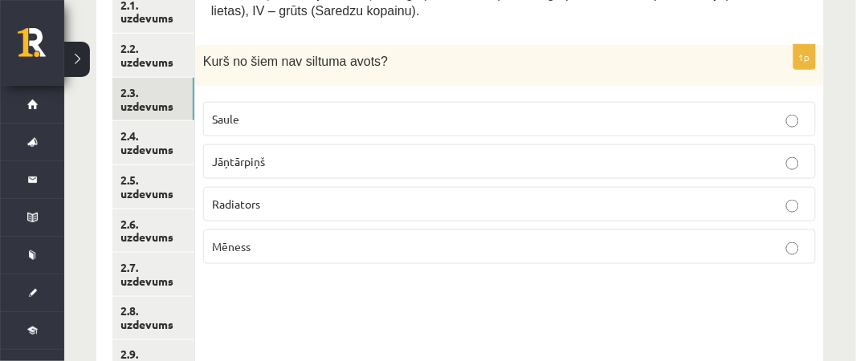
click at [687, 171] on label "Jāņtārpiņš" at bounding box center [509, 162] width 613 height 35
click at [491, 238] on p "Mēness" at bounding box center [509, 246] width 595 height 17
click at [176, 148] on link "2.4. uzdevums" at bounding box center [153, 142] width 82 height 43
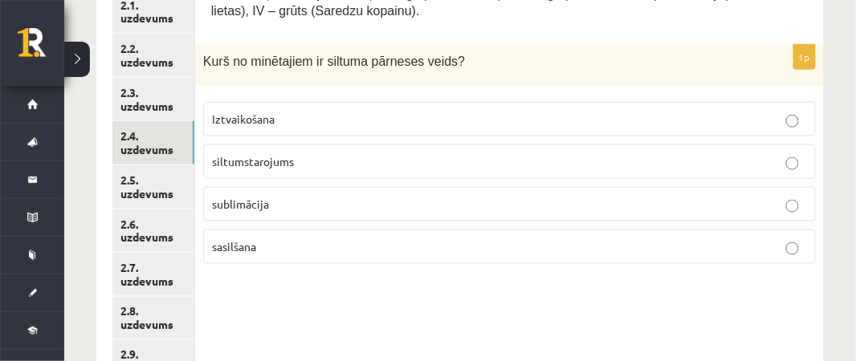
click at [368, 202] on p "sublimācija" at bounding box center [509, 204] width 595 height 17
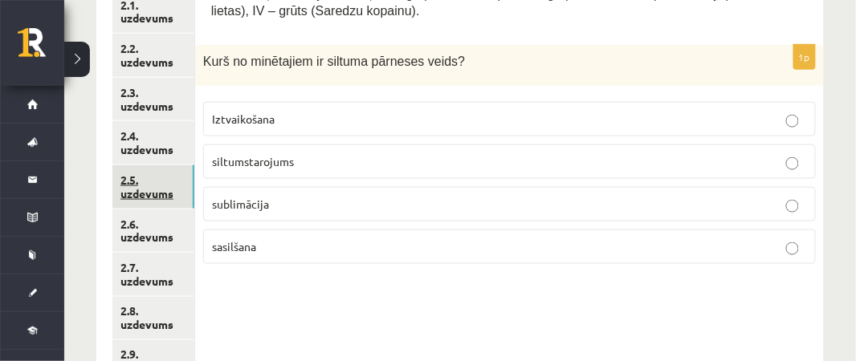
click at [183, 194] on link "2.5. uzdevums" at bounding box center [153, 186] width 82 height 43
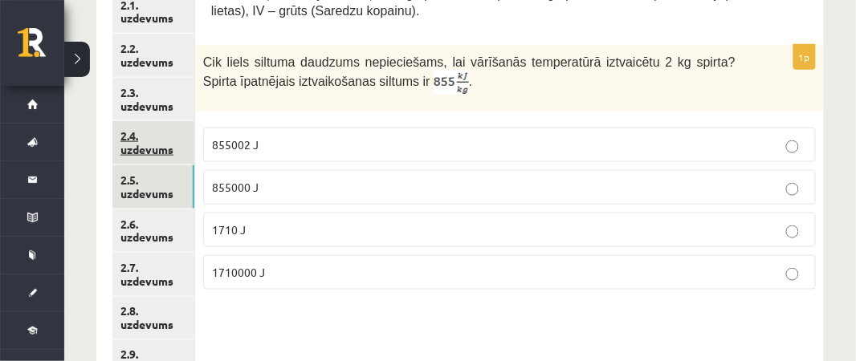
click at [175, 153] on link "2.4. uzdevums" at bounding box center [153, 142] width 82 height 43
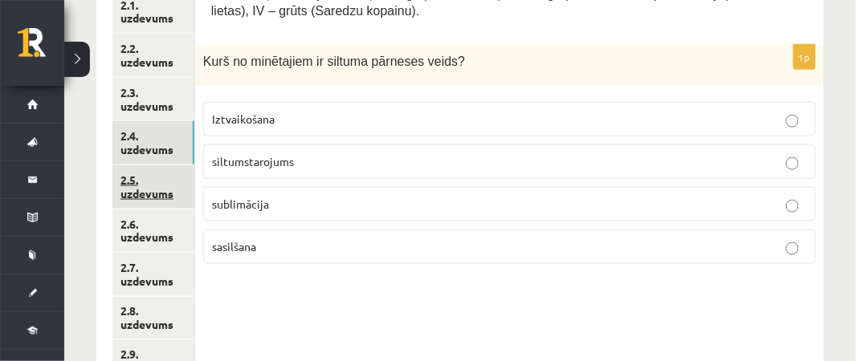
click at [164, 183] on link "2.5. uzdevums" at bounding box center [153, 186] width 82 height 43
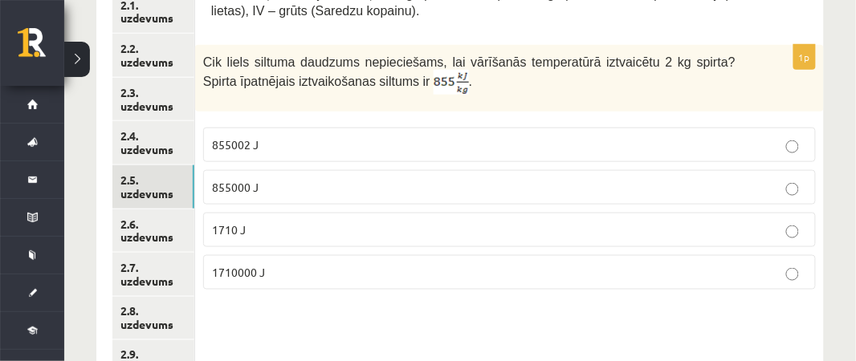
click at [369, 271] on p "1710000 J" at bounding box center [509, 272] width 595 height 17
click at [153, 222] on link "2.6. uzdevums" at bounding box center [153, 231] width 82 height 43
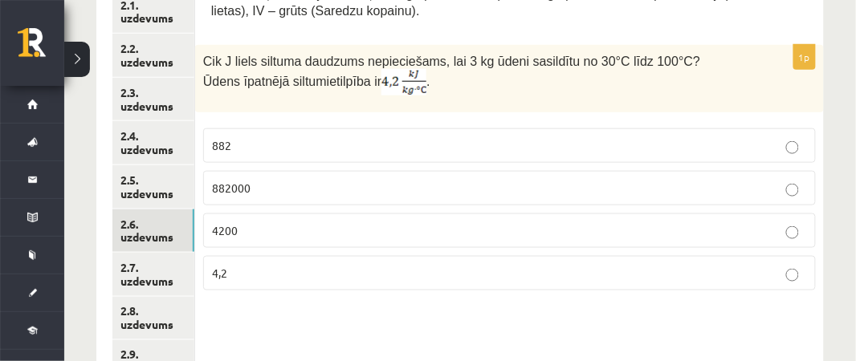
click at [470, 133] on label "882" at bounding box center [509, 145] width 613 height 35
click at [189, 279] on link "2.7. uzdevums" at bounding box center [153, 274] width 82 height 43
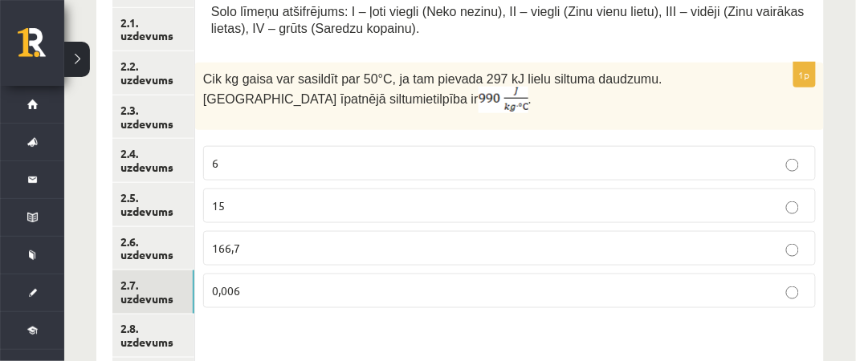
scroll to position [309, 0]
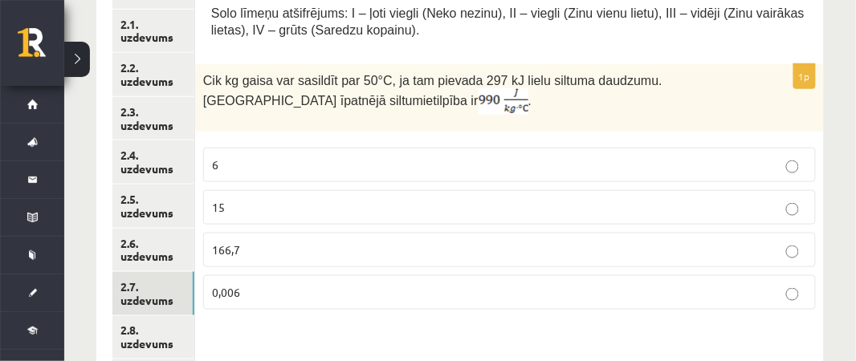
click at [641, 297] on p "0,006" at bounding box center [509, 292] width 595 height 17
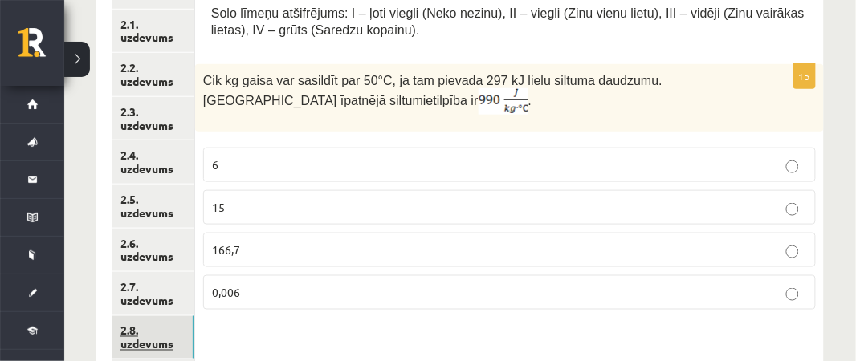
click at [167, 340] on link "2.8. uzdevums" at bounding box center [153, 337] width 82 height 43
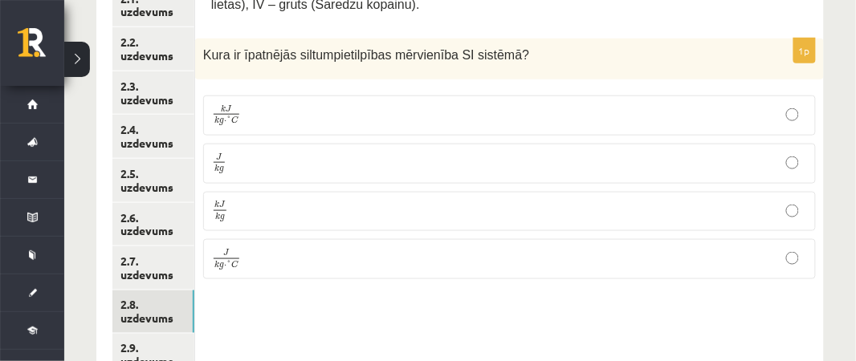
scroll to position [336, 0]
click at [234, 260] on span "C" at bounding box center [234, 263] width 7 height 7
click at [173, 340] on link "2.9. uzdevums" at bounding box center [153, 354] width 82 height 43
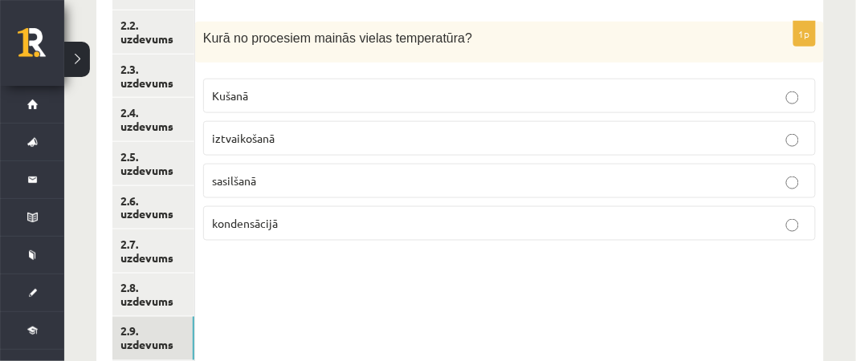
scroll to position [350, 0]
click at [291, 182] on p "sasilšanā" at bounding box center [509, 182] width 595 height 17
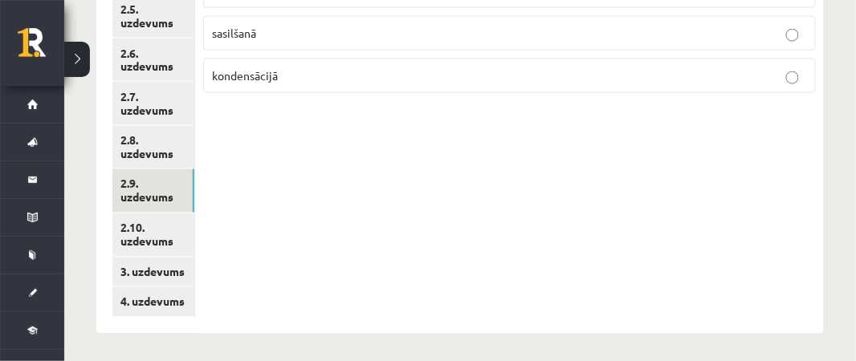
scroll to position [503, 0]
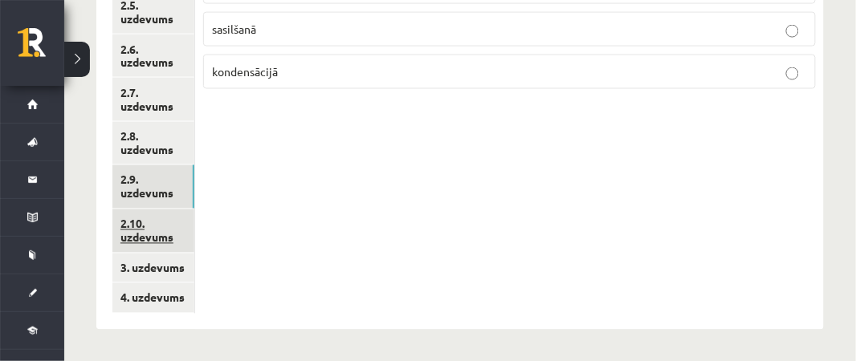
click at [177, 236] on link "2.10. uzdevums" at bounding box center [153, 231] width 82 height 43
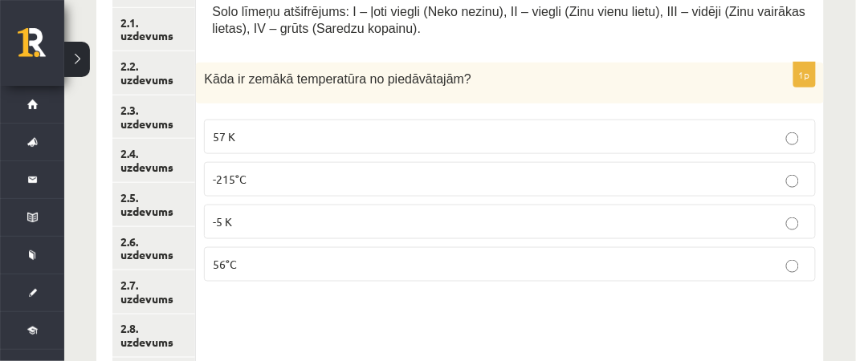
scroll to position [314, 0]
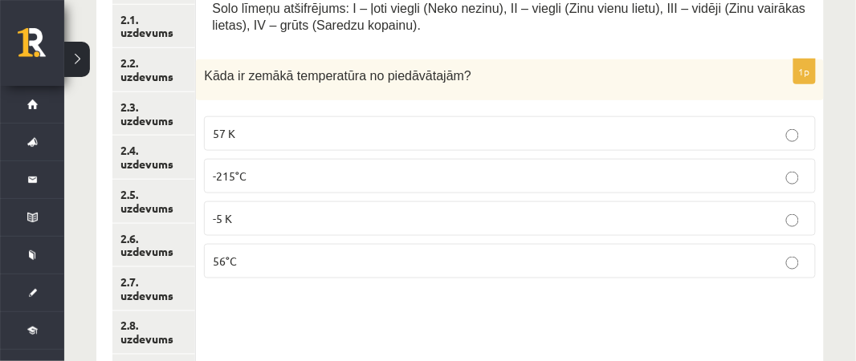
click at [747, 218] on p "-5 K" at bounding box center [510, 218] width 594 height 17
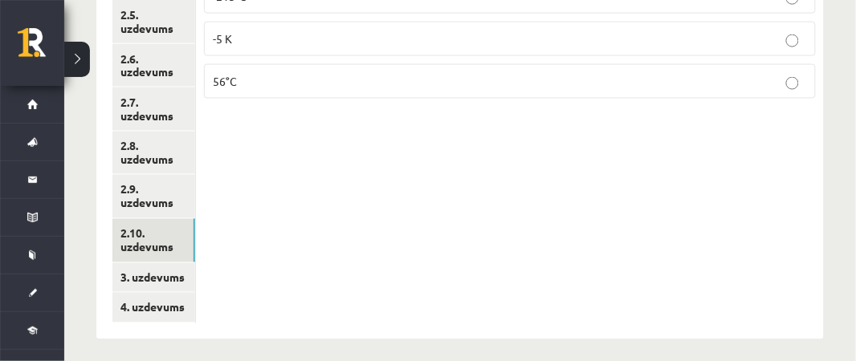
scroll to position [503, 0]
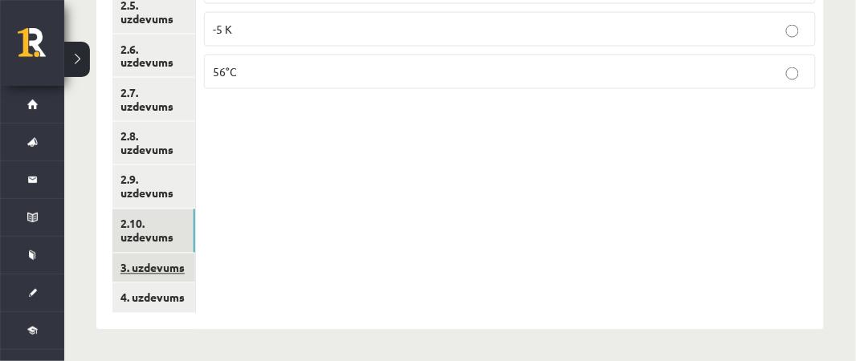
click at [133, 275] on link "3. uzdevums" at bounding box center [153, 269] width 83 height 30
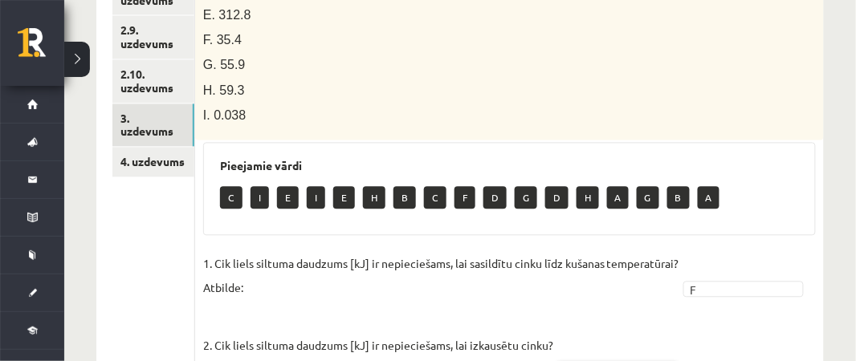
scroll to position [612, 0]
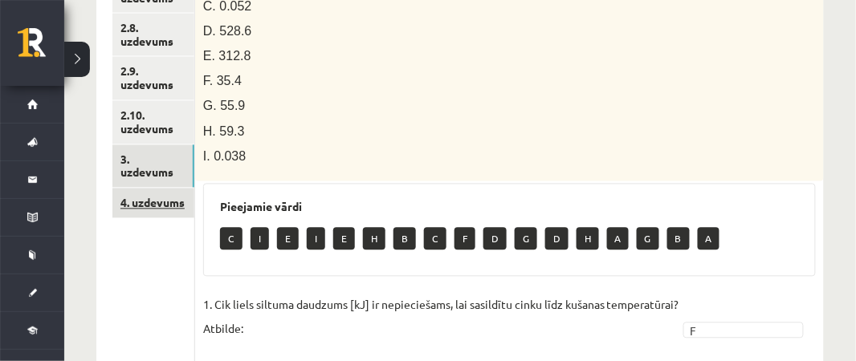
click at [181, 189] on link "4. uzdevums" at bounding box center [153, 204] width 82 height 30
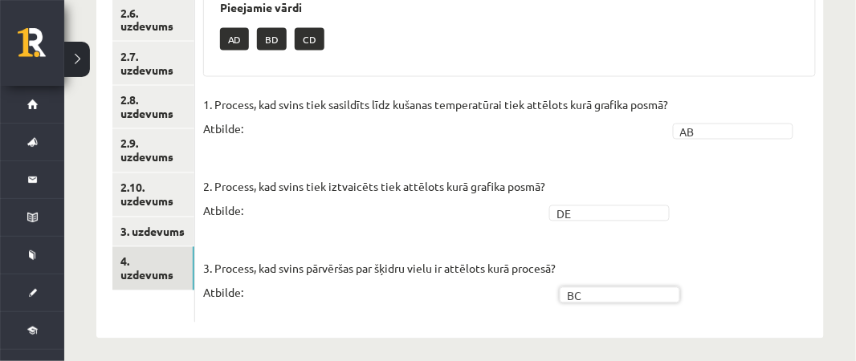
scroll to position [540, 0]
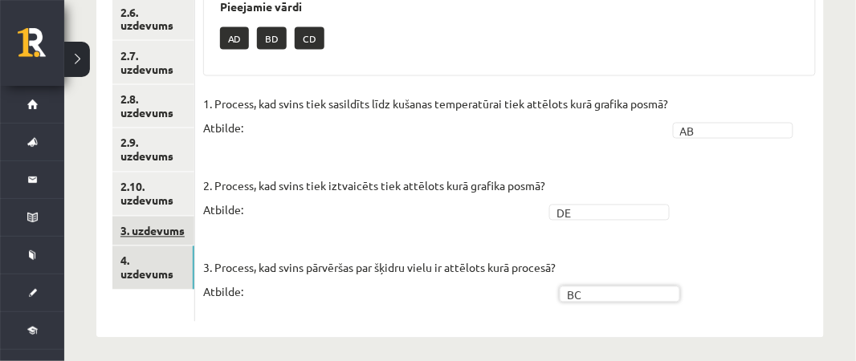
click at [184, 228] on link "3. uzdevums" at bounding box center [153, 232] width 82 height 30
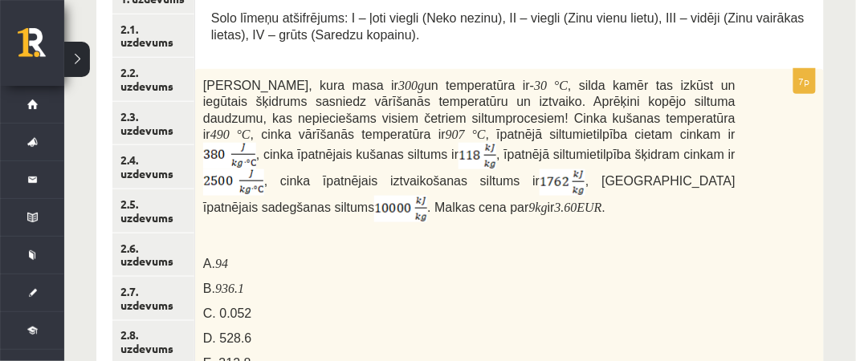
scroll to position [306, 0]
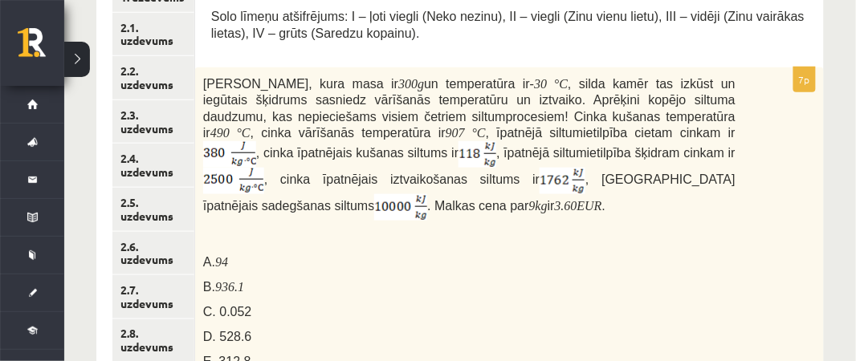
click at [779, 146] on div "Cinka klucīti, kura masa ir 300 g un temperatūra ir - 30 ° C , silda kamēr tas …" at bounding box center [509, 277] width 629 height 421
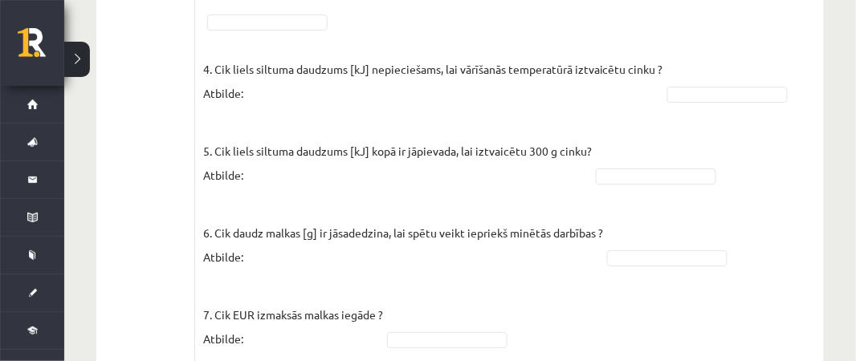
scroll to position [1112, 0]
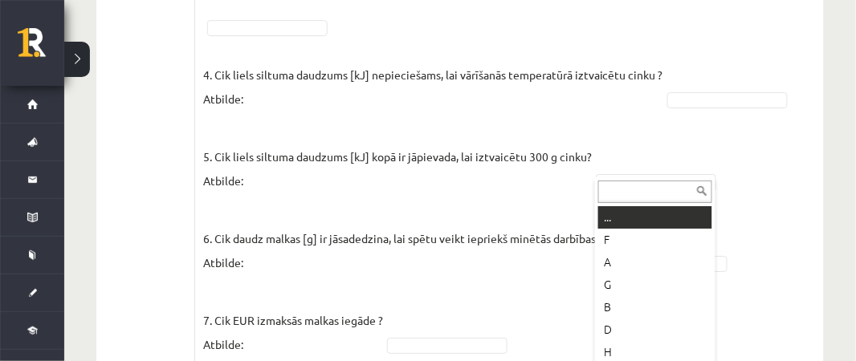
type input "*"
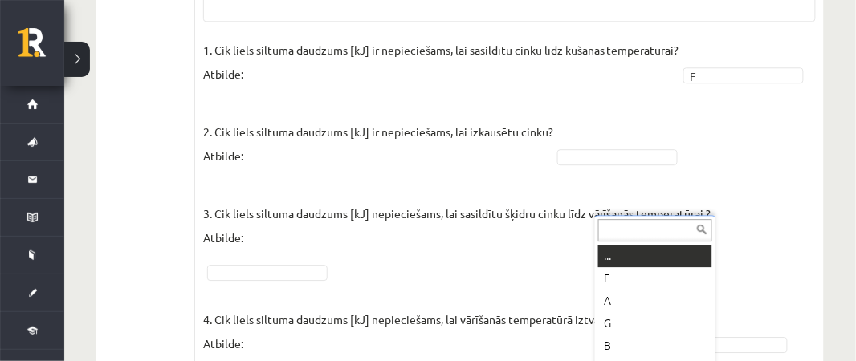
scroll to position [871, 0]
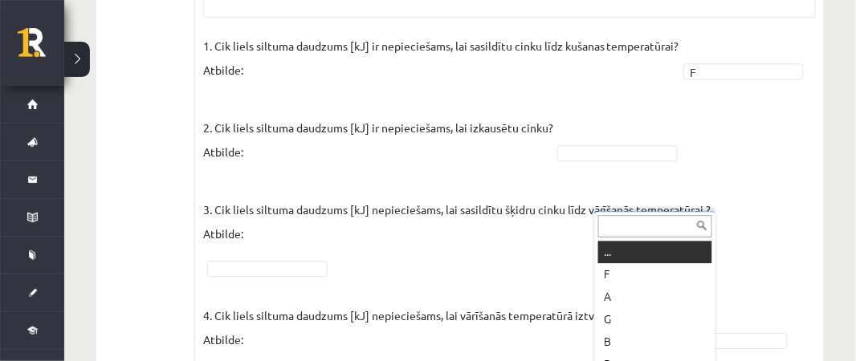
type input "*"
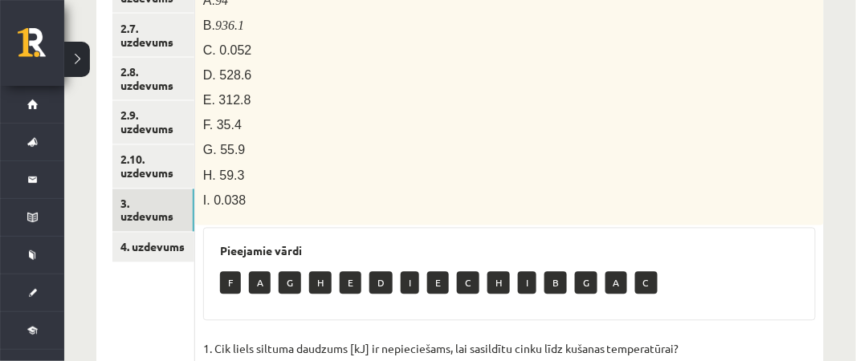
scroll to position [564, 0]
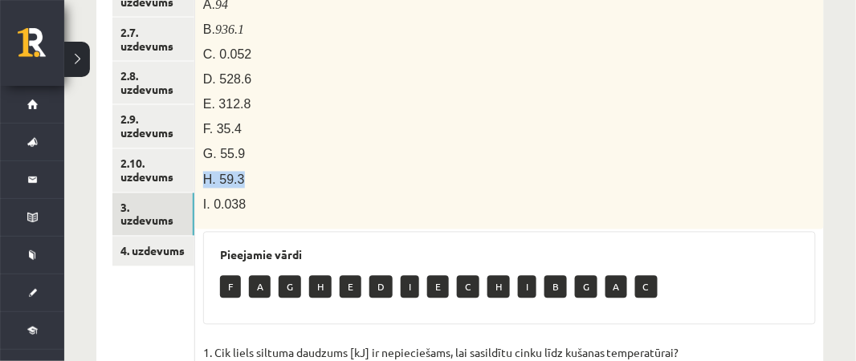
drag, startPoint x: 854, startPoint y: 223, endPoint x: 841, endPoint y: 132, distance: 91.8
click at [841, 132] on div "Fizika 9.a klase 1. ieskaite , Ivo Zuriko Ananidze (9.a JK klase) Parādīt punkt…" at bounding box center [460, 234] width 792 height 1473
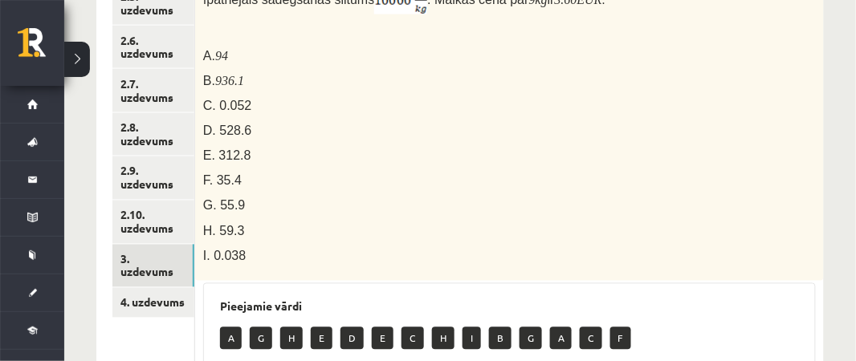
scroll to position [518, 0]
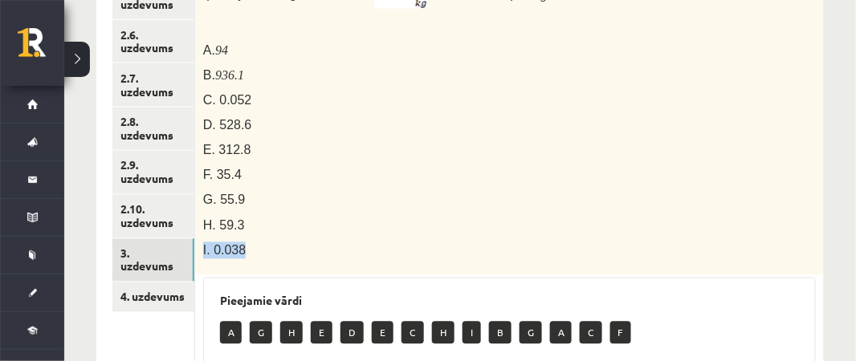
drag, startPoint x: 854, startPoint y: 254, endPoint x: 844, endPoint y: 234, distance: 22.3
click at [844, 234] on div "Fizika 9.a klase 1. ieskaite , Ivo Zuriko Ananidze (9.a JK klase) Parādīt punkt…" at bounding box center [460, 280] width 792 height 1473
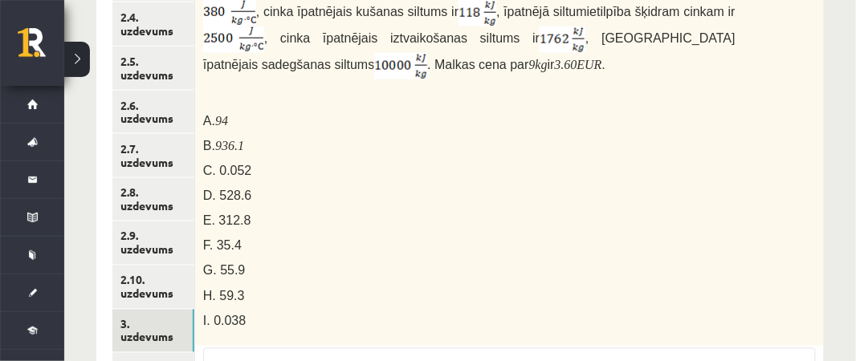
scroll to position [0, 0]
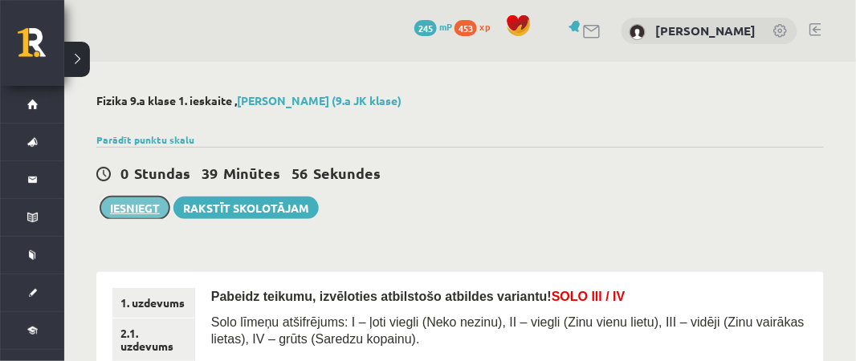
click at [147, 207] on button "Iesniegt" at bounding box center [134, 208] width 69 height 22
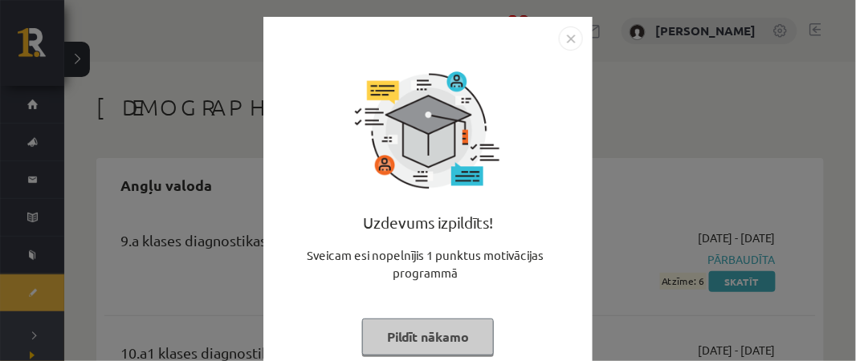
click at [416, 330] on button "Pildīt nākamo" at bounding box center [428, 337] width 132 height 37
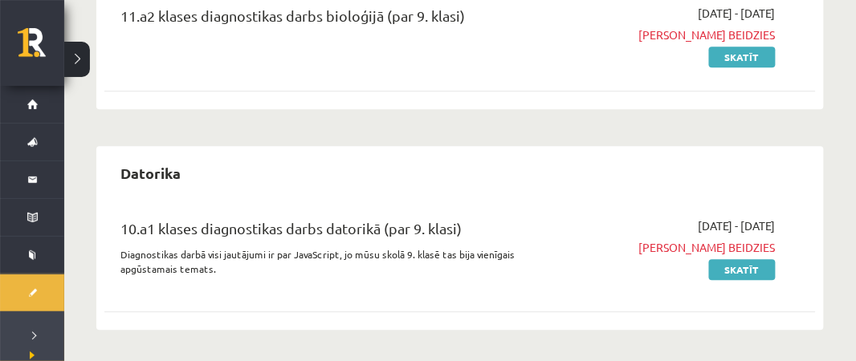
scroll to position [813, 0]
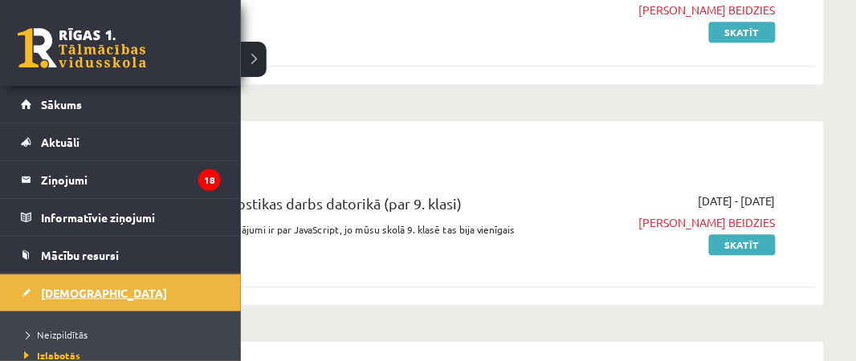
click at [37, 296] on link "[DEMOGRAPHIC_DATA]" at bounding box center [121, 293] width 200 height 37
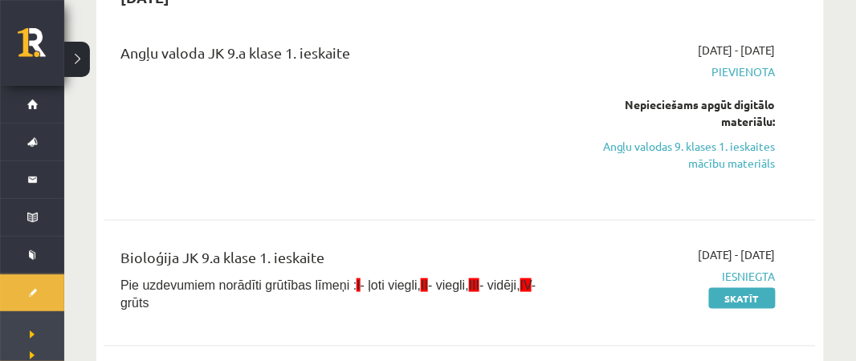
scroll to position [1452, 0]
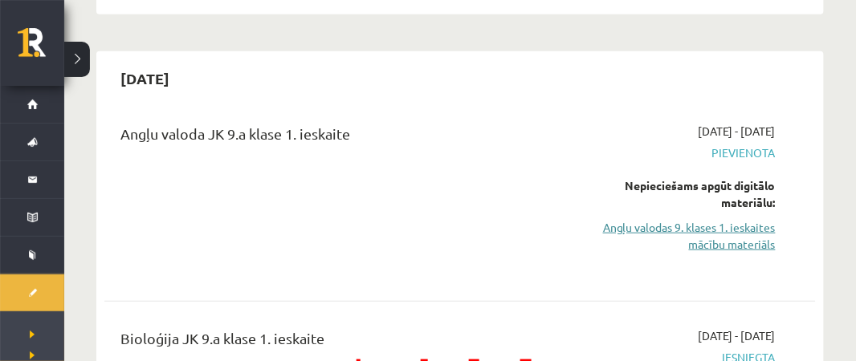
click at [748, 226] on link "Angļu valodas 9. klases 1. ieskaites mācību materiāls" at bounding box center [674, 236] width 202 height 34
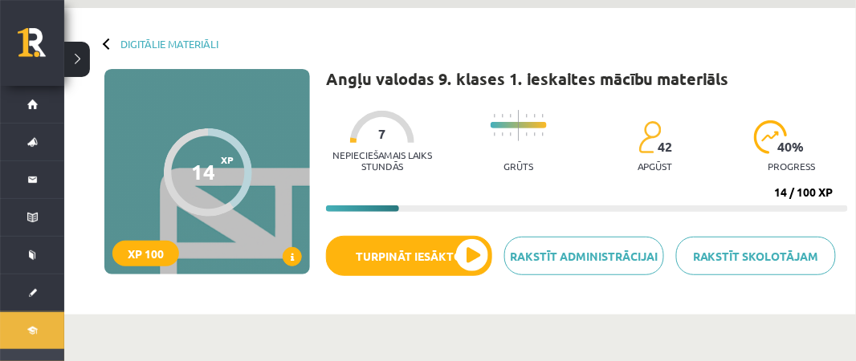
scroll to position [57, 0]
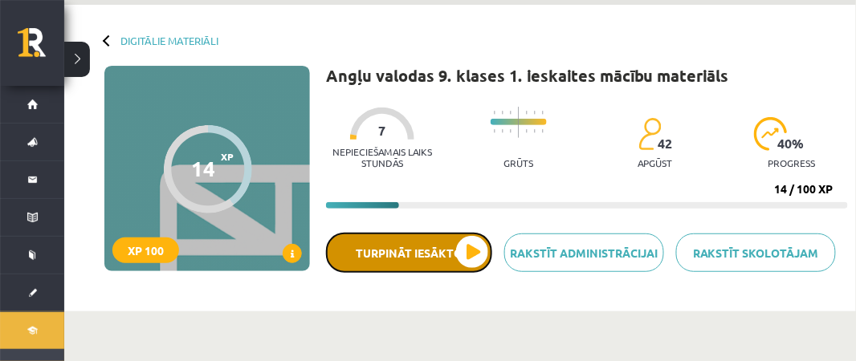
click at [473, 255] on button "Turpināt iesākto" at bounding box center [409, 253] width 166 height 40
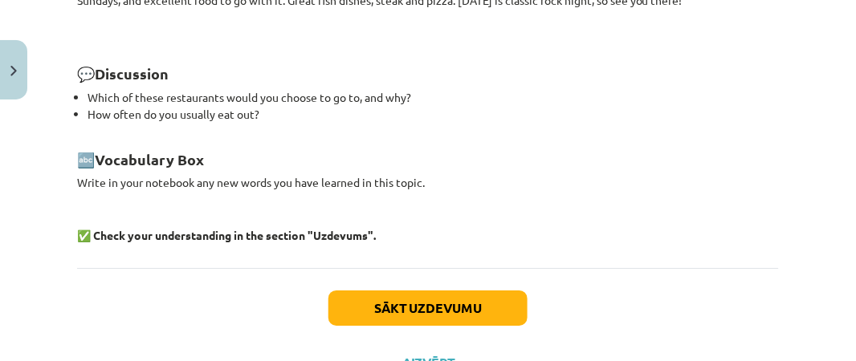
scroll to position [2440, 0]
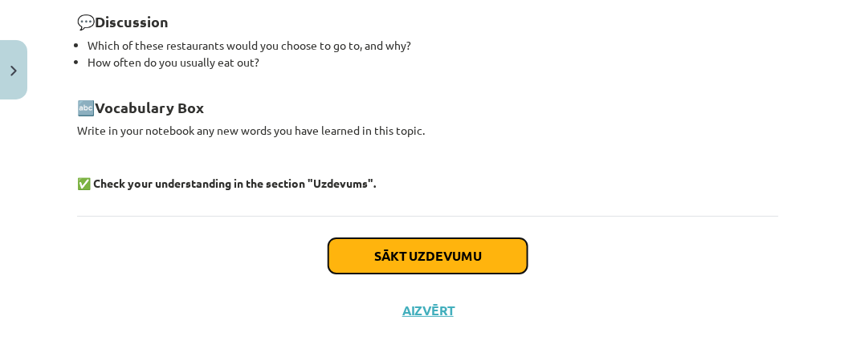
click at [400, 247] on button "Sākt uzdevumu" at bounding box center [427, 255] width 199 height 35
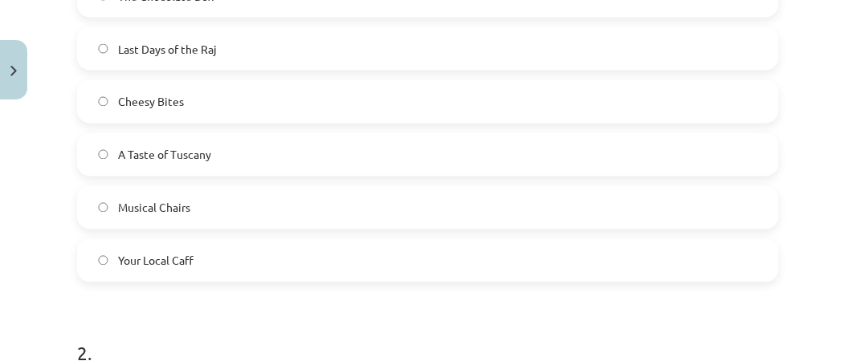
scroll to position [560, 0]
click at [221, 157] on label "A Taste of Tuscany" at bounding box center [428, 154] width 699 height 40
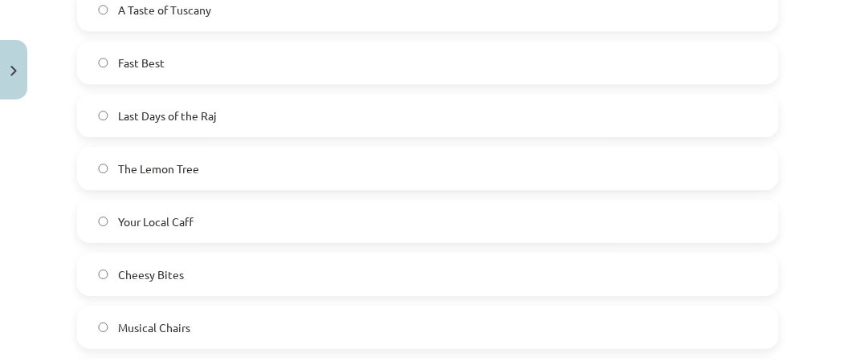
scroll to position [997, 0]
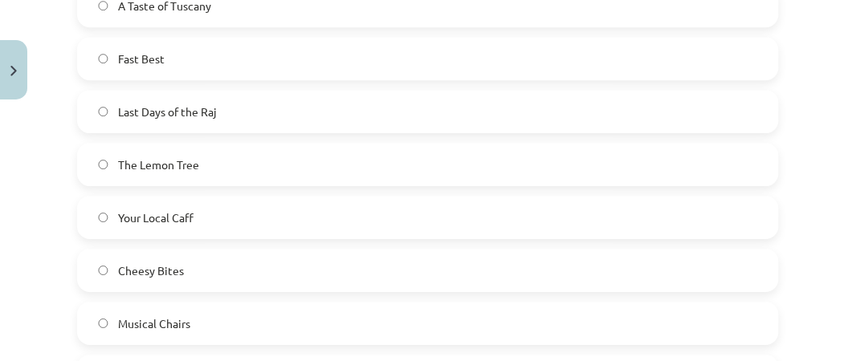
click at [232, 310] on label "Musical Chairs" at bounding box center [428, 324] width 699 height 40
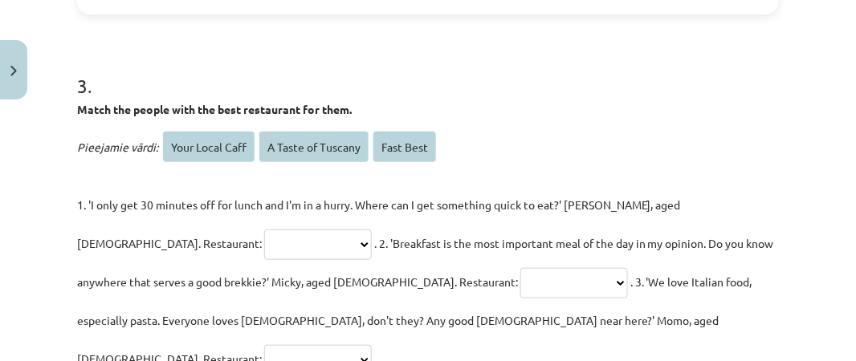
scroll to position [1384, 0]
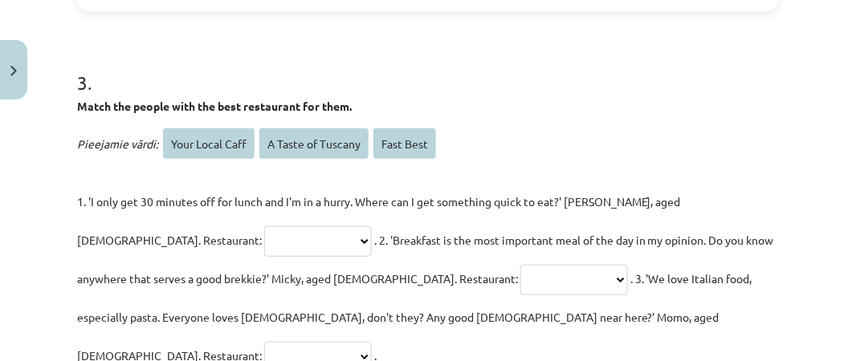
click at [264, 243] on select "**********" at bounding box center [318, 241] width 108 height 31
click at [264, 245] on select "**********" at bounding box center [318, 241] width 108 height 31
click at [520, 267] on select "**********" at bounding box center [574, 280] width 108 height 31
click at [520, 276] on select "**********" at bounding box center [574, 280] width 108 height 31
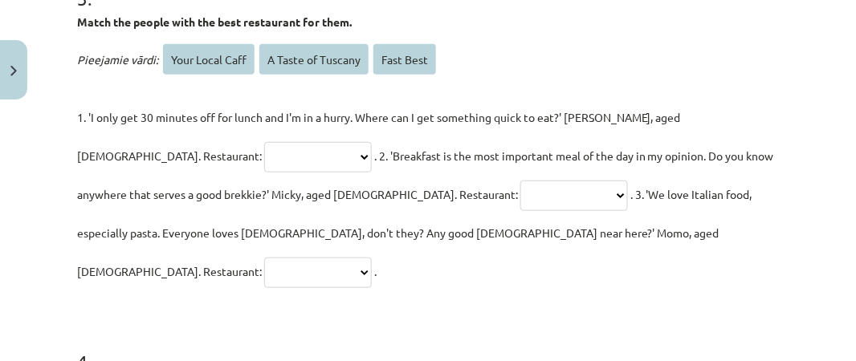
scroll to position [1471, 0]
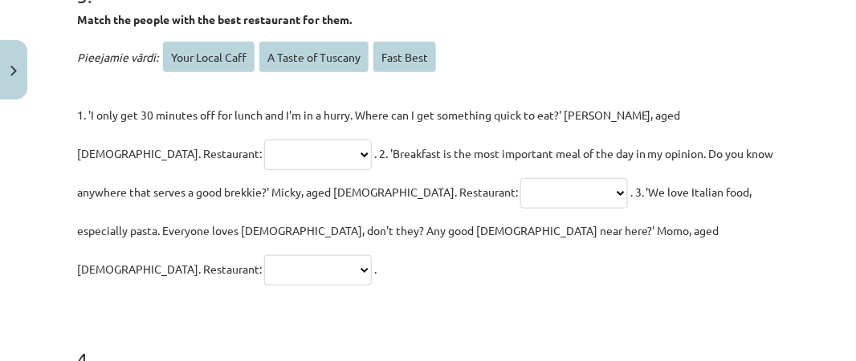
click at [372, 255] on select "**********" at bounding box center [318, 270] width 108 height 31
select select "**********"
click at [372, 255] on select "**********" at bounding box center [318, 270] width 108 height 31
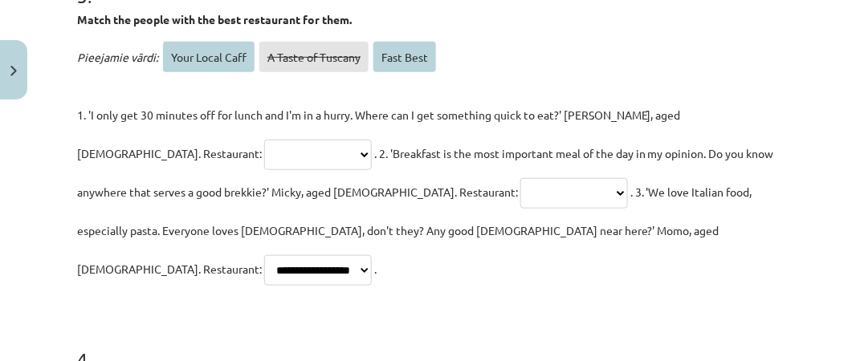
click at [264, 140] on select "**********" at bounding box center [318, 155] width 108 height 31
select select "*********"
click at [264, 140] on select "**********" at bounding box center [318, 155] width 108 height 31
click at [520, 190] on select "**********" at bounding box center [574, 193] width 108 height 31
select select "**********"
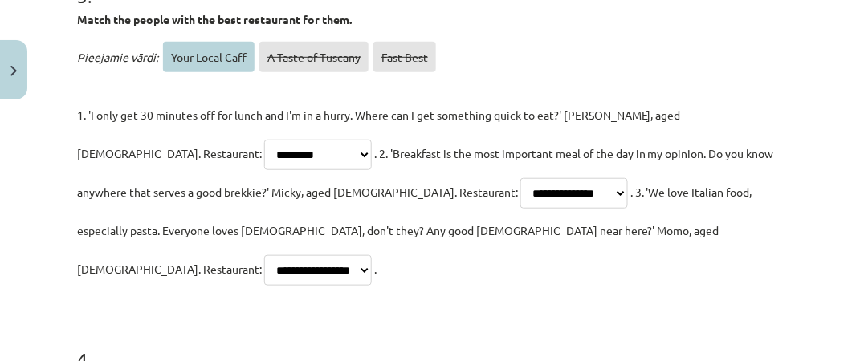
click at [520, 178] on select "**********" at bounding box center [574, 193] width 108 height 31
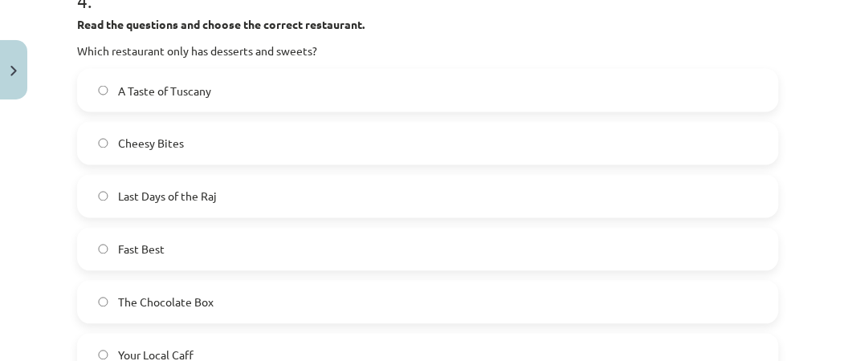
scroll to position [1833, 0]
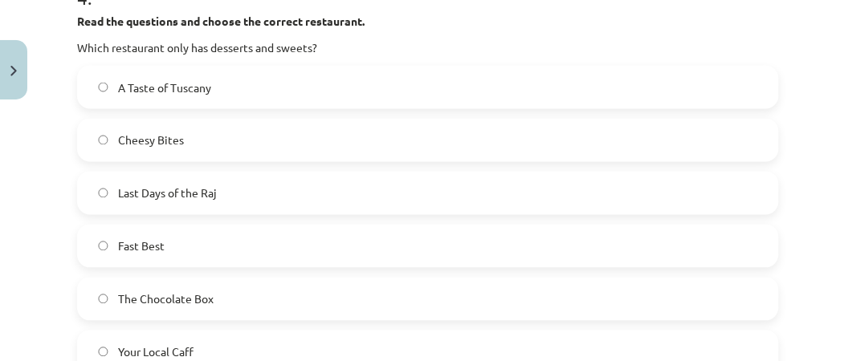
click at [357, 279] on label "The Chocolate Box" at bounding box center [428, 299] width 699 height 40
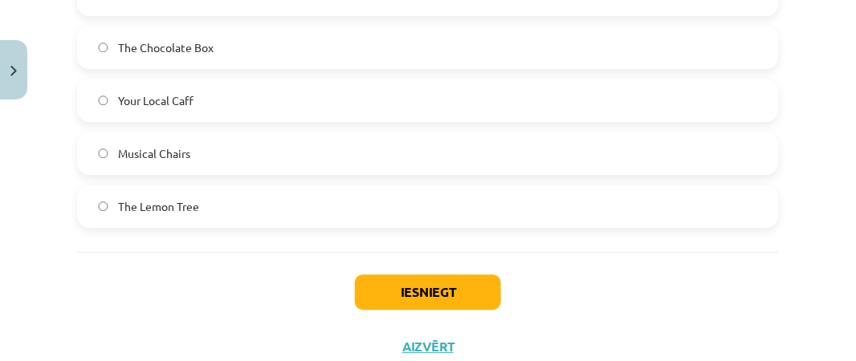
scroll to position [2088, 0]
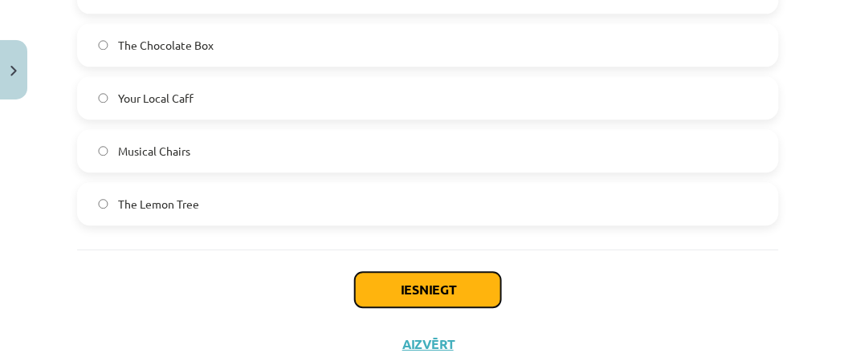
click at [357, 272] on button "Iesniegt" at bounding box center [428, 289] width 146 height 35
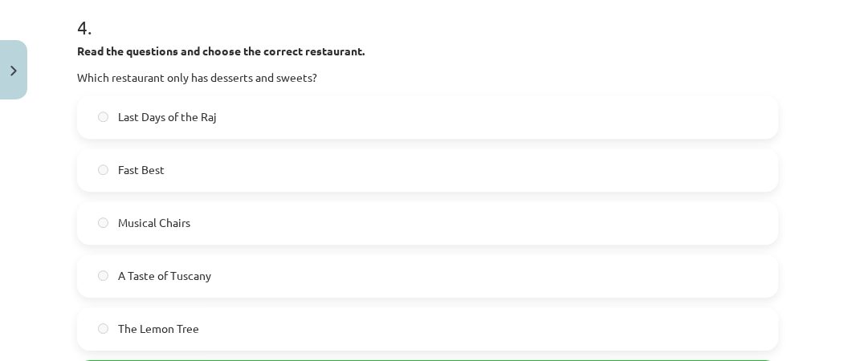
scroll to position [2109, 0]
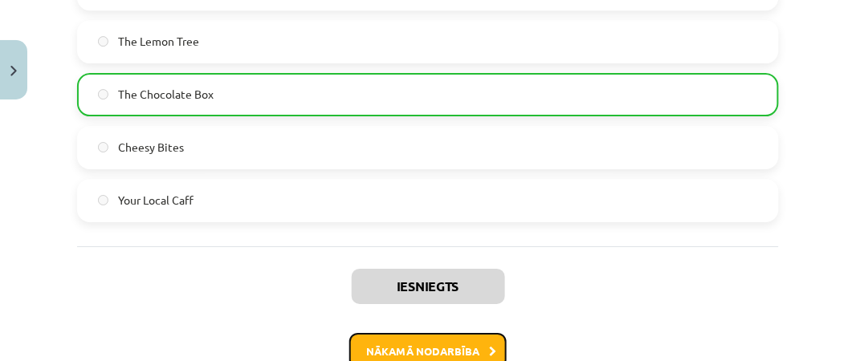
click at [395, 333] on button "Nākamā nodarbība" at bounding box center [427, 351] width 157 height 37
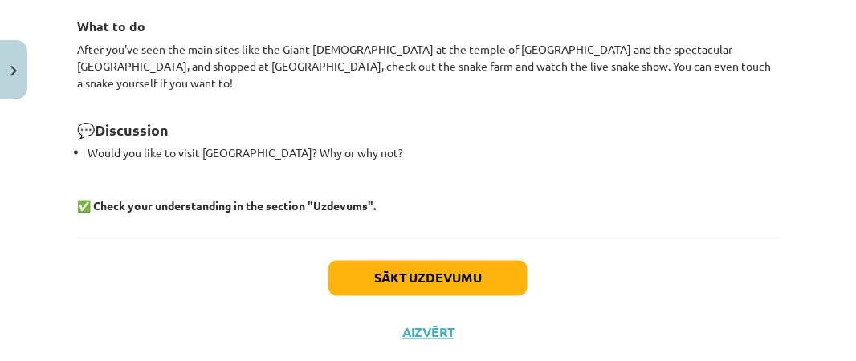
scroll to position [1689, 0]
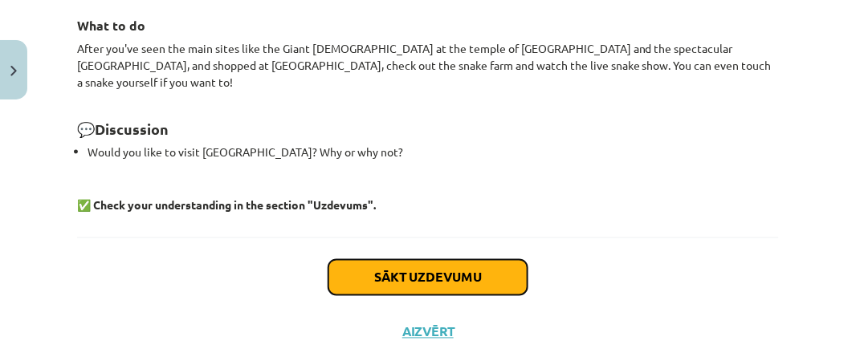
click at [388, 260] on button "Sākt uzdevumu" at bounding box center [427, 277] width 199 height 35
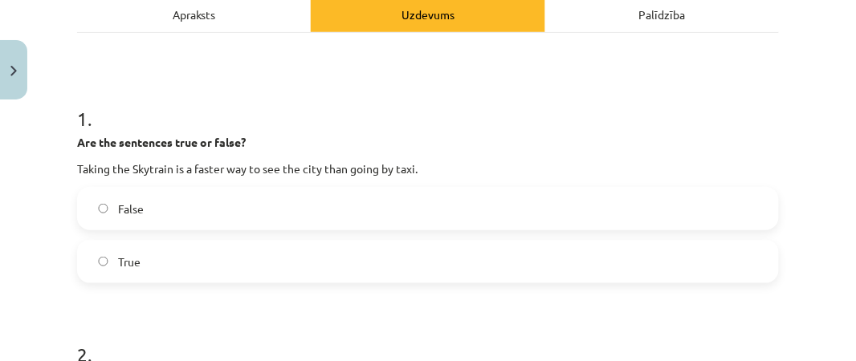
scroll to position [242, 0]
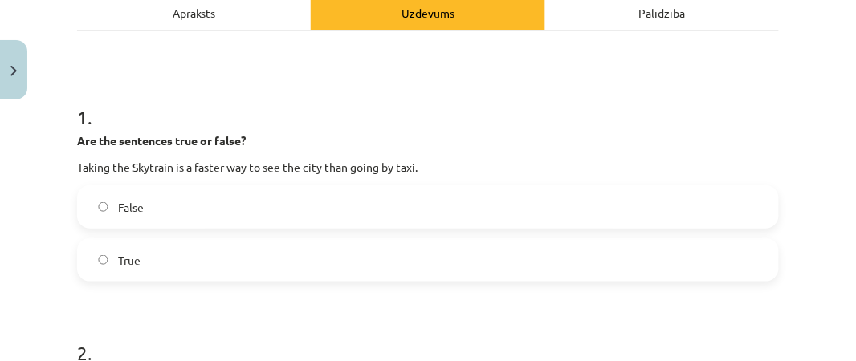
click at [304, 264] on label "True" at bounding box center [428, 260] width 699 height 40
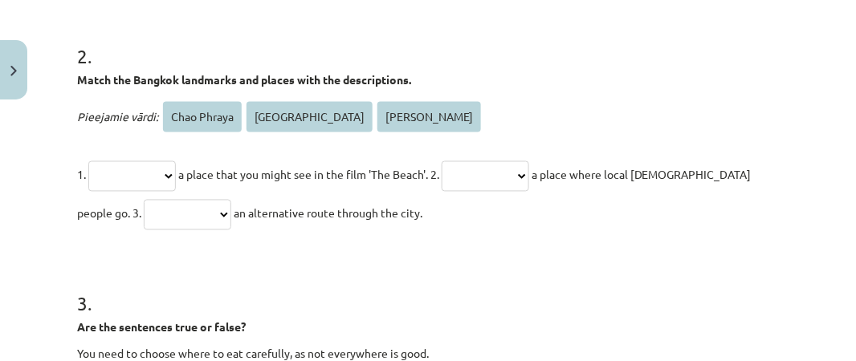
scroll to position [542, 0]
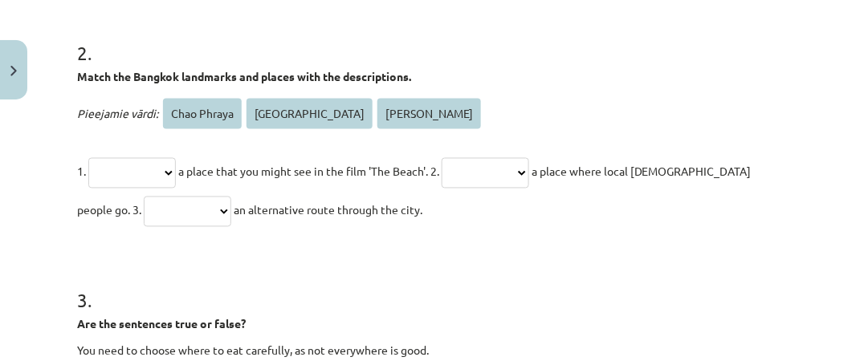
click at [163, 161] on select "**********" at bounding box center [132, 173] width 88 height 31
select select "**********"
click at [91, 158] on select "**********" at bounding box center [132, 173] width 88 height 31
click at [488, 161] on select "**********" at bounding box center [486, 173] width 88 height 31
select select "**********"
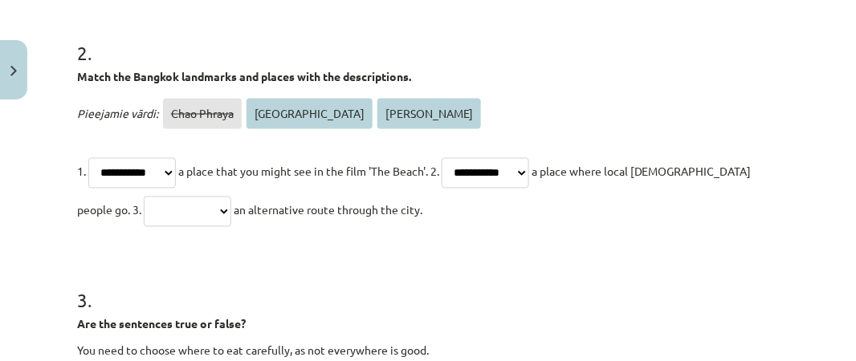
click at [469, 158] on select "**********" at bounding box center [486, 173] width 88 height 31
click at [144, 200] on select "**********" at bounding box center [188, 212] width 88 height 31
select select "**********"
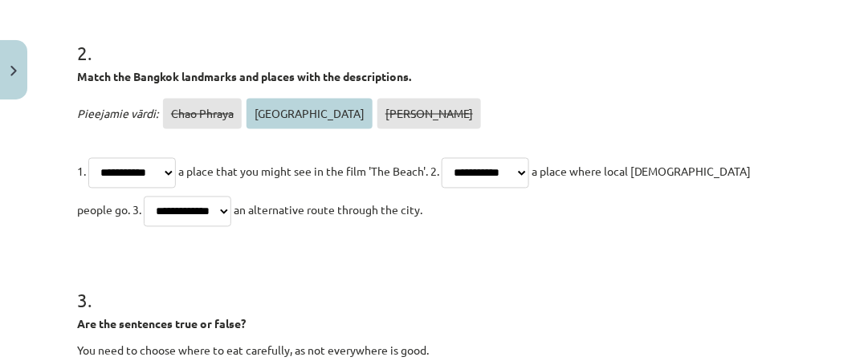
click at [144, 197] on select "**********" at bounding box center [188, 212] width 88 height 31
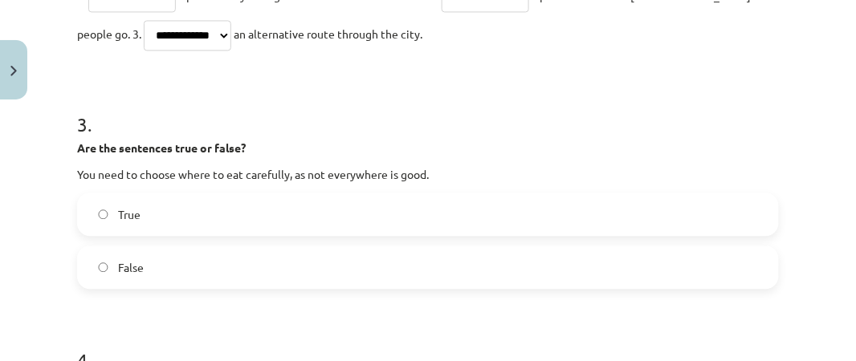
scroll to position [719, 0]
click at [162, 222] on label "True" at bounding box center [428, 214] width 699 height 40
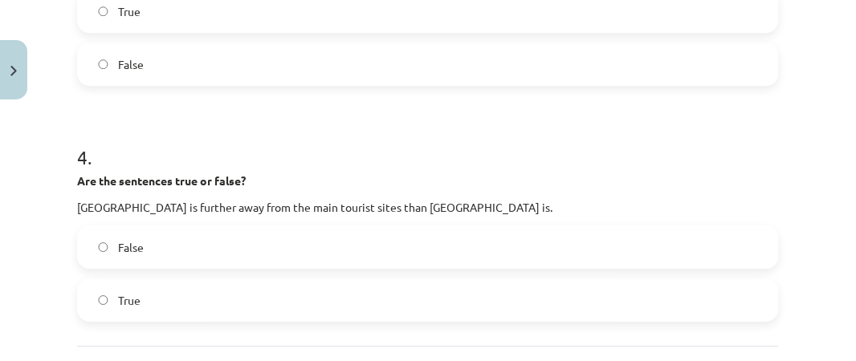
scroll to position [940, 0]
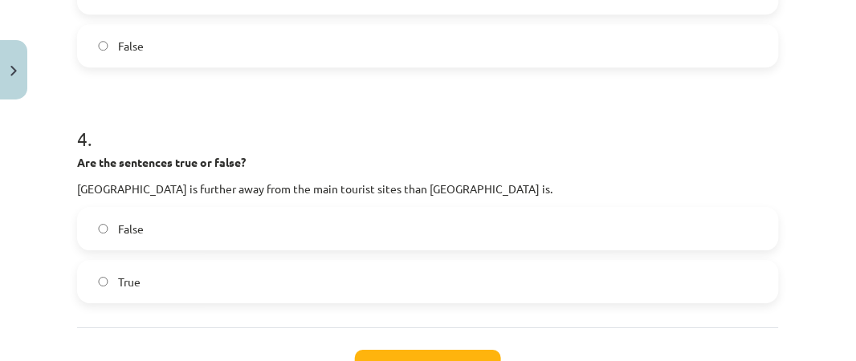
click at [169, 271] on label "True" at bounding box center [428, 282] width 699 height 40
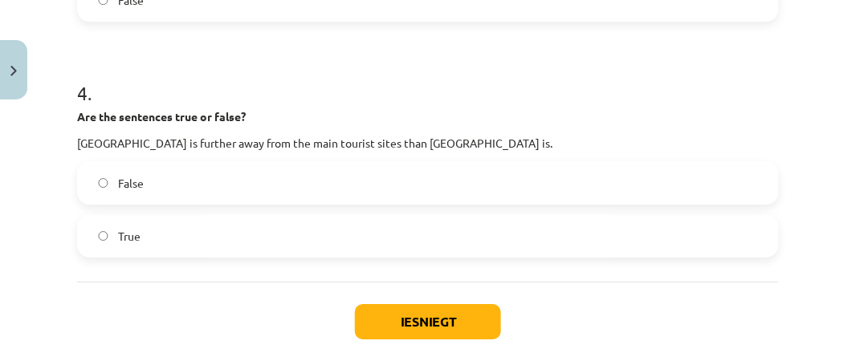
scroll to position [1002, 0]
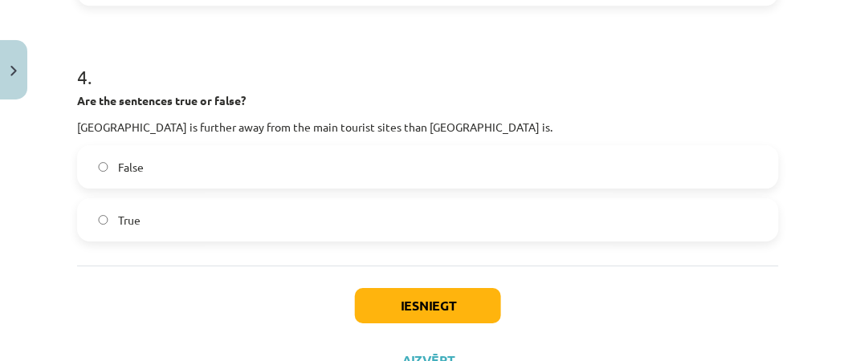
click at [328, 156] on label "False" at bounding box center [428, 167] width 699 height 40
click at [414, 291] on button "Iesniegt" at bounding box center [428, 305] width 146 height 35
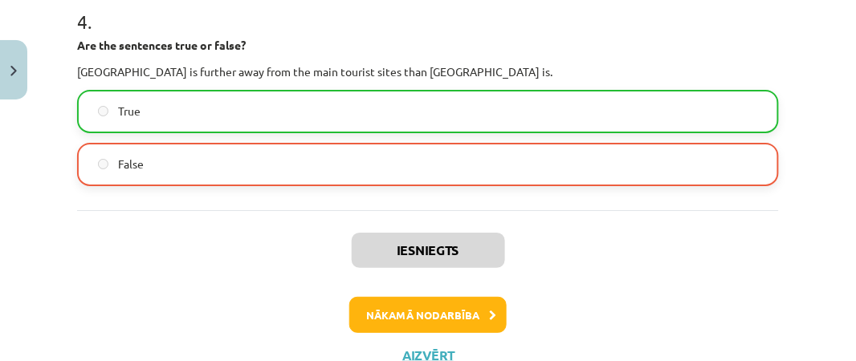
scroll to position [1216, 0]
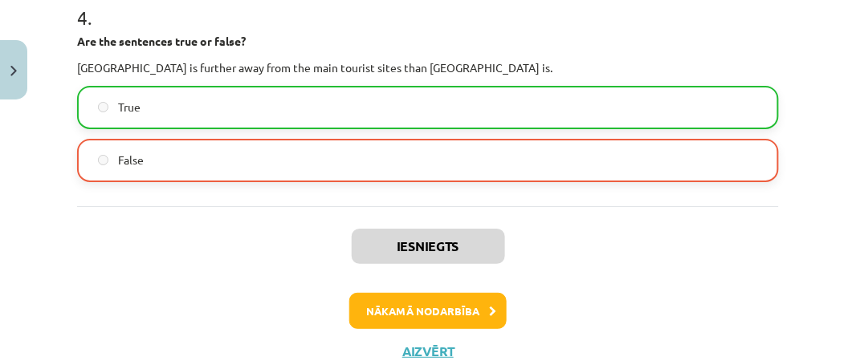
click at [379, 109] on label "True" at bounding box center [428, 108] width 699 height 40
click at [441, 303] on button "Nākamā nodarbība" at bounding box center [427, 311] width 157 height 37
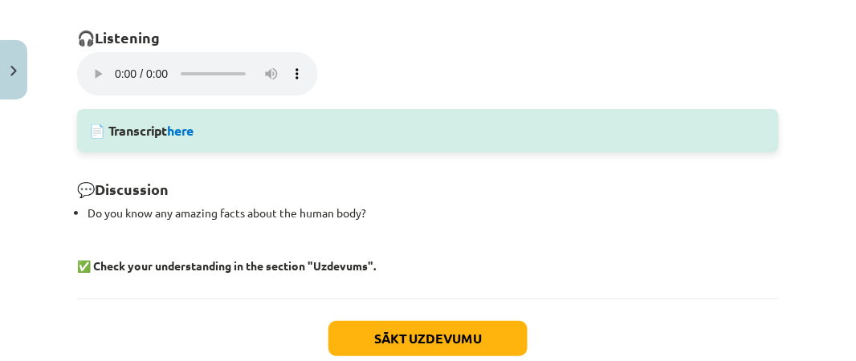
scroll to position [1230, 0]
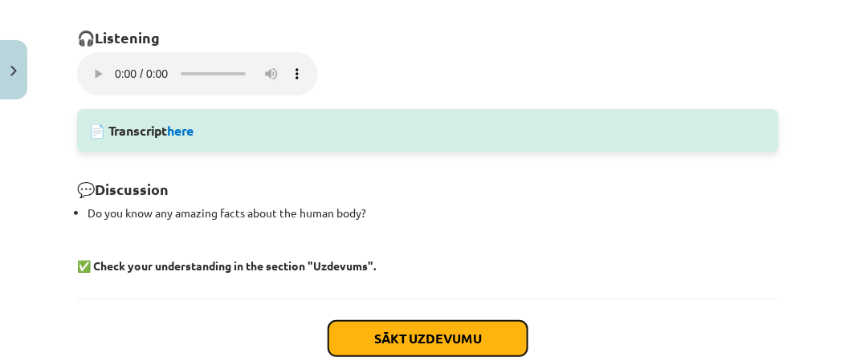
click at [458, 331] on button "Sākt uzdevumu" at bounding box center [427, 338] width 199 height 35
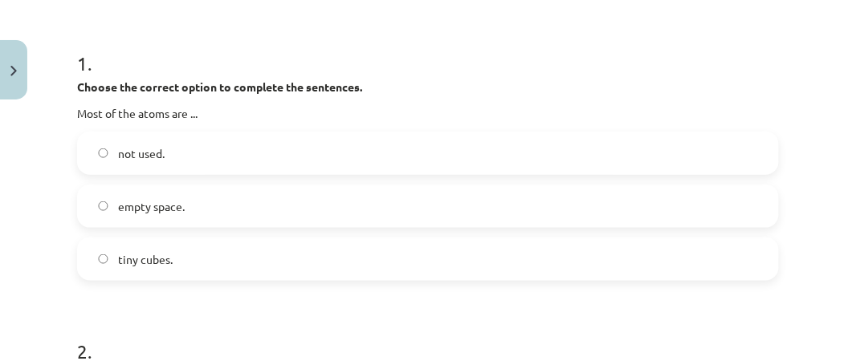
scroll to position [293, 0]
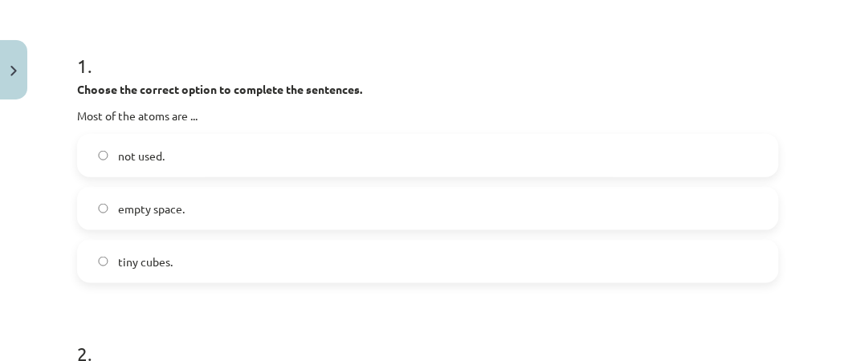
click at [182, 209] on span "empty space." at bounding box center [151, 209] width 67 height 17
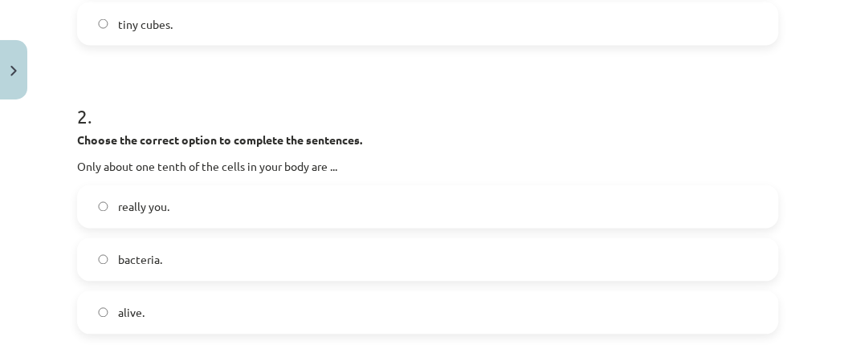
scroll to position [535, 0]
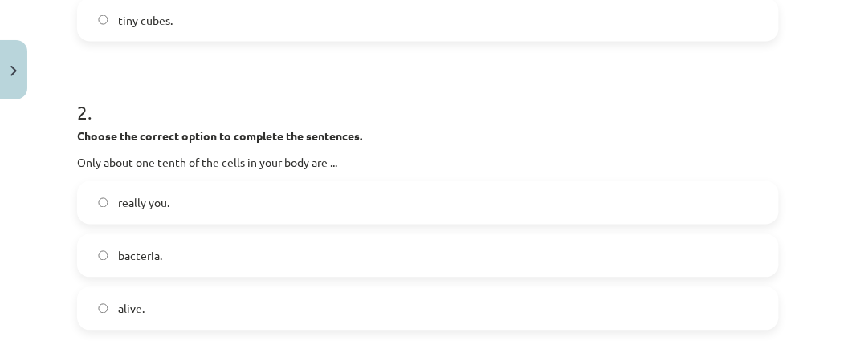
click at [185, 242] on label "bacteria." at bounding box center [428, 256] width 699 height 40
click at [175, 207] on label "really you." at bounding box center [428, 203] width 699 height 40
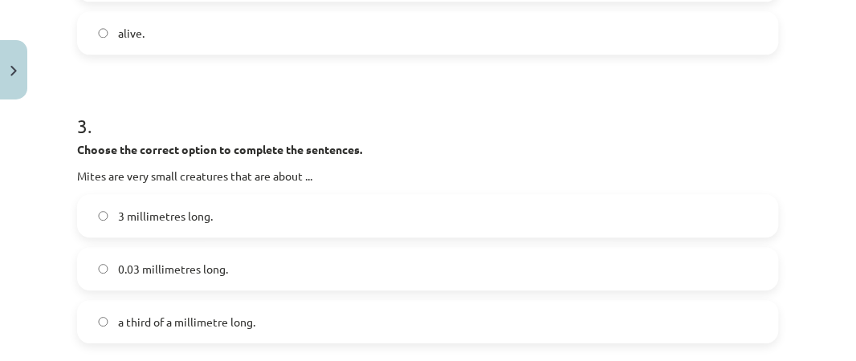
scroll to position [813, 0]
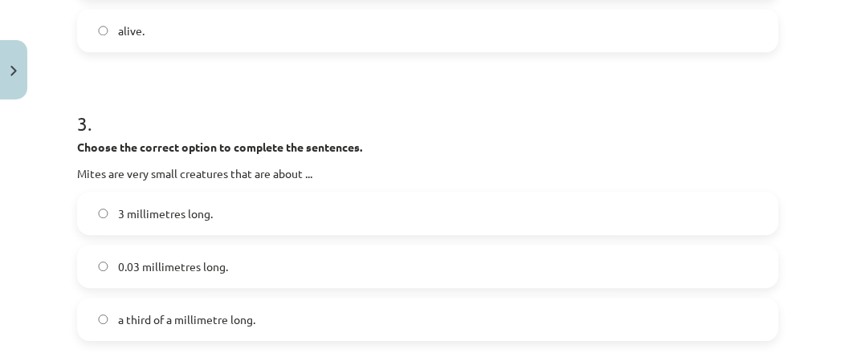
click at [161, 304] on label "a third of a millimetre long." at bounding box center [428, 320] width 699 height 40
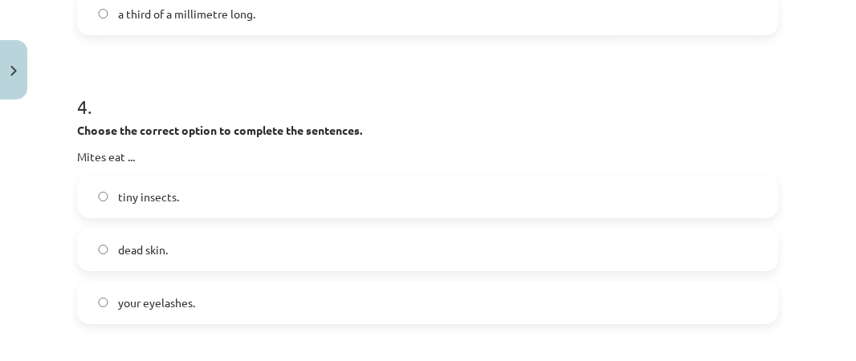
scroll to position [1134, 0]
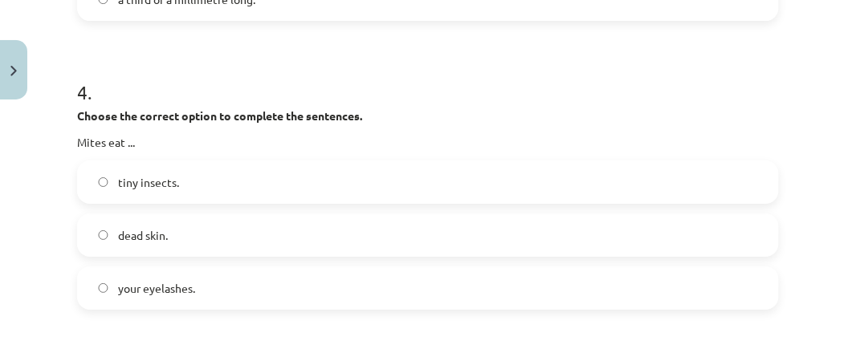
click at [185, 241] on label "dead skin." at bounding box center [428, 235] width 699 height 40
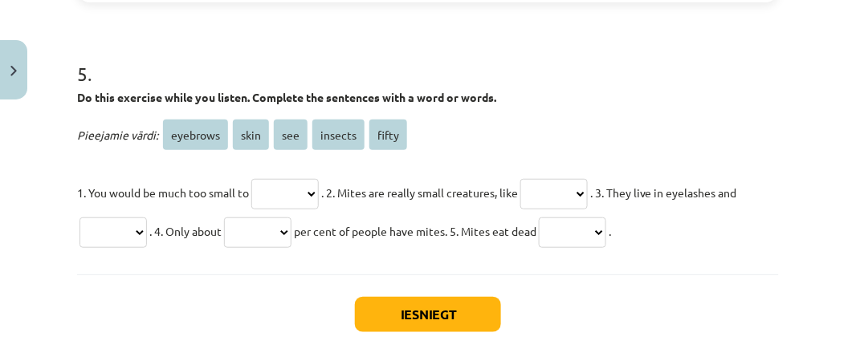
scroll to position [1442, 0]
click at [275, 192] on select "******** **** *** ******* *****" at bounding box center [284, 193] width 67 height 31
select select "***"
click at [255, 178] on select "******** **** *** ******* *****" at bounding box center [284, 193] width 67 height 31
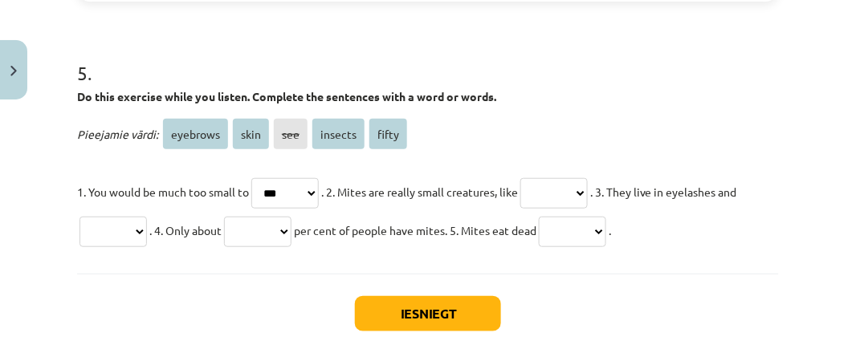
click at [581, 178] on select "******** **** *** ******* *****" at bounding box center [553, 193] width 67 height 31
select select "*******"
click at [541, 178] on select "******** **** *** ******* *****" at bounding box center [553, 193] width 67 height 31
click at [106, 232] on select "******** **** *** ******* *****" at bounding box center [112, 232] width 67 height 31
select select "********"
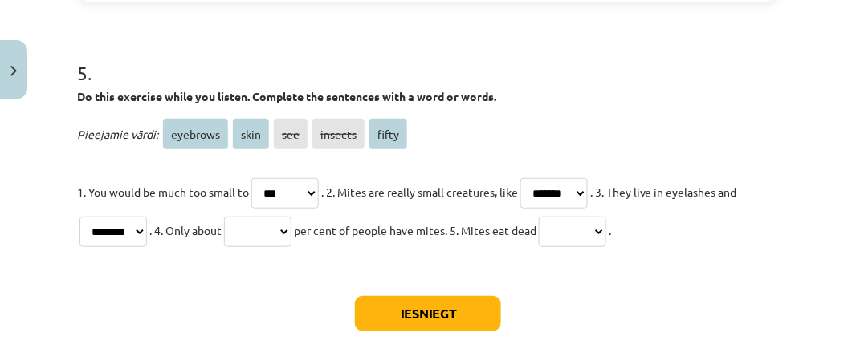
click at [79, 217] on select "******** **** *** ******* *****" at bounding box center [112, 232] width 67 height 31
click at [273, 231] on select "******** **** *** ******* *****" at bounding box center [257, 232] width 67 height 31
select select "*****"
click at [240, 217] on select "******** **** *** ******* *****" at bounding box center [257, 232] width 67 height 31
click at [606, 229] on select "******** **** *** ******* *****" at bounding box center [572, 232] width 67 height 31
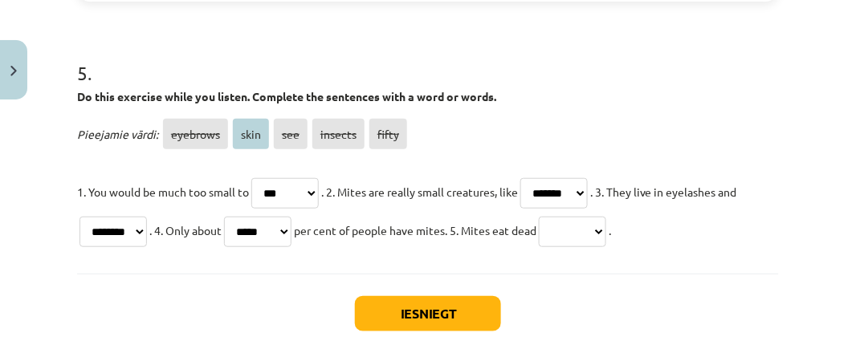
select select "*******"
click at [573, 217] on select "******** **** *** ******* *****" at bounding box center [572, 232] width 67 height 31
click at [588, 179] on select "******** **** *** ******* *****" at bounding box center [553, 193] width 67 height 31
click at [541, 178] on select "******** **** *** ******* *****" at bounding box center [553, 193] width 67 height 31
click at [588, 186] on select "******** **** *** ******* *****" at bounding box center [553, 193] width 67 height 31
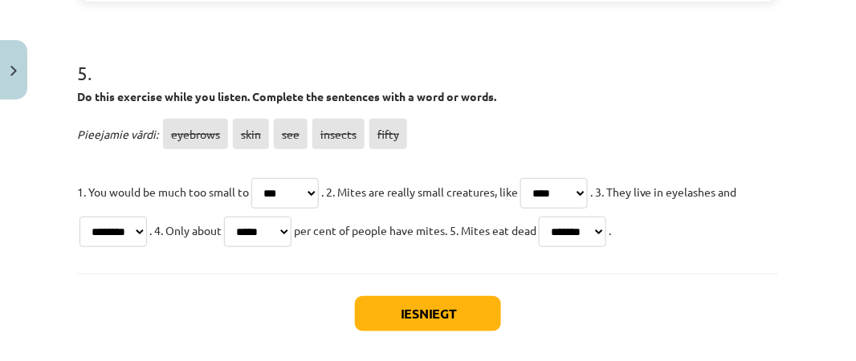
select select "*******"
click at [541, 178] on select "******** **** *** ******* *****" at bounding box center [553, 193] width 67 height 31
click at [584, 225] on select "******** **** *** ******* *****" at bounding box center [572, 232] width 67 height 31
select select "****"
click at [573, 217] on select "******** **** *** ******* *****" at bounding box center [572, 232] width 67 height 31
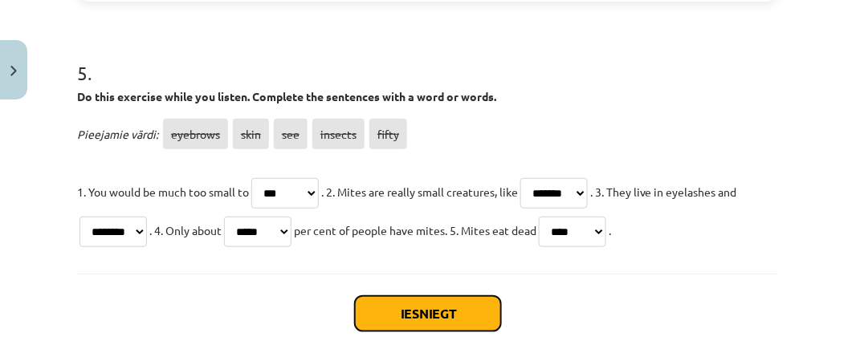
click at [446, 302] on button "Iesniegt" at bounding box center [428, 313] width 146 height 35
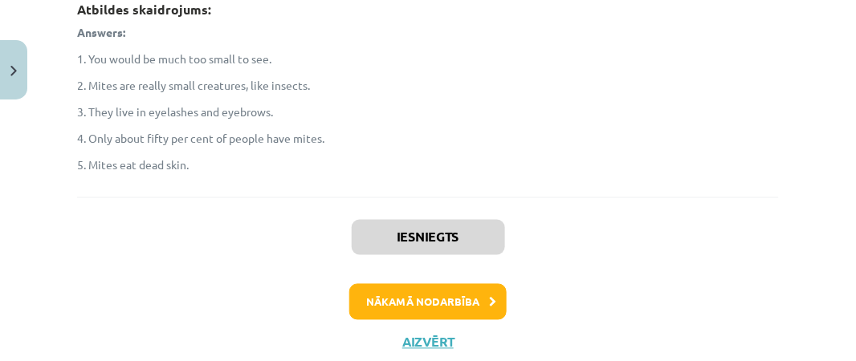
scroll to position [1751, 0]
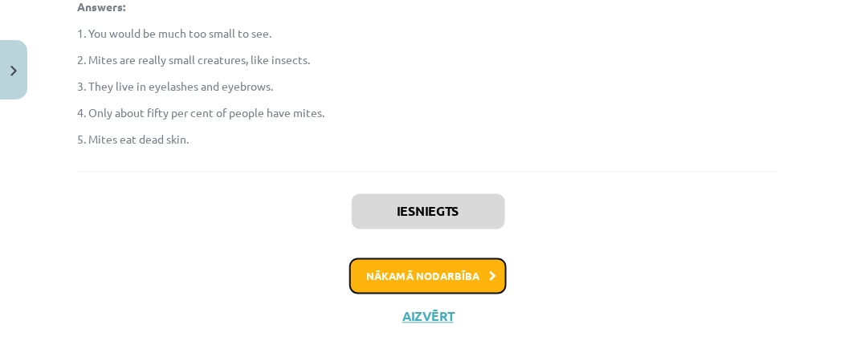
click at [445, 279] on button "Nākamā nodarbība" at bounding box center [427, 277] width 157 height 37
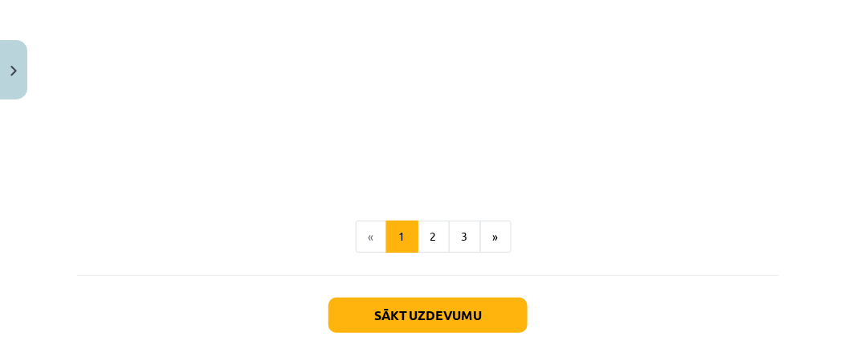
scroll to position [1286, 0]
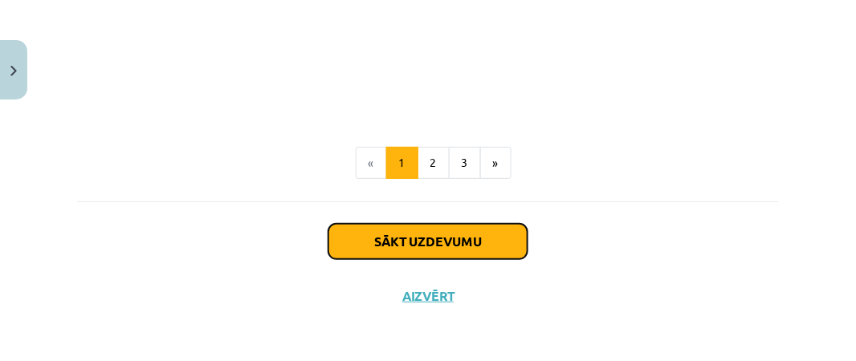
click at [385, 240] on button "Sākt uzdevumu" at bounding box center [427, 241] width 199 height 35
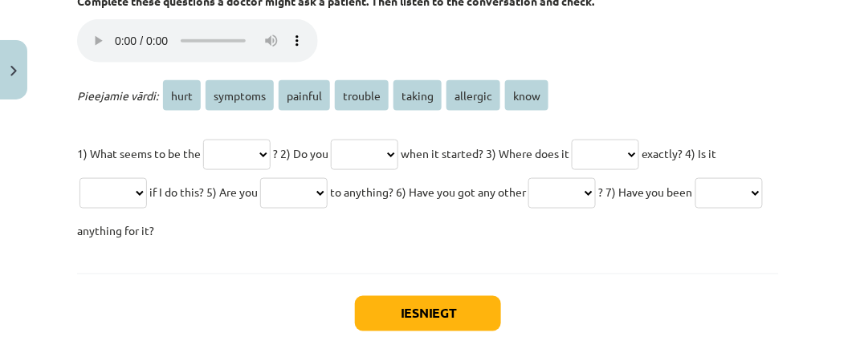
scroll to position [382, 0]
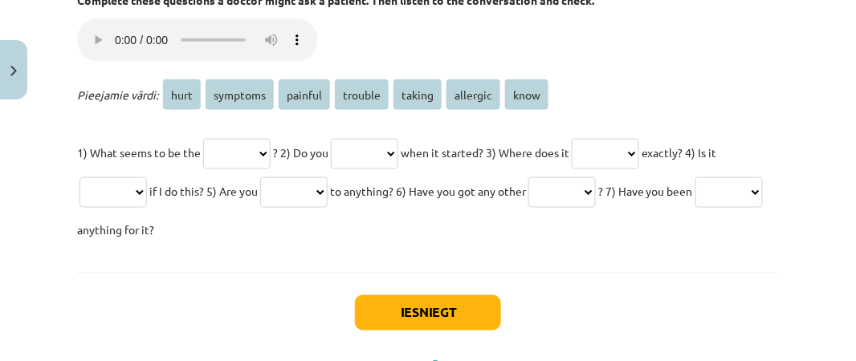
click at [244, 146] on select "**** ******** ******* ******* ****** ******** ****" at bounding box center [236, 154] width 67 height 31
click at [314, 96] on span "painful" at bounding box center [304, 94] width 51 height 31
click at [261, 153] on select "**** ******** ******* ******* ****** ******** ****" at bounding box center [236, 154] width 67 height 31
select select "*******"
click at [206, 139] on select "**** ******** ******* ******* ****** ******** ****" at bounding box center [236, 154] width 67 height 31
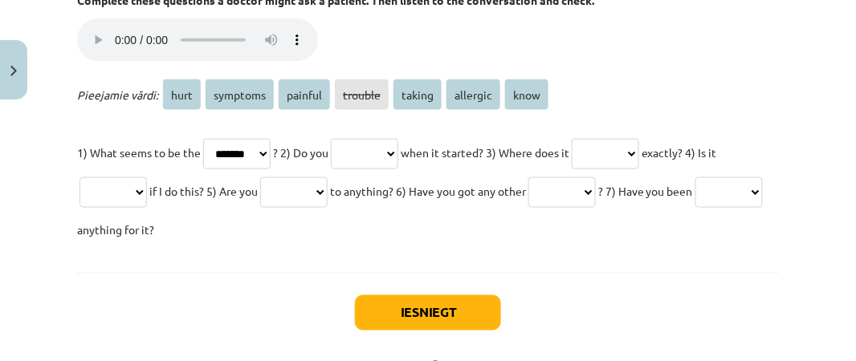
click at [377, 147] on select "**** ******** ******* ******* ****** ******** ****" at bounding box center [364, 154] width 67 height 31
select select "****"
click at [351, 139] on select "**** ******** ******* ******* ****** ******** ****" at bounding box center [364, 154] width 67 height 31
click at [639, 149] on select "**** ******** ******* ******* ****** ******** ****" at bounding box center [605, 154] width 67 height 31
select select "****"
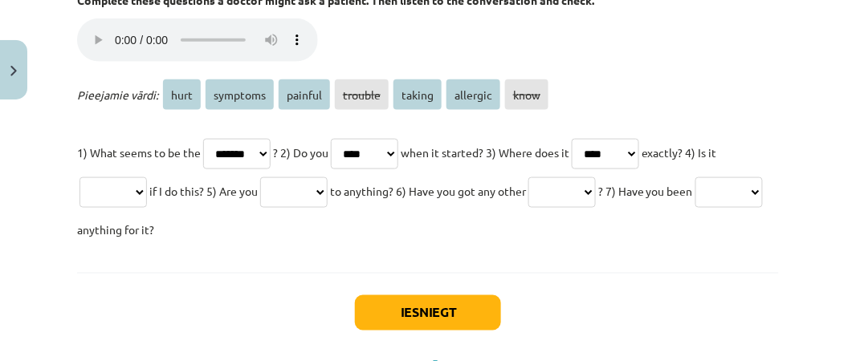
click at [612, 139] on select "**** ******** ******* ******* ****** ******** ****" at bounding box center [605, 154] width 67 height 31
click at [125, 190] on select "**** ******** ******* ******* ****** ******** ****" at bounding box center [112, 192] width 67 height 31
select select "*******"
click at [79, 177] on select "**** ******** ******* ******* ****** ******** ****" at bounding box center [112, 192] width 67 height 31
click at [311, 185] on select "**** ******** ******* ******* ****** ******** ****" at bounding box center [293, 192] width 67 height 31
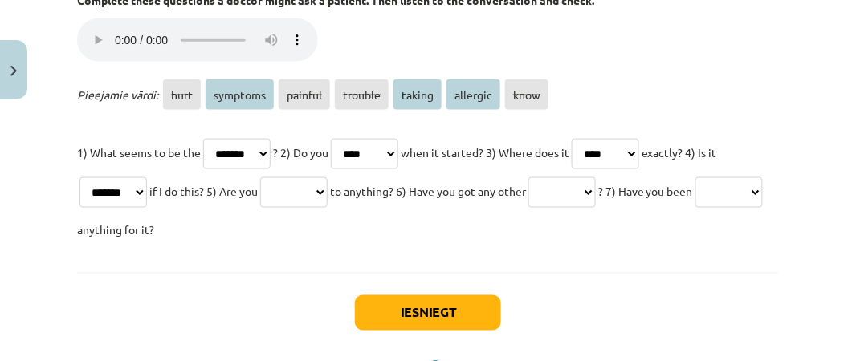
select select "********"
click at [281, 177] on select "**** ******** ******* ******* ****** ******** ****" at bounding box center [293, 192] width 67 height 31
click at [596, 192] on select "**** ******** ******* ******* ****** ******** ****" at bounding box center [561, 192] width 67 height 31
select select "********"
click at [570, 177] on select "**** ******** ******* ******* ****** ******** ****" at bounding box center [561, 192] width 67 height 31
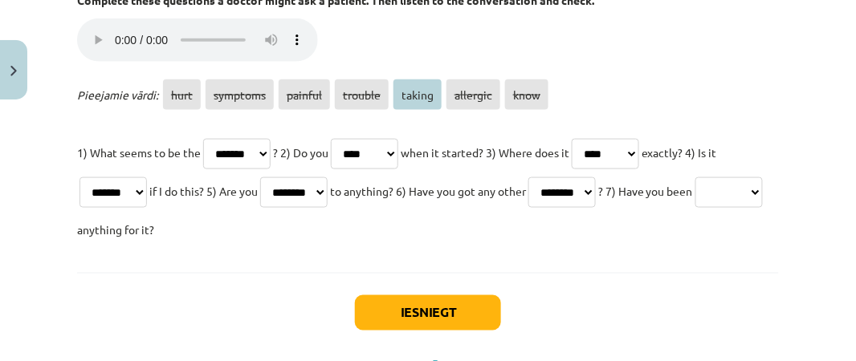
click at [695, 208] on select "**** ******** ******* ******* ****** ******** ****" at bounding box center [728, 192] width 67 height 31
select select "******"
click at [695, 208] on select "**** ******** ******* ******* ****** ******** ****" at bounding box center [728, 192] width 67 height 31
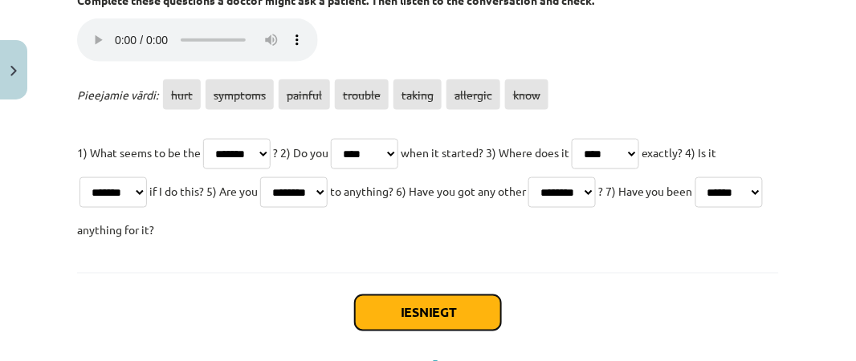
click at [449, 310] on button "Iesniegt" at bounding box center [428, 312] width 146 height 35
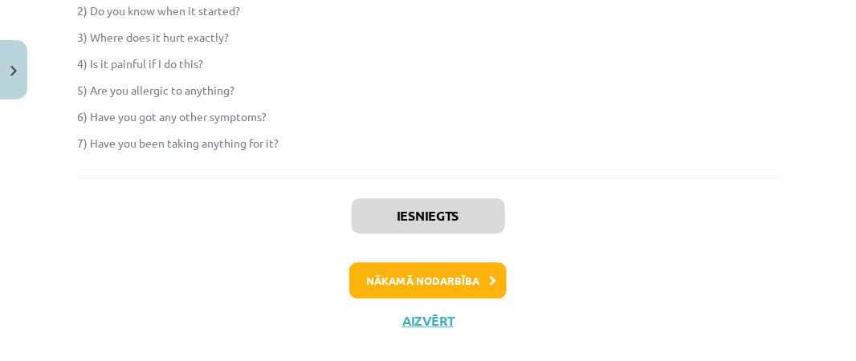
scroll to position [743, 0]
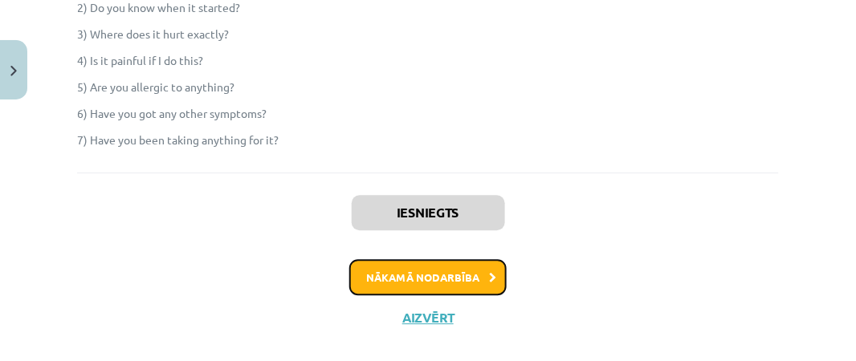
click at [452, 281] on button "Nākamā nodarbība" at bounding box center [427, 277] width 157 height 37
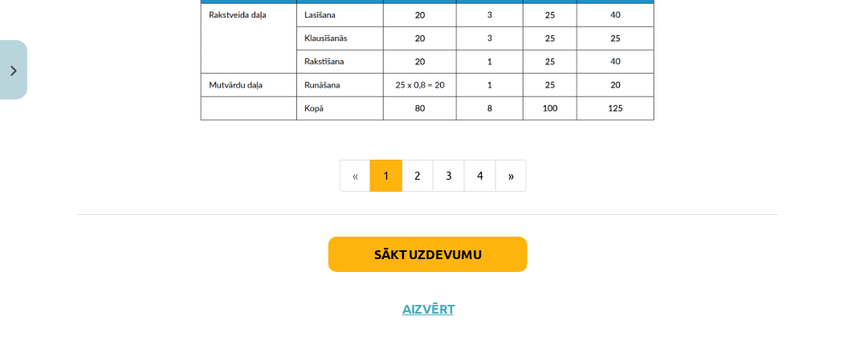
scroll to position [1100, 0]
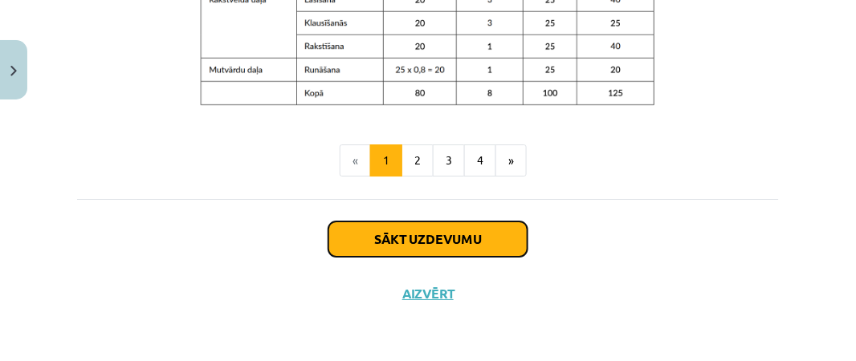
click at [449, 241] on button "Sākt uzdevumu" at bounding box center [427, 239] width 199 height 35
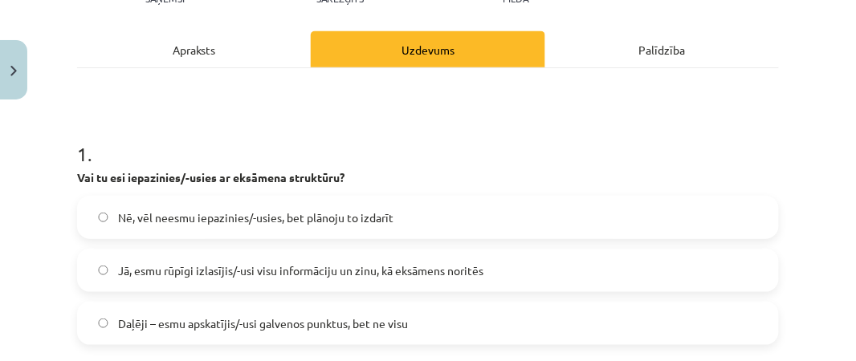
scroll to position [234, 0]
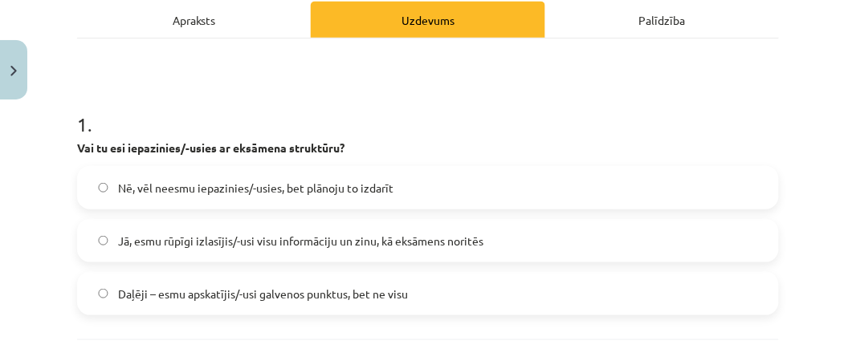
click at [218, 194] on span "Nē, vēl neesmu iepazinies/-usies, bet plānoju to izdarīt" at bounding box center [255, 188] width 275 height 17
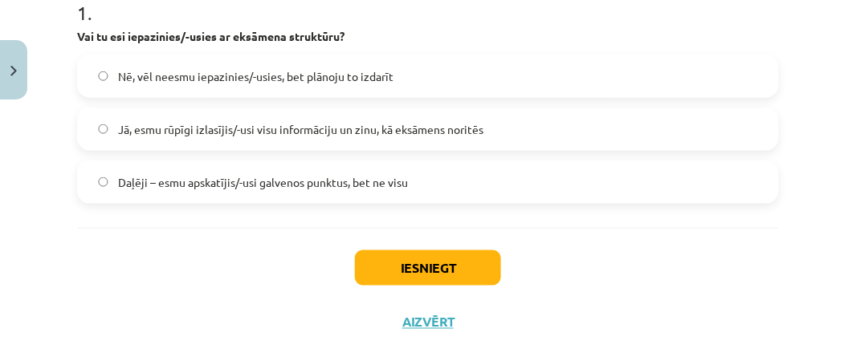
scroll to position [367, 0]
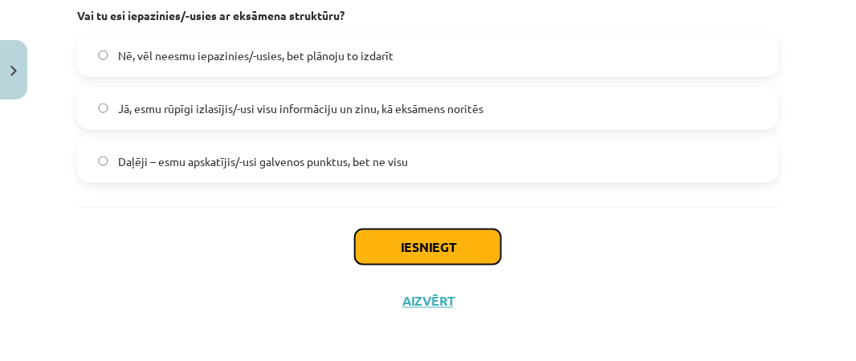
click at [437, 233] on button "Iesniegt" at bounding box center [428, 247] width 146 height 35
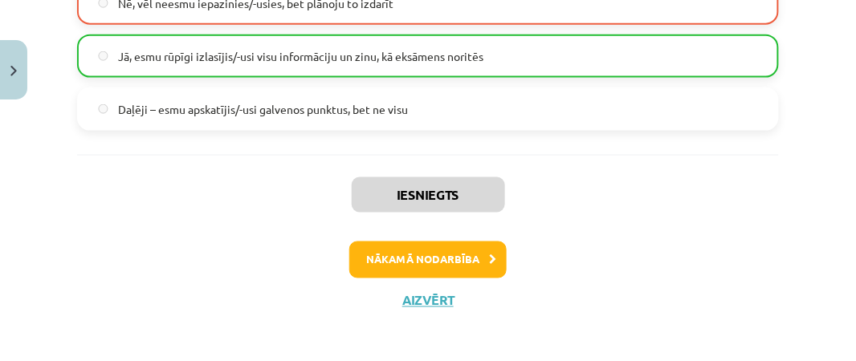
scroll to position [424, 0]
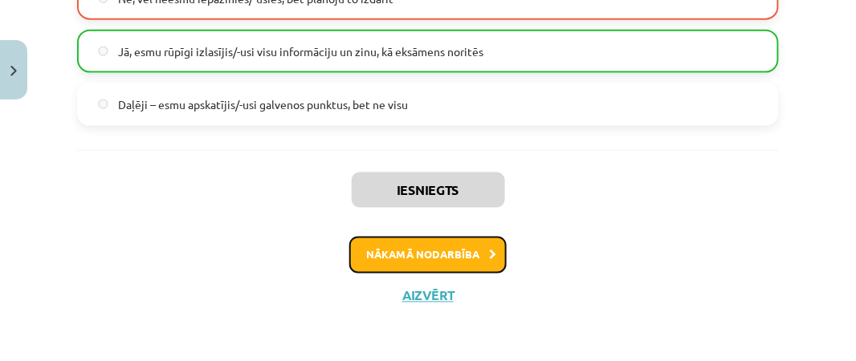
click at [437, 251] on button "Nākamā nodarbība" at bounding box center [427, 255] width 157 height 37
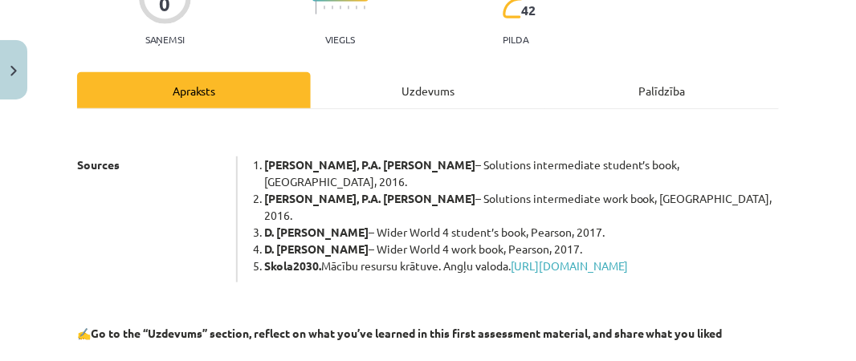
scroll to position [40, 0]
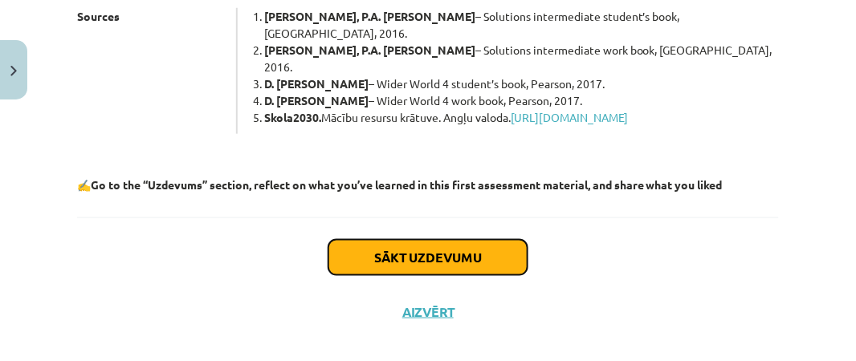
click at [437, 251] on button "Sākt uzdevumu" at bounding box center [427, 257] width 199 height 35
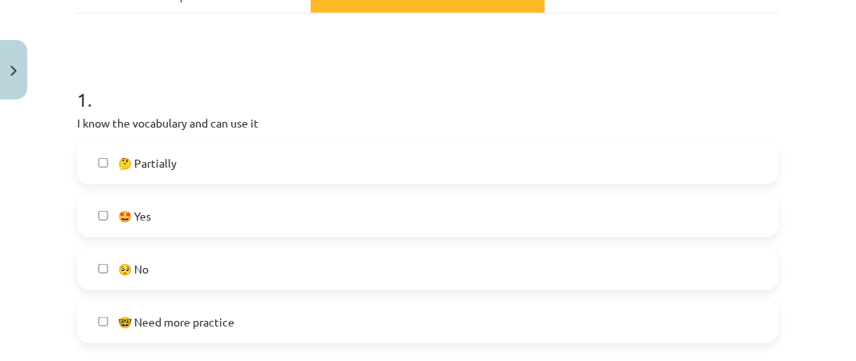
scroll to position [264, 0]
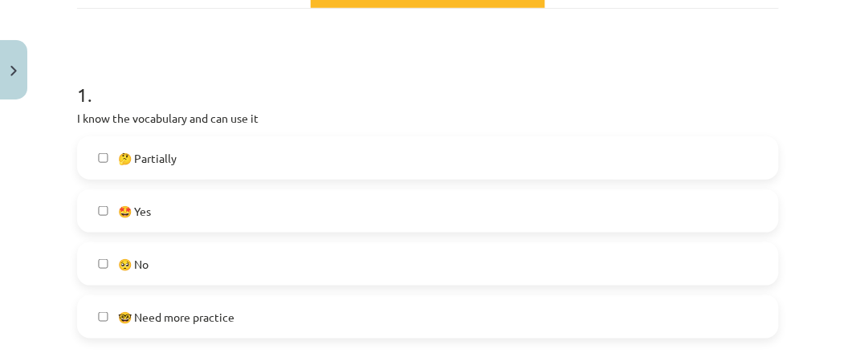
click at [293, 212] on label "🤩 Yes" at bounding box center [428, 211] width 699 height 40
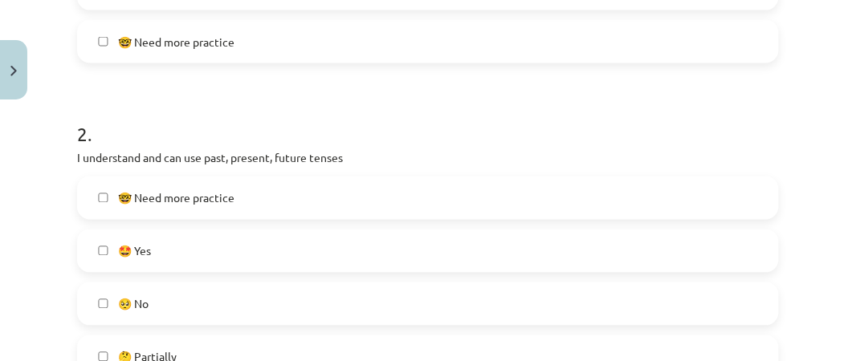
scroll to position [552, 0]
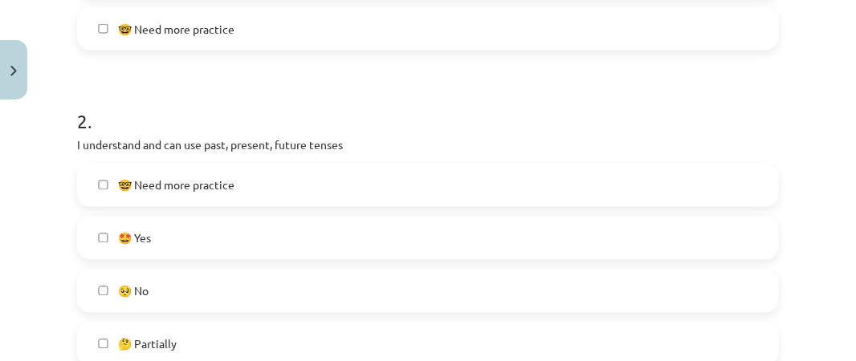
click at [160, 348] on span "🤔 Partially" at bounding box center [147, 344] width 59 height 17
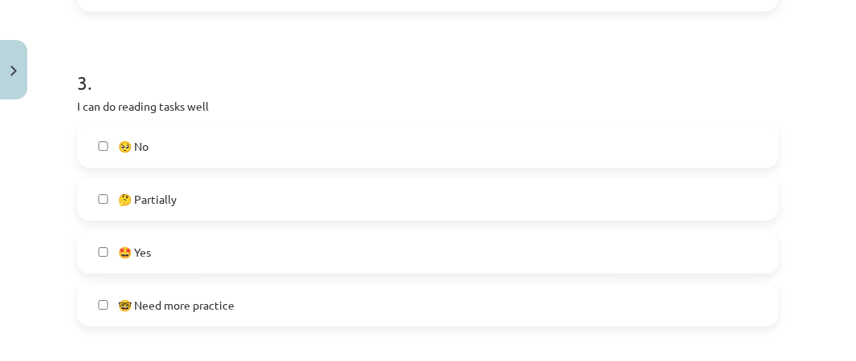
scroll to position [908, 0]
click at [187, 257] on label "🤩 Yes" at bounding box center [428, 251] width 699 height 40
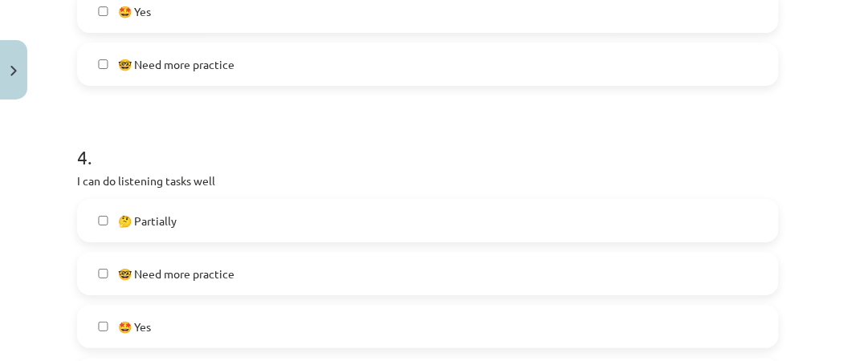
scroll to position [1152, 0]
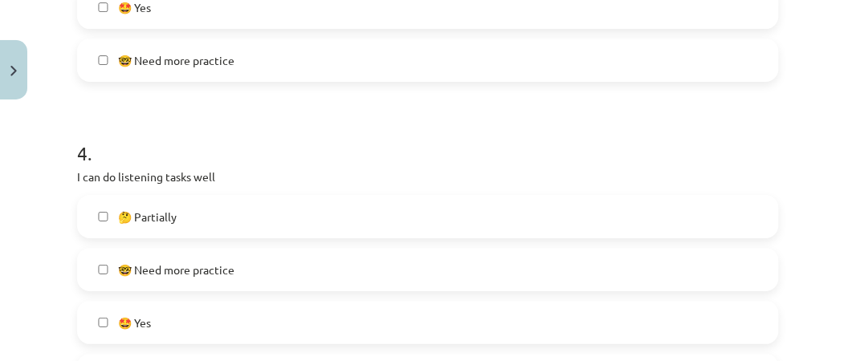
click at [181, 319] on label "🤩 Yes" at bounding box center [428, 323] width 699 height 40
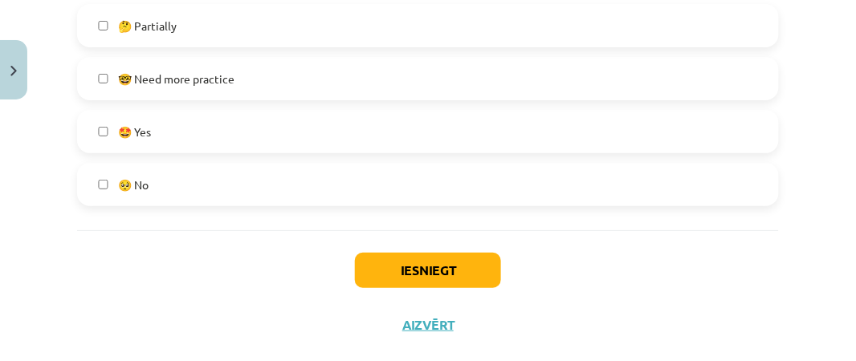
scroll to position [1373, 0]
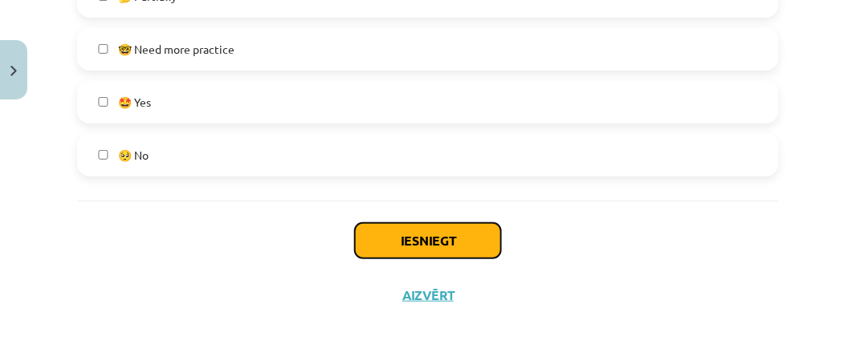
click at [419, 230] on button "Iesniegt" at bounding box center [428, 240] width 146 height 35
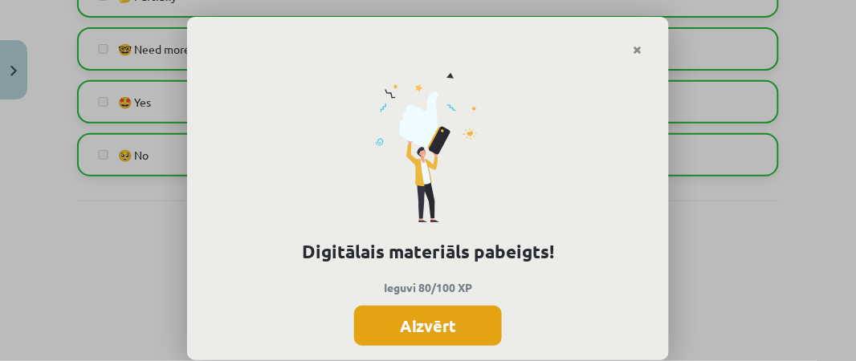
click at [440, 313] on button "Aizvērt" at bounding box center [428, 326] width 148 height 40
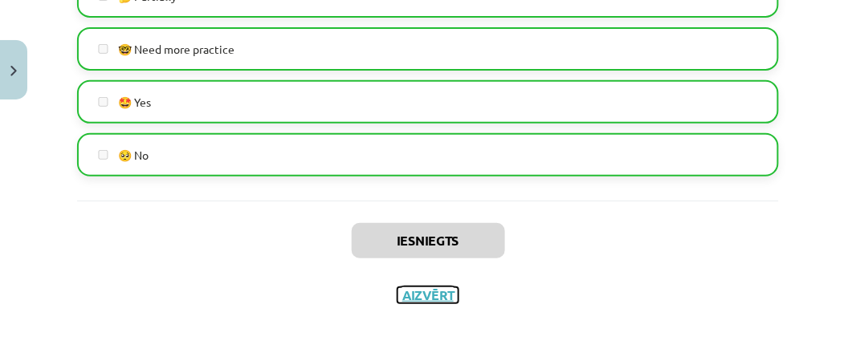
click at [427, 295] on button "Aizvērt" at bounding box center [427, 295] width 61 height 16
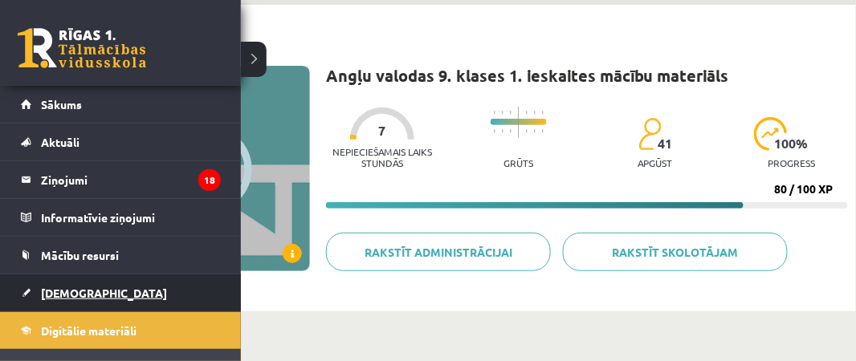
click at [47, 287] on span "[DEMOGRAPHIC_DATA]" at bounding box center [104, 293] width 126 height 14
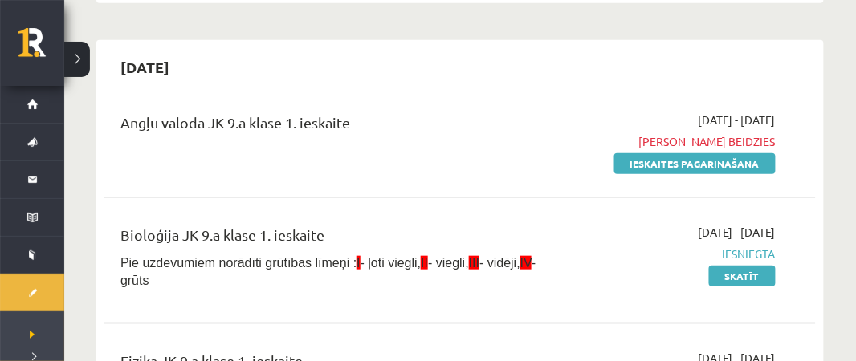
scroll to position [1462, 0]
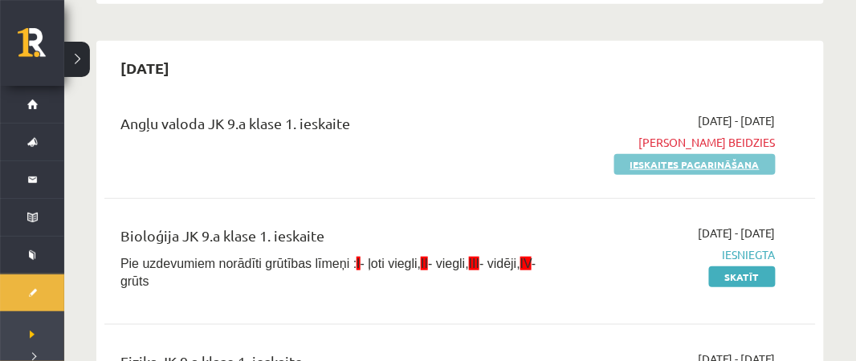
click at [646, 155] on link "Ieskaites pagarināšana" at bounding box center [694, 164] width 161 height 21
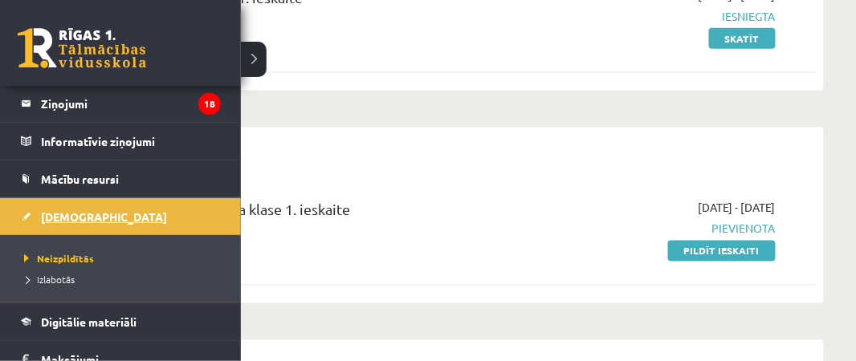
scroll to position [83, 0]
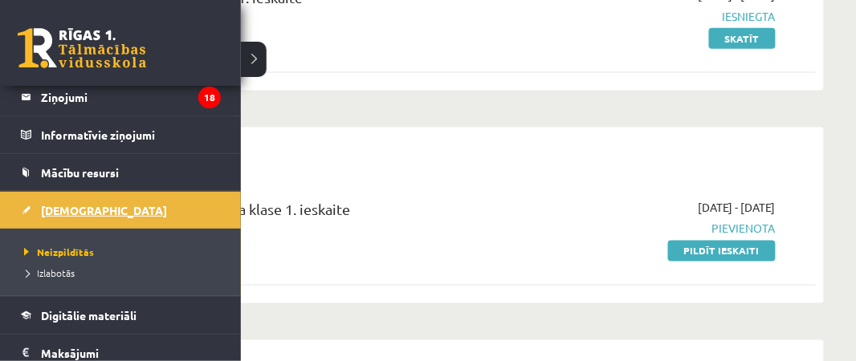
click at [59, 198] on link "[DEMOGRAPHIC_DATA]" at bounding box center [121, 210] width 200 height 37
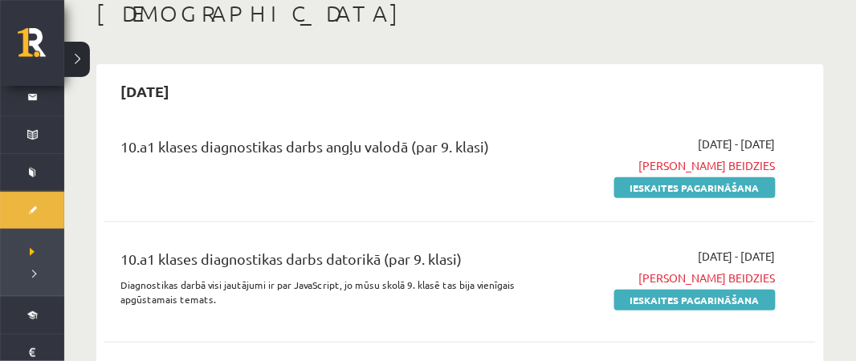
scroll to position [0, 0]
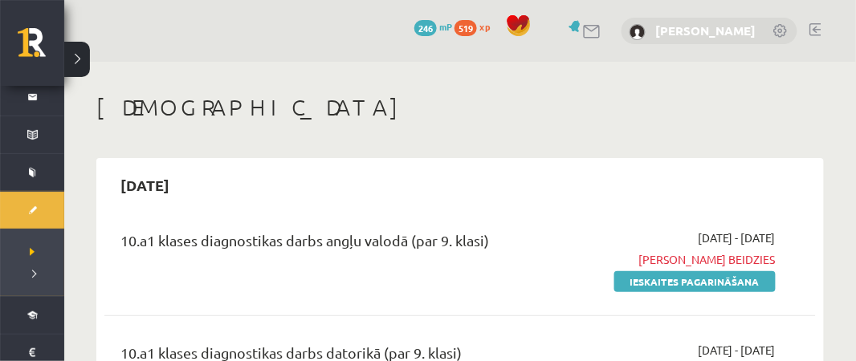
click at [699, 27] on link "[PERSON_NAME]" at bounding box center [706, 30] width 100 height 16
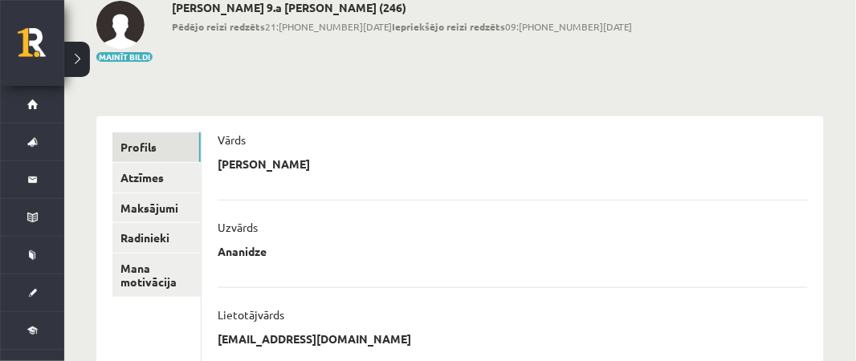
scroll to position [139, 0]
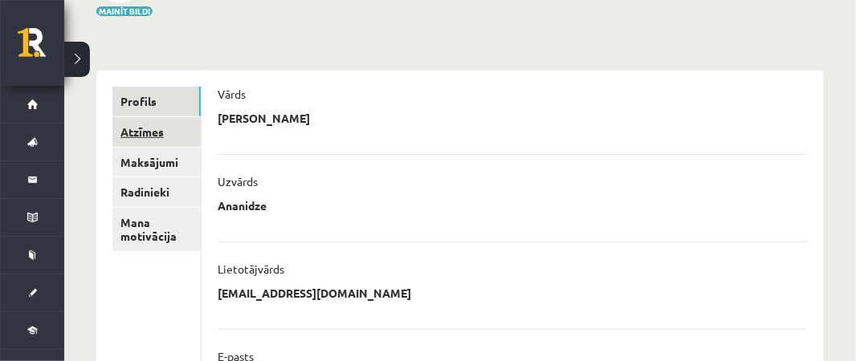
click at [165, 128] on link "Atzīmes" at bounding box center [156, 132] width 88 height 30
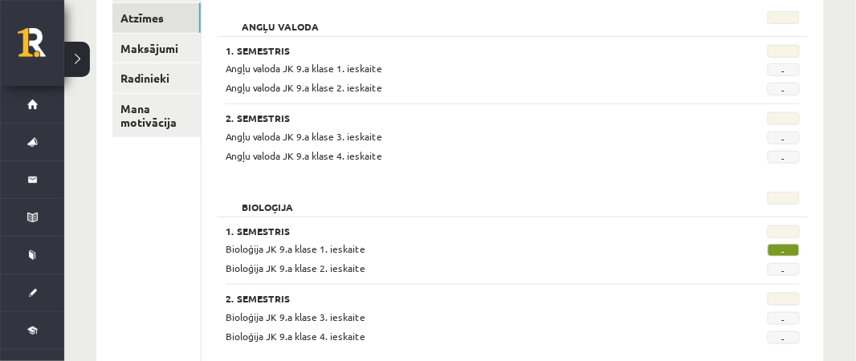
scroll to position [267, 0]
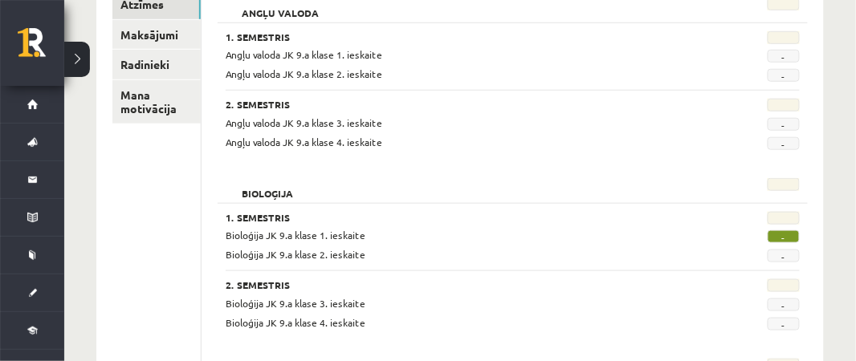
click at [784, 230] on span "-" at bounding box center [784, 236] width 32 height 13
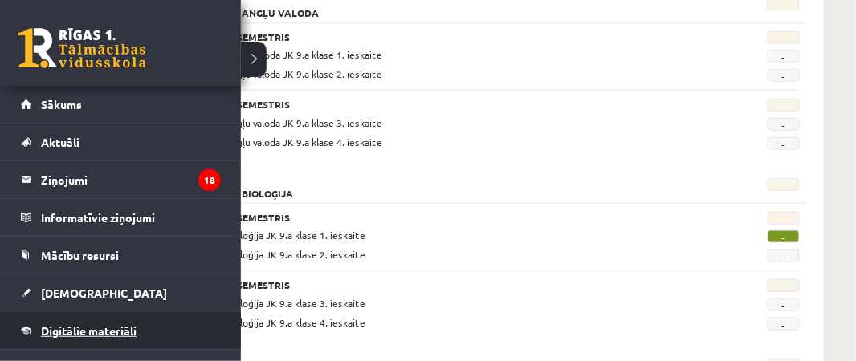
click at [79, 329] on span "Digitālie materiāli" at bounding box center [89, 331] width 96 height 14
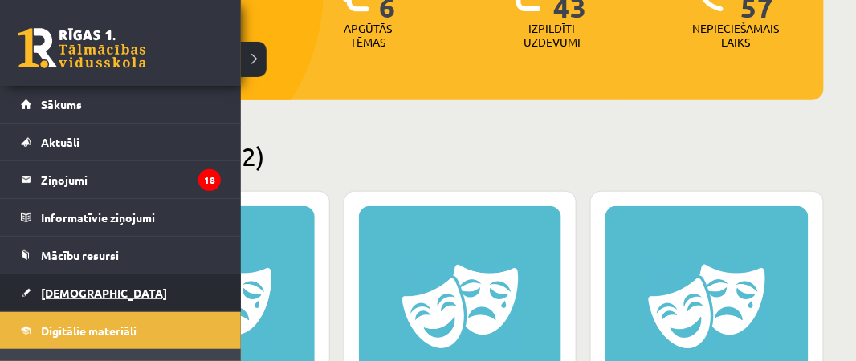
click at [85, 292] on span "[DEMOGRAPHIC_DATA]" at bounding box center [104, 293] width 126 height 14
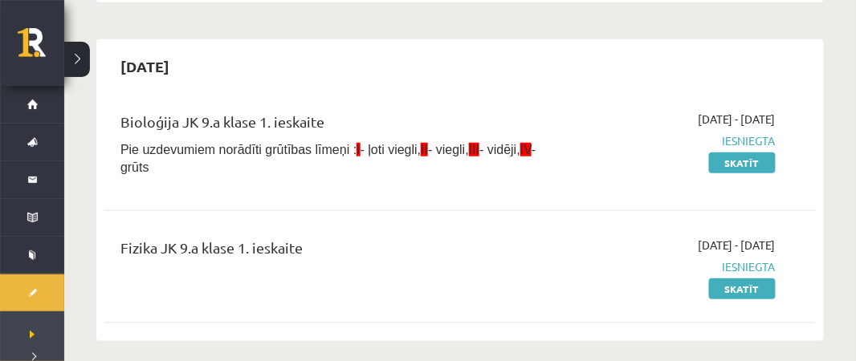
scroll to position [1461, 0]
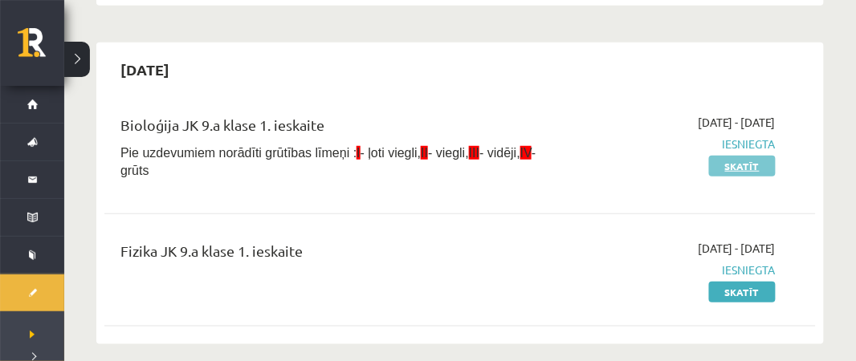
click at [732, 156] on link "Skatīt" at bounding box center [742, 166] width 67 height 21
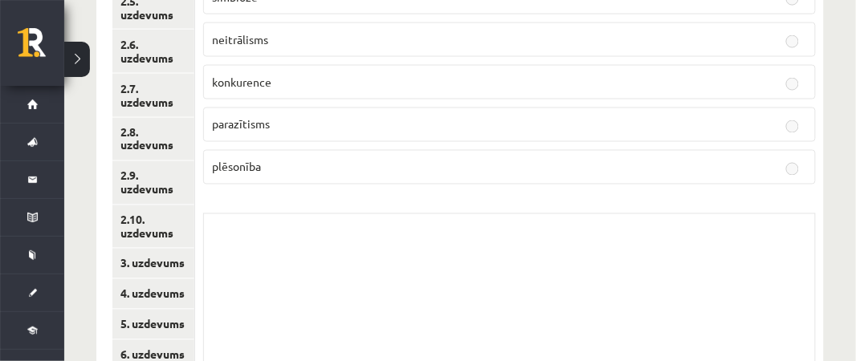
scroll to position [1742, 0]
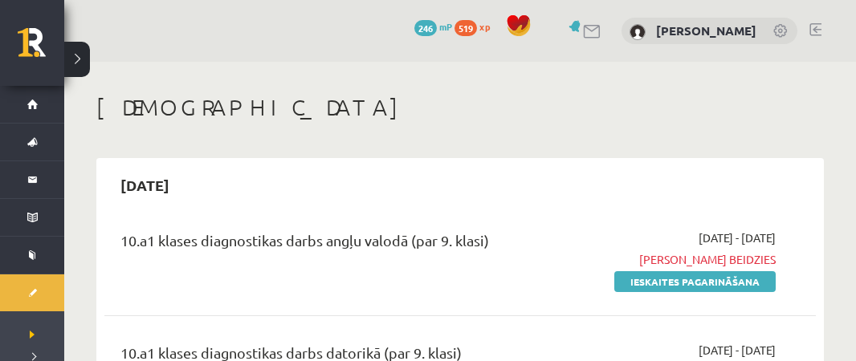
scroll to position [1461, 0]
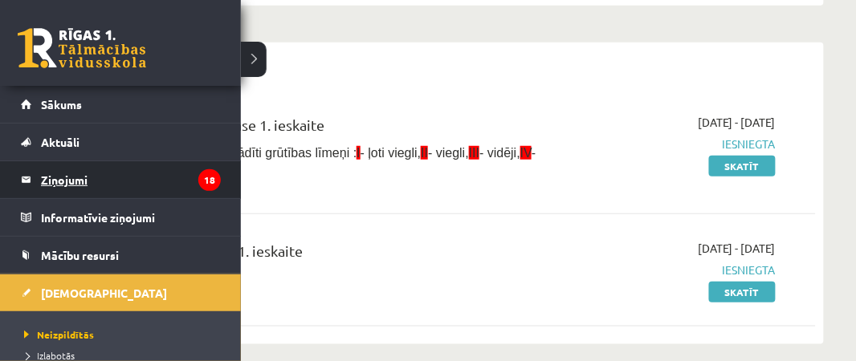
click at [67, 195] on legend "Ziņojumi 18" at bounding box center [131, 179] width 180 height 37
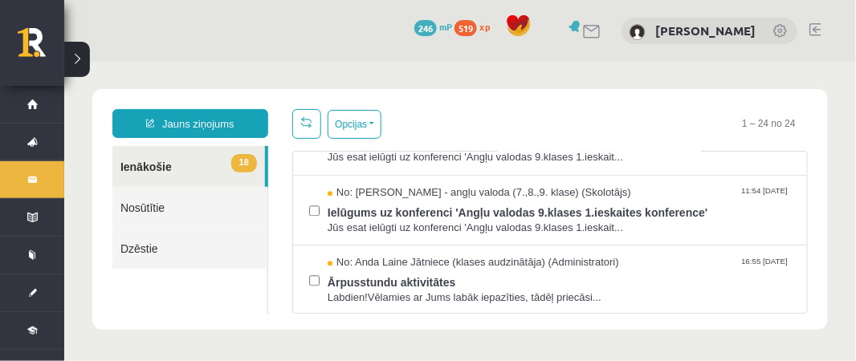
scroll to position [825, 0]
click at [481, 270] on span "Ārpusstundu aktivitātes" at bounding box center [558, 280] width 463 height 20
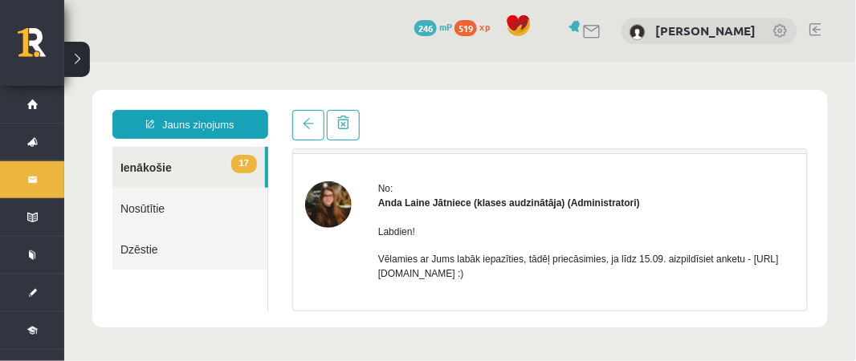
scroll to position [0, 0]
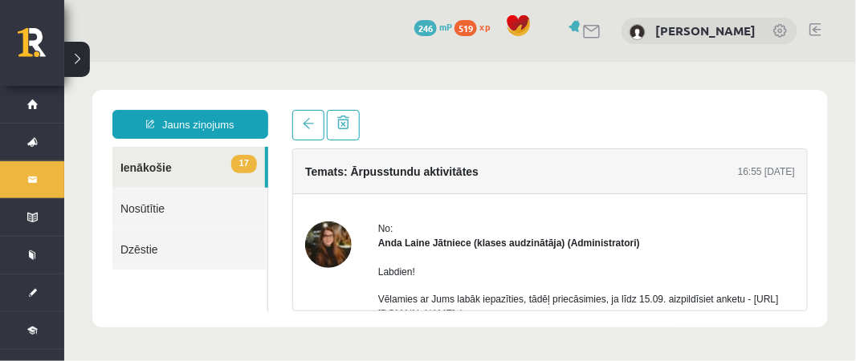
click at [87, 65] on button at bounding box center [77, 59] width 26 height 35
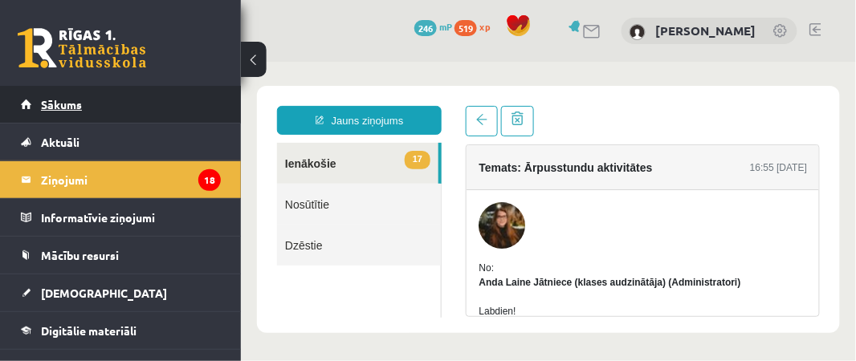
click at [74, 114] on link "Sākums" at bounding box center [121, 104] width 200 height 37
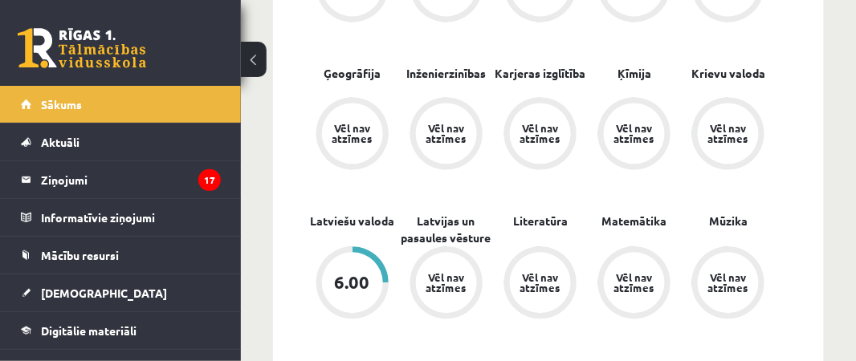
scroll to position [672, 0]
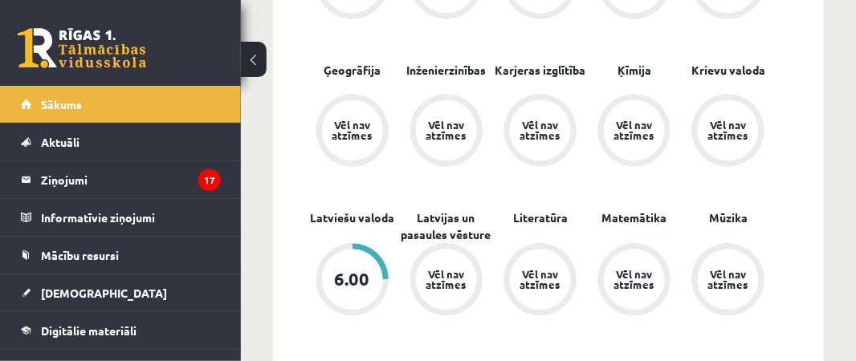
click at [361, 271] on div "6.00" at bounding box center [352, 280] width 35 height 18
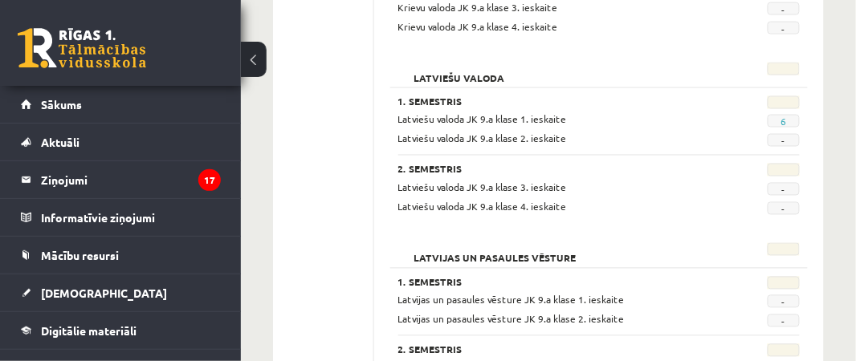
scroll to position [1823, 0]
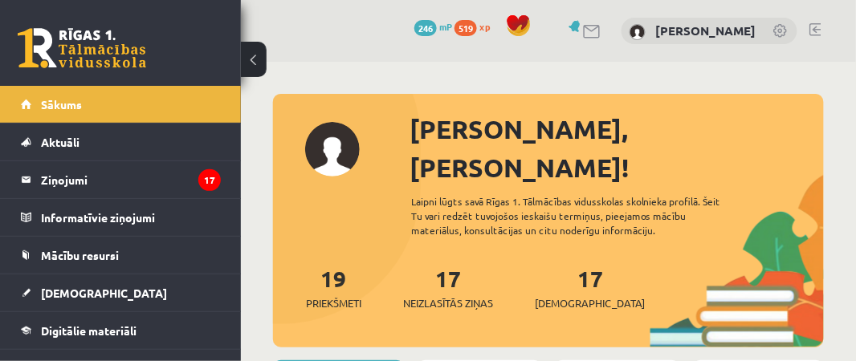
click at [507, 22] on span at bounding box center [519, 26] width 24 height 24
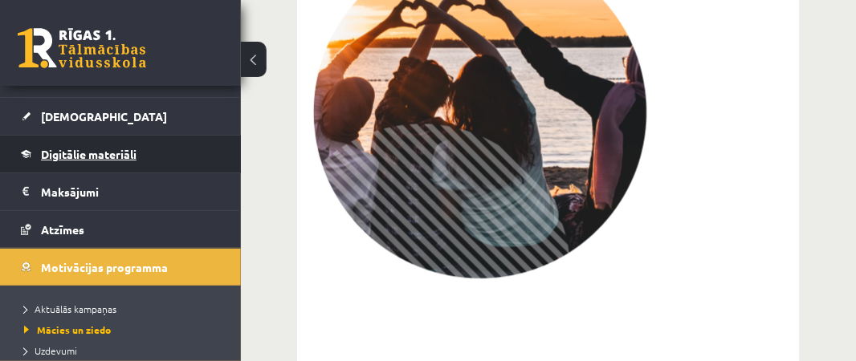
scroll to position [178, 0]
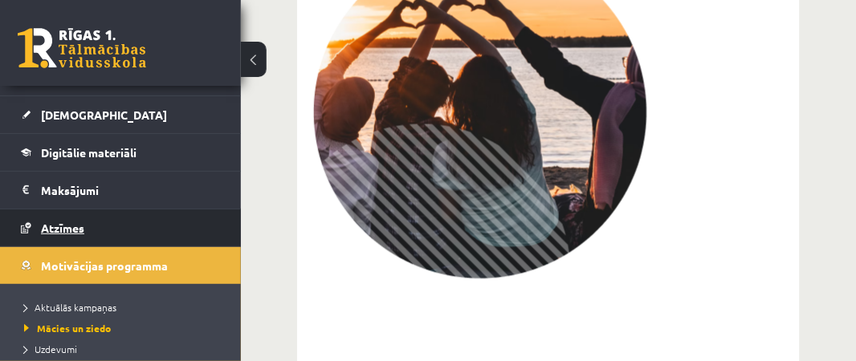
click at [59, 225] on span "Atzīmes" at bounding box center [62, 228] width 43 height 14
